Goal: Entertainment & Leisure: Consume media (video, audio)

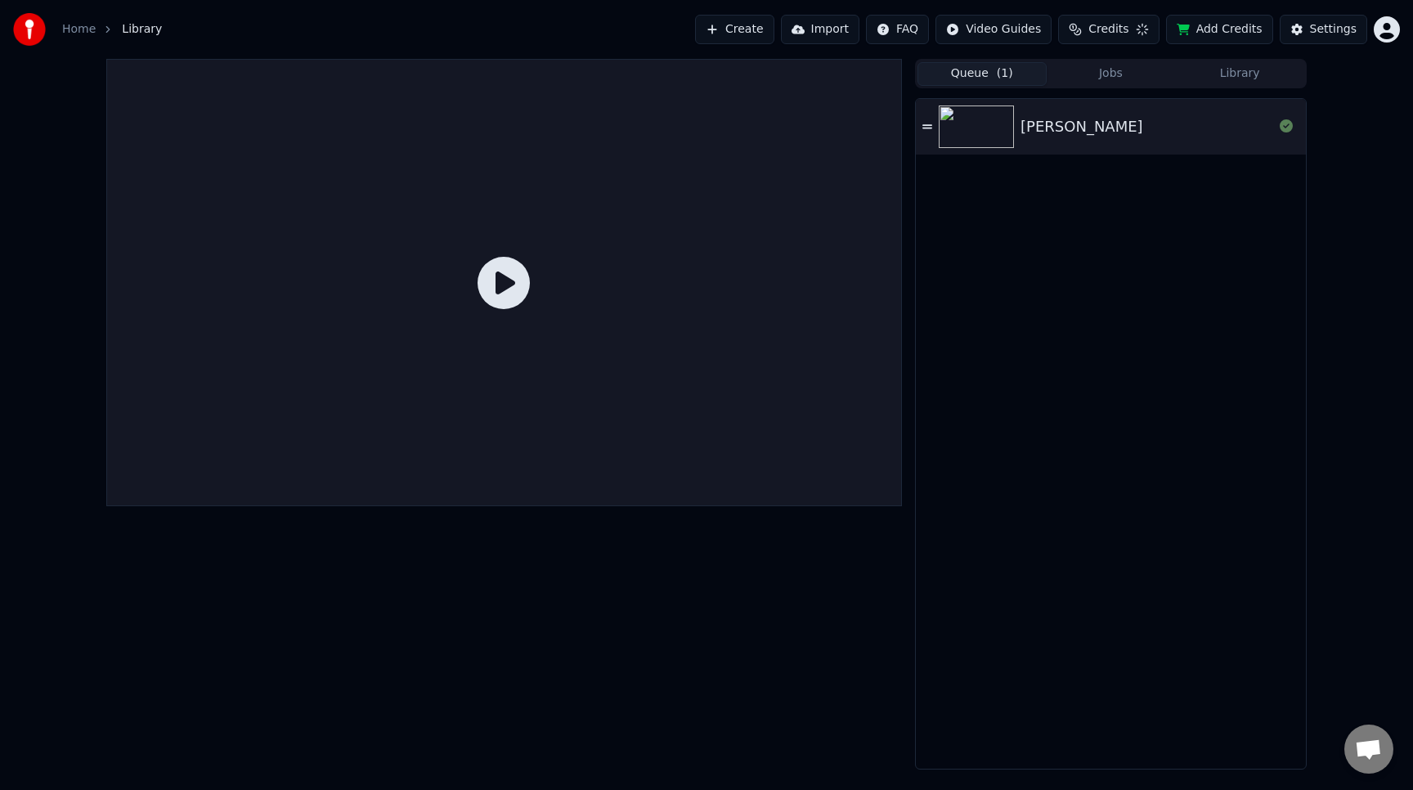
click at [1176, 140] on div "[PERSON_NAME]" at bounding box center [1111, 127] width 390 height 56
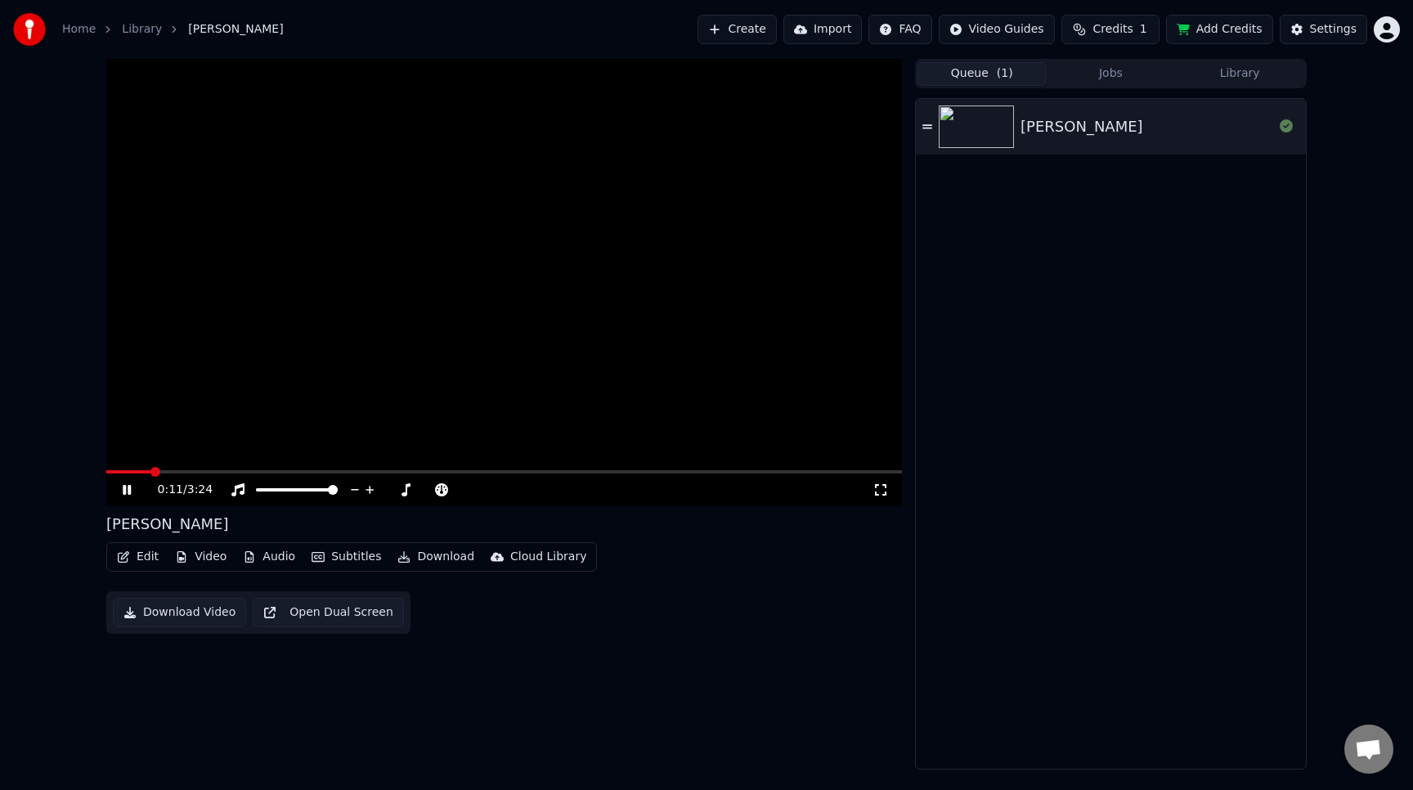
click at [747, 38] on button "Create" at bounding box center [737, 29] width 79 height 29
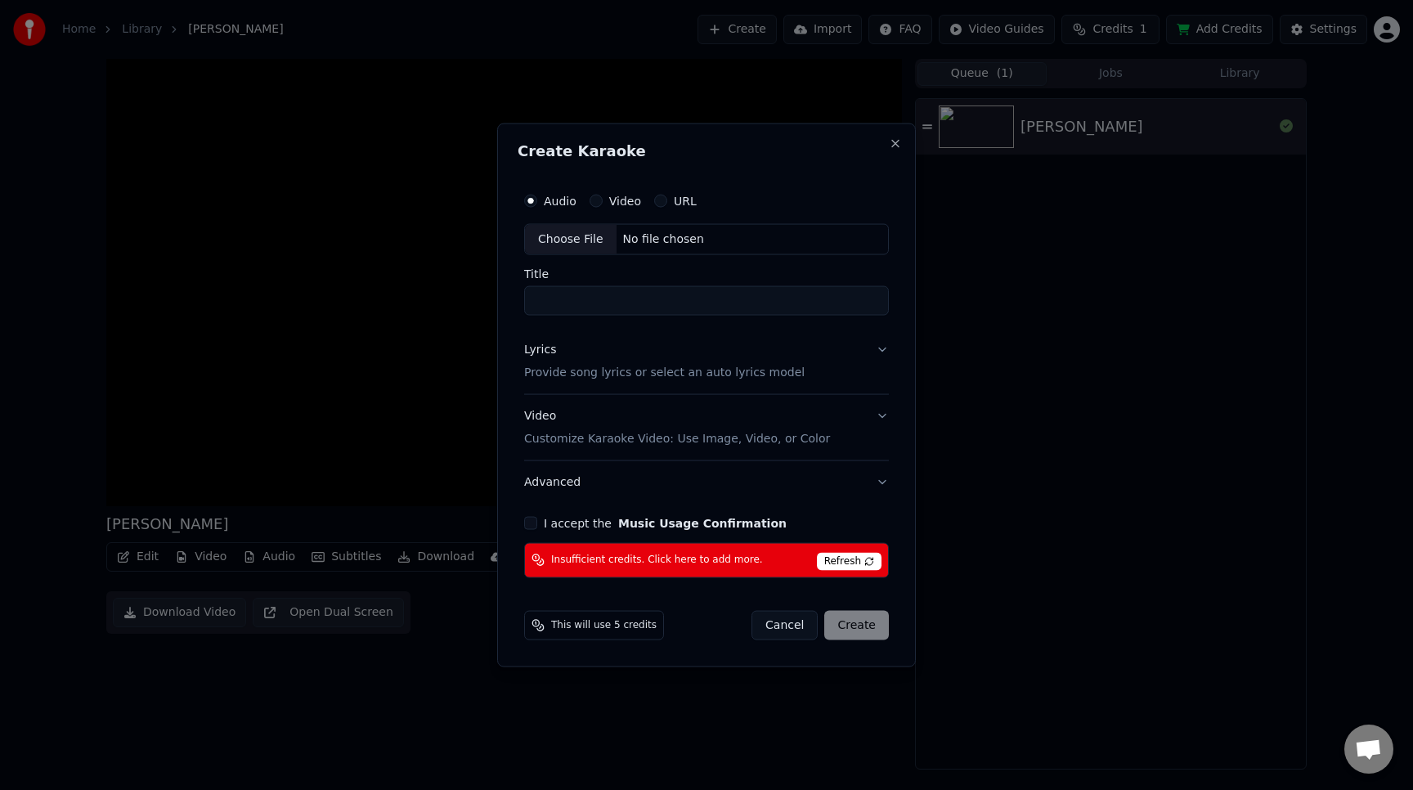
click at [776, 622] on button "Cancel" at bounding box center [785, 624] width 66 height 29
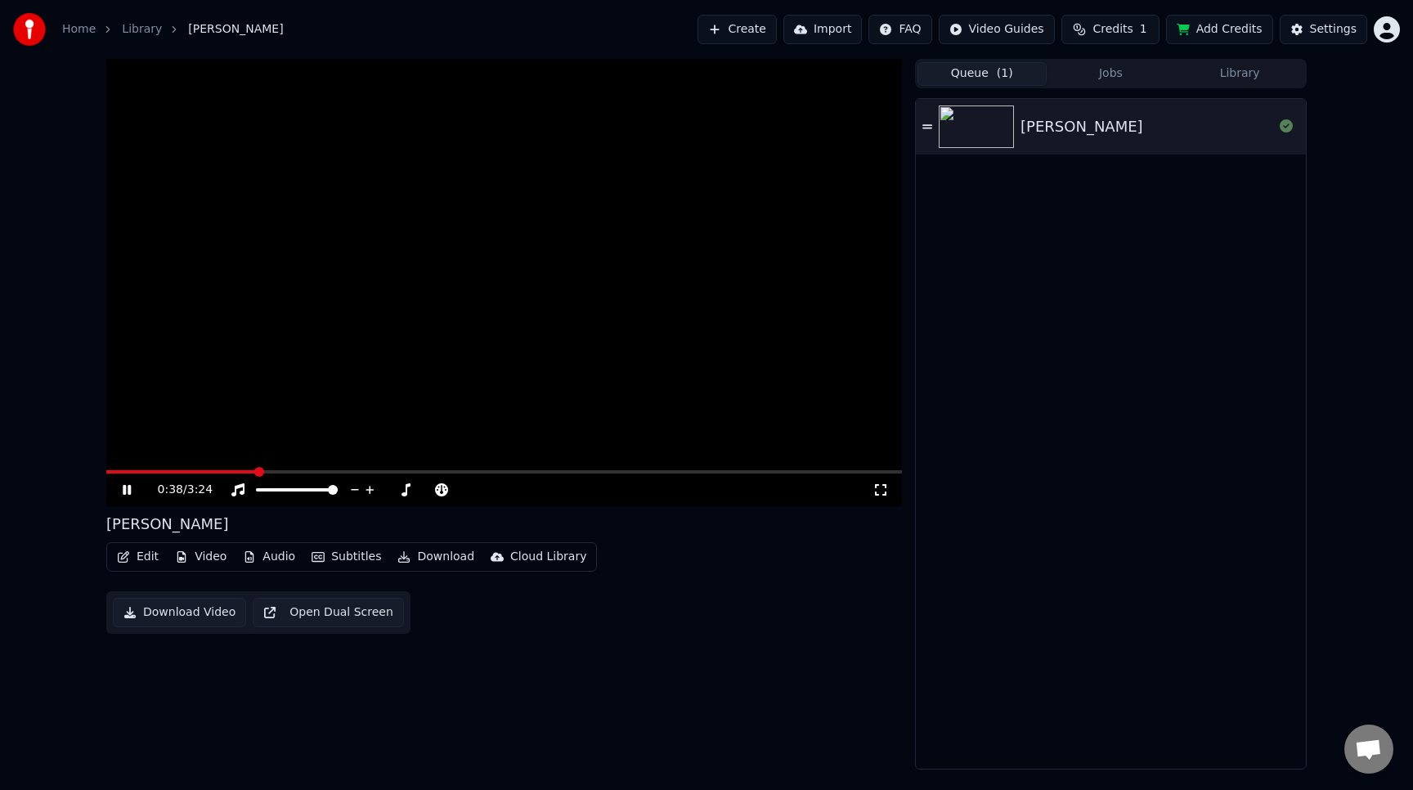
click at [125, 486] on icon at bounding box center [127, 490] width 8 height 10
click at [758, 36] on button "Create" at bounding box center [737, 29] width 79 height 29
click at [1127, 76] on button "Jobs" at bounding box center [1111, 74] width 129 height 24
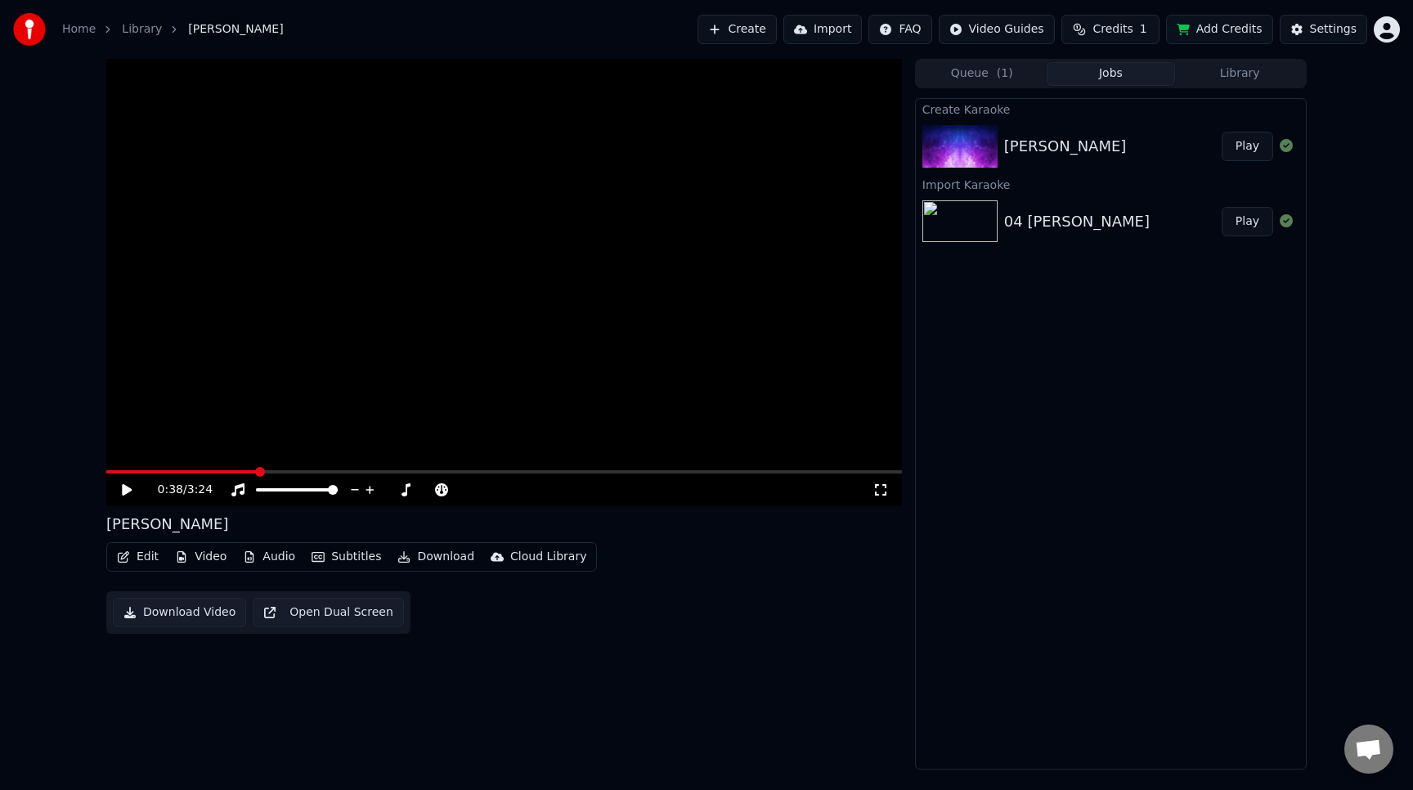
click at [1240, 157] on button "Play" at bounding box center [1248, 146] width 52 height 29
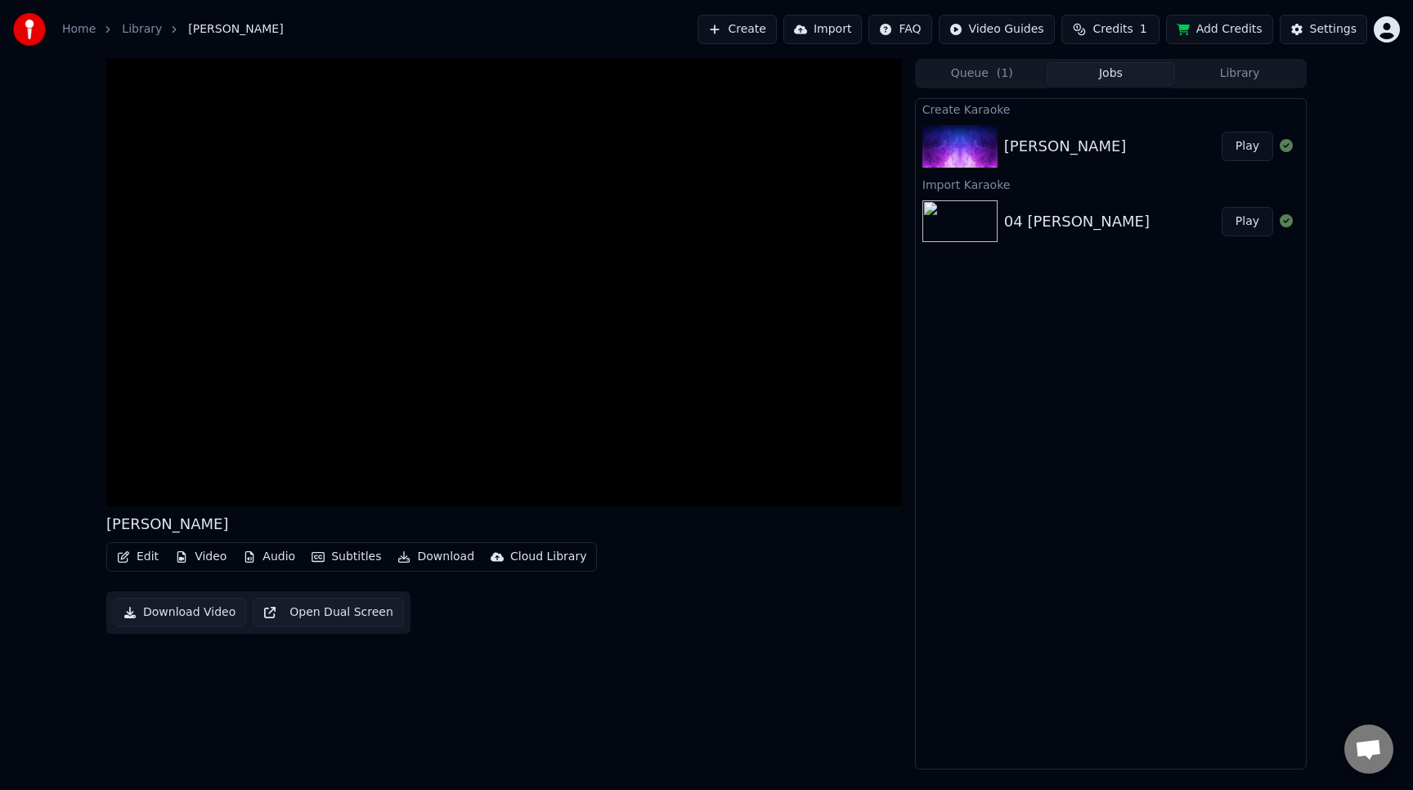
click at [1210, 218] on div "04 [PERSON_NAME]" at bounding box center [1113, 221] width 218 height 23
click at [1288, 227] on icon at bounding box center [1286, 220] width 13 height 13
click at [1283, 217] on icon at bounding box center [1286, 220] width 13 height 13
click at [1243, 222] on button "Play" at bounding box center [1248, 221] width 52 height 29
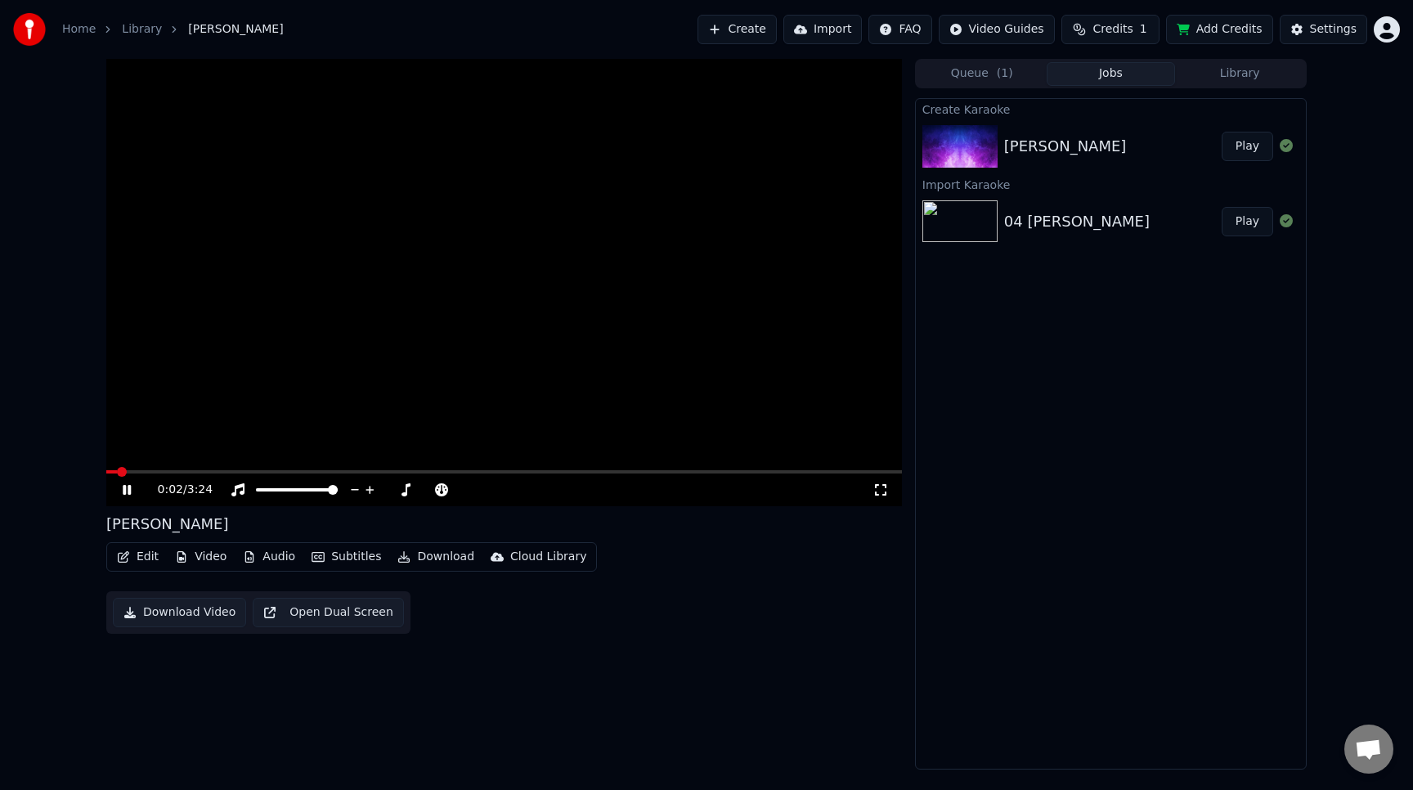
click at [267, 470] on span at bounding box center [504, 471] width 796 height 3
click at [128, 492] on icon at bounding box center [127, 490] width 8 height 10
click at [142, 36] on link "Library" at bounding box center [142, 29] width 40 height 16
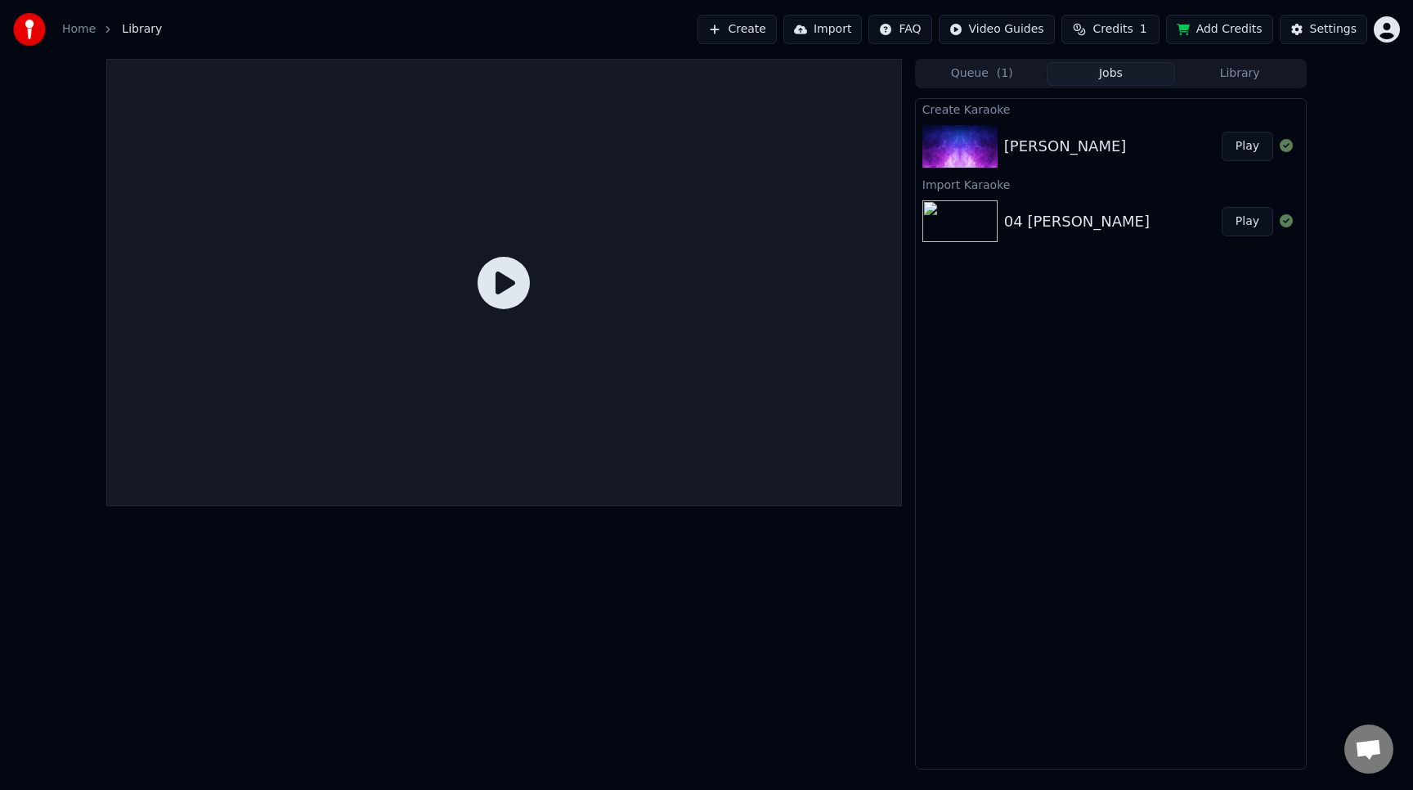
click at [1161, 135] on div "[PERSON_NAME]" at bounding box center [1113, 146] width 218 height 23
click at [1286, 143] on icon at bounding box center [1286, 145] width 13 height 13
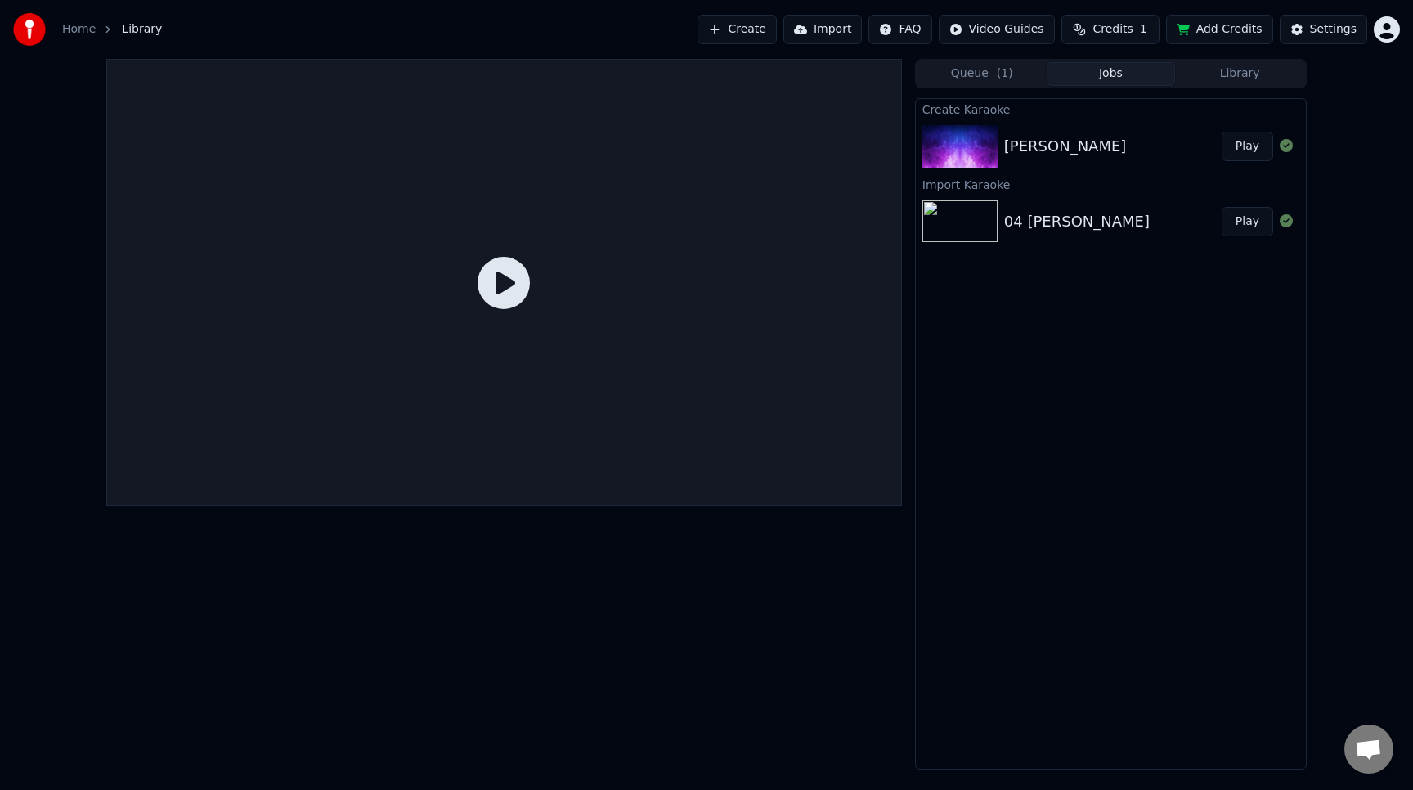
click at [997, 80] on span "( 1 )" at bounding box center [1005, 73] width 16 height 16
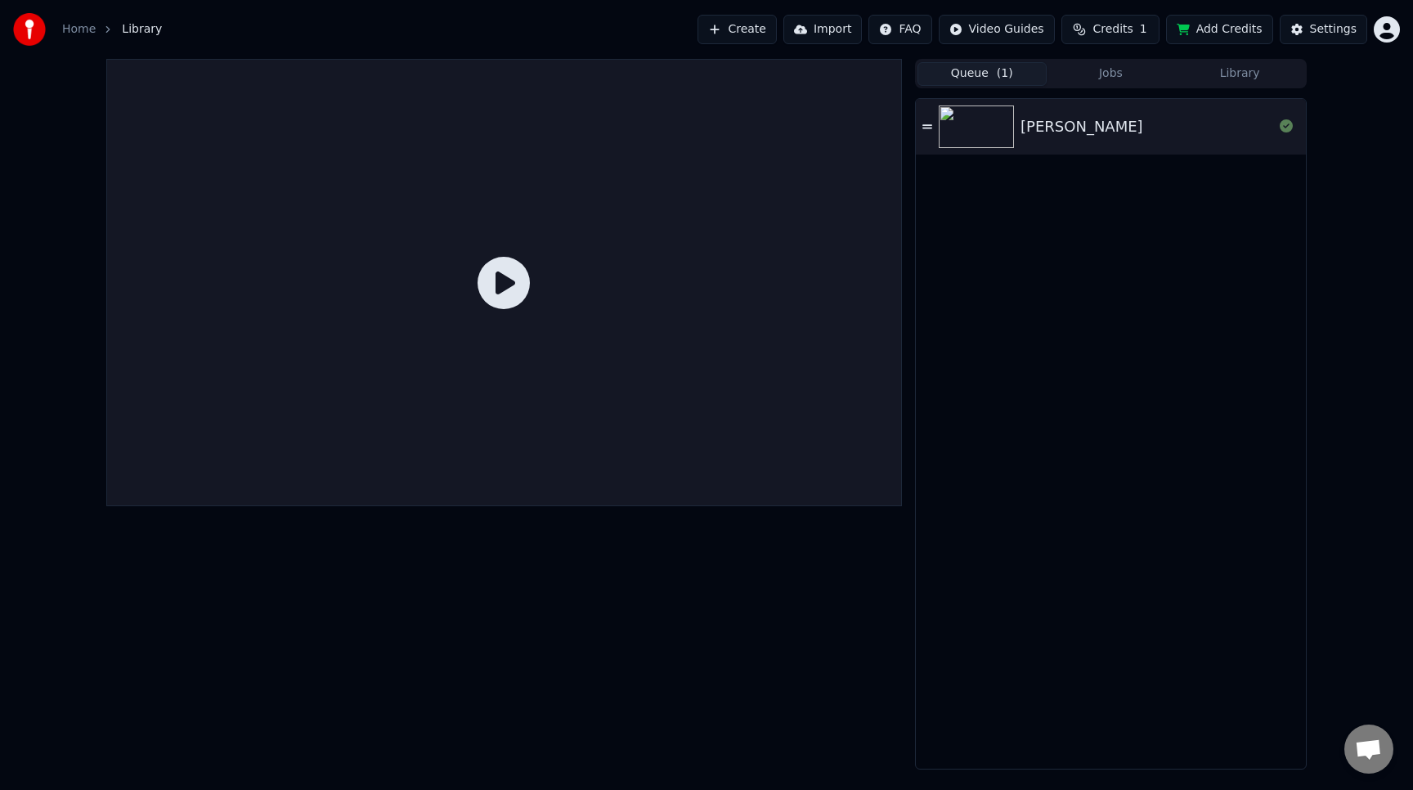
click at [963, 117] on img at bounding box center [976, 126] width 75 height 43
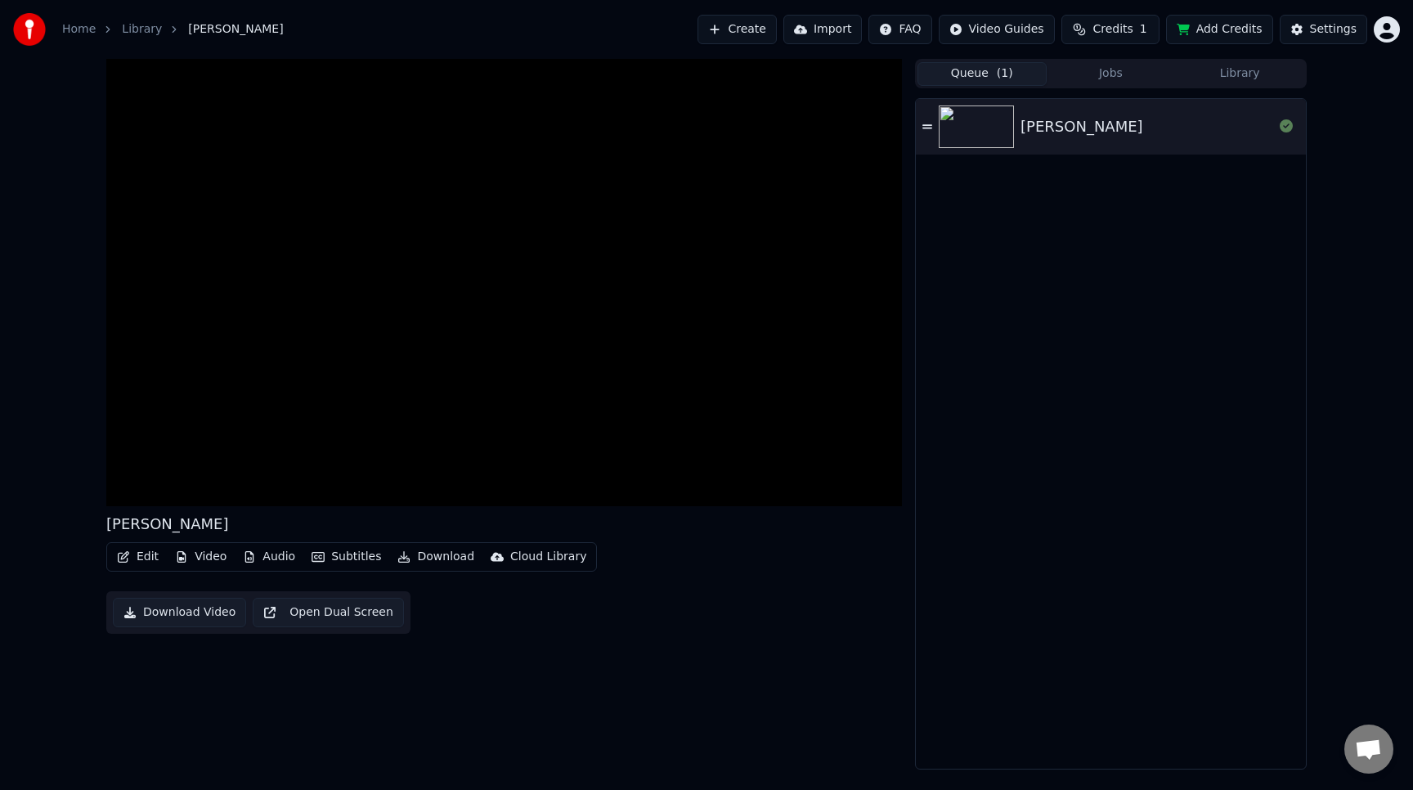
click at [963, 117] on img at bounding box center [976, 126] width 75 height 43
click at [757, 33] on button "Create" at bounding box center [737, 29] width 79 height 29
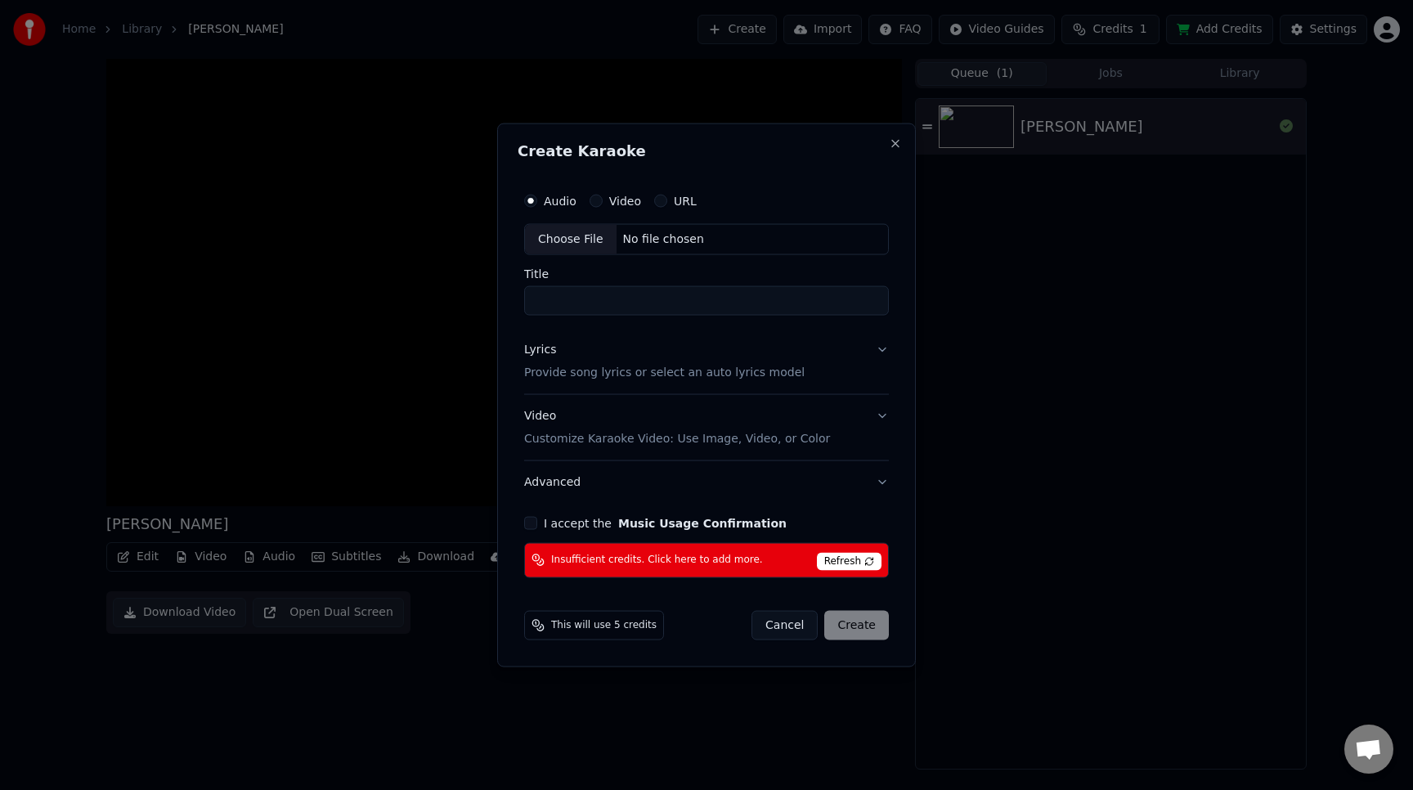
click at [836, 559] on span "Refresh" at bounding box center [849, 561] width 65 height 18
click at [785, 629] on button "Cancel" at bounding box center [785, 624] width 66 height 29
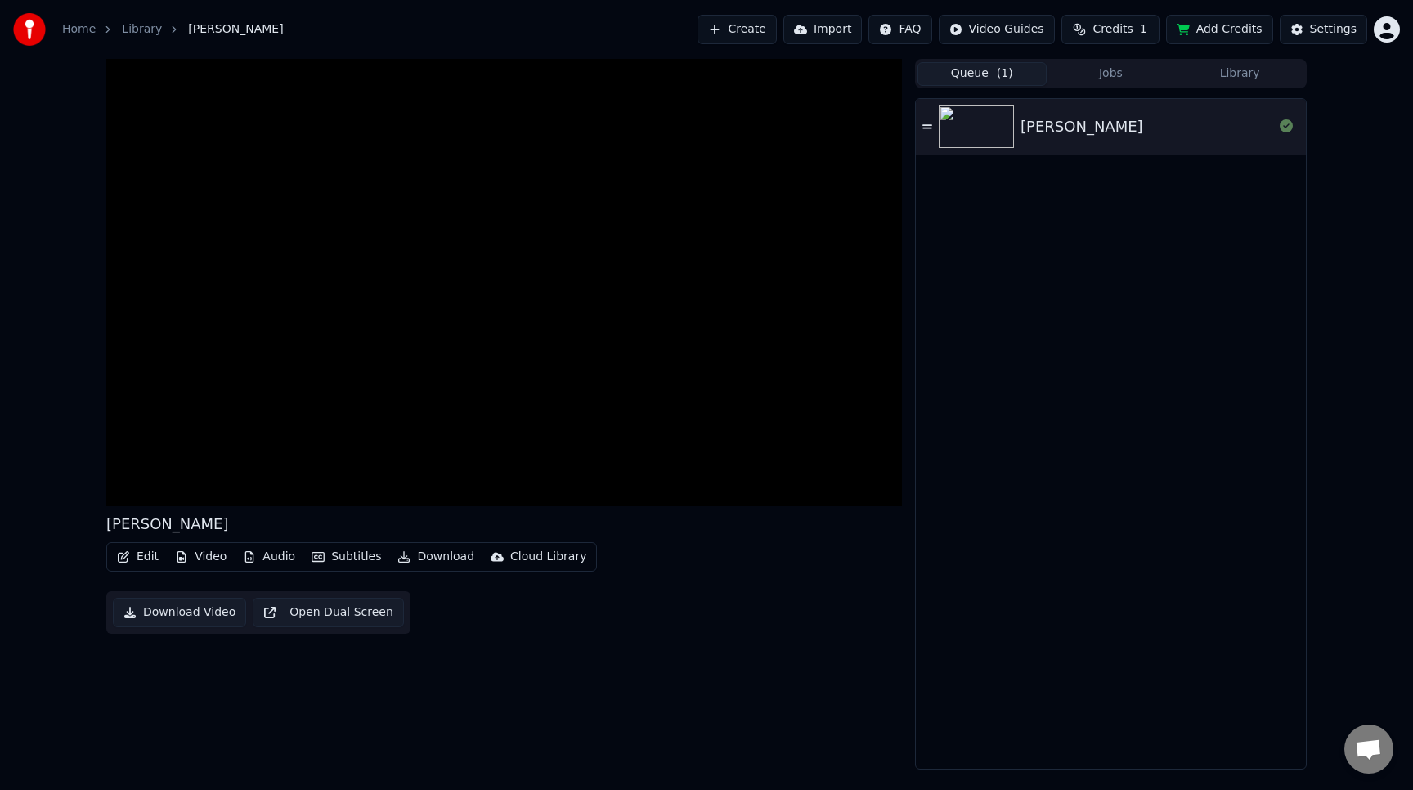
click at [1246, 29] on button "Add Credits" at bounding box center [1219, 29] width 107 height 29
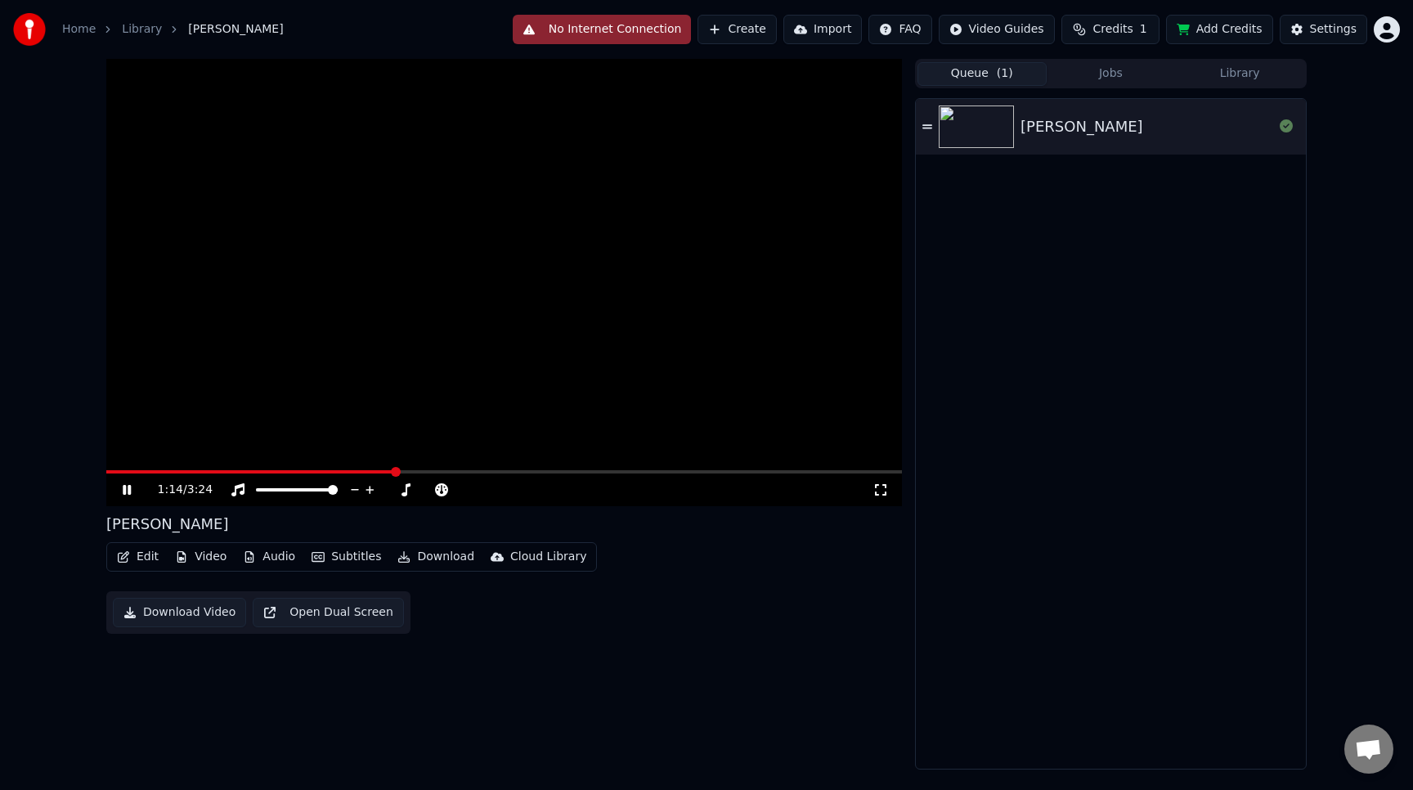
click at [759, 88] on video at bounding box center [504, 282] width 796 height 447
click at [1131, 32] on span "Credits" at bounding box center [1113, 29] width 40 height 16
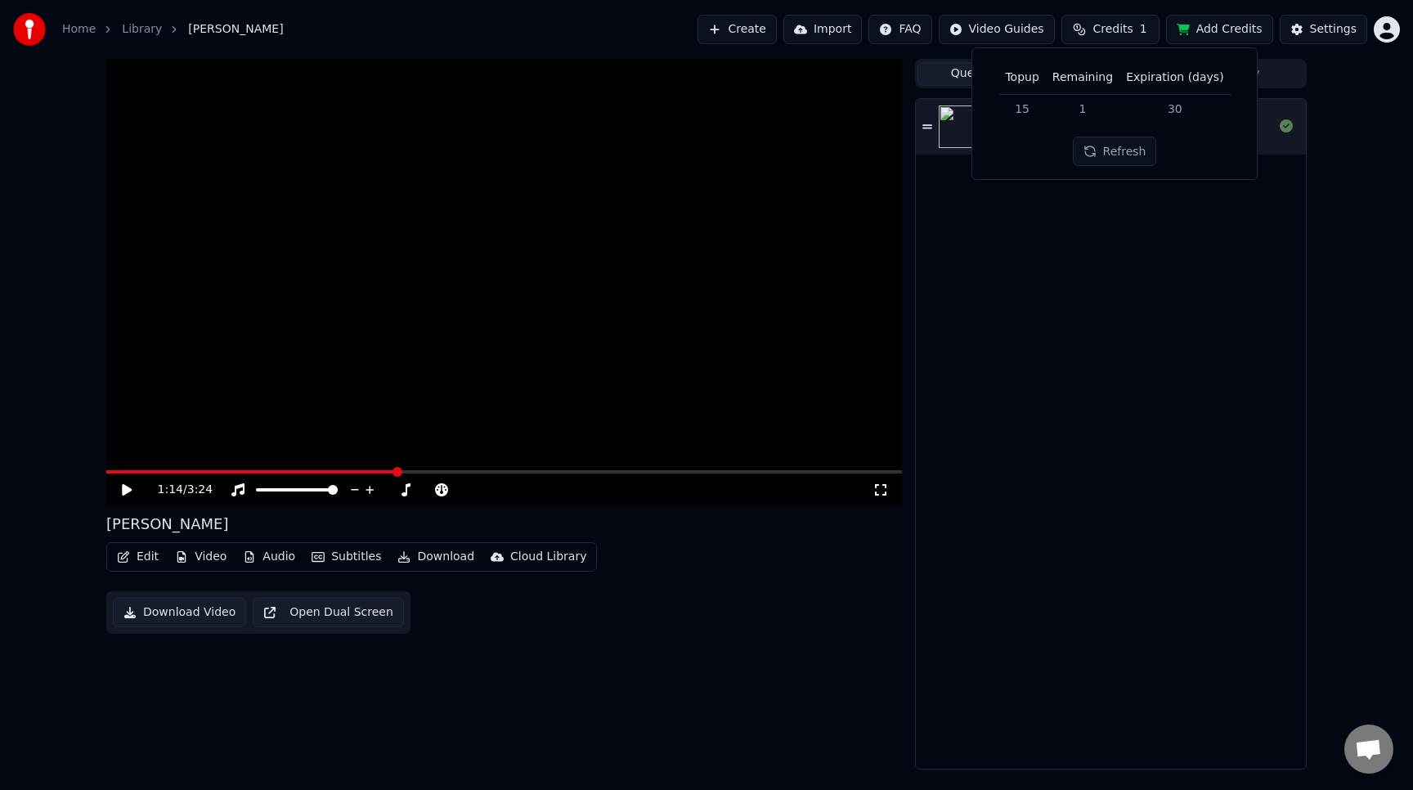
click at [1121, 152] on button "Refresh" at bounding box center [1115, 151] width 84 height 29
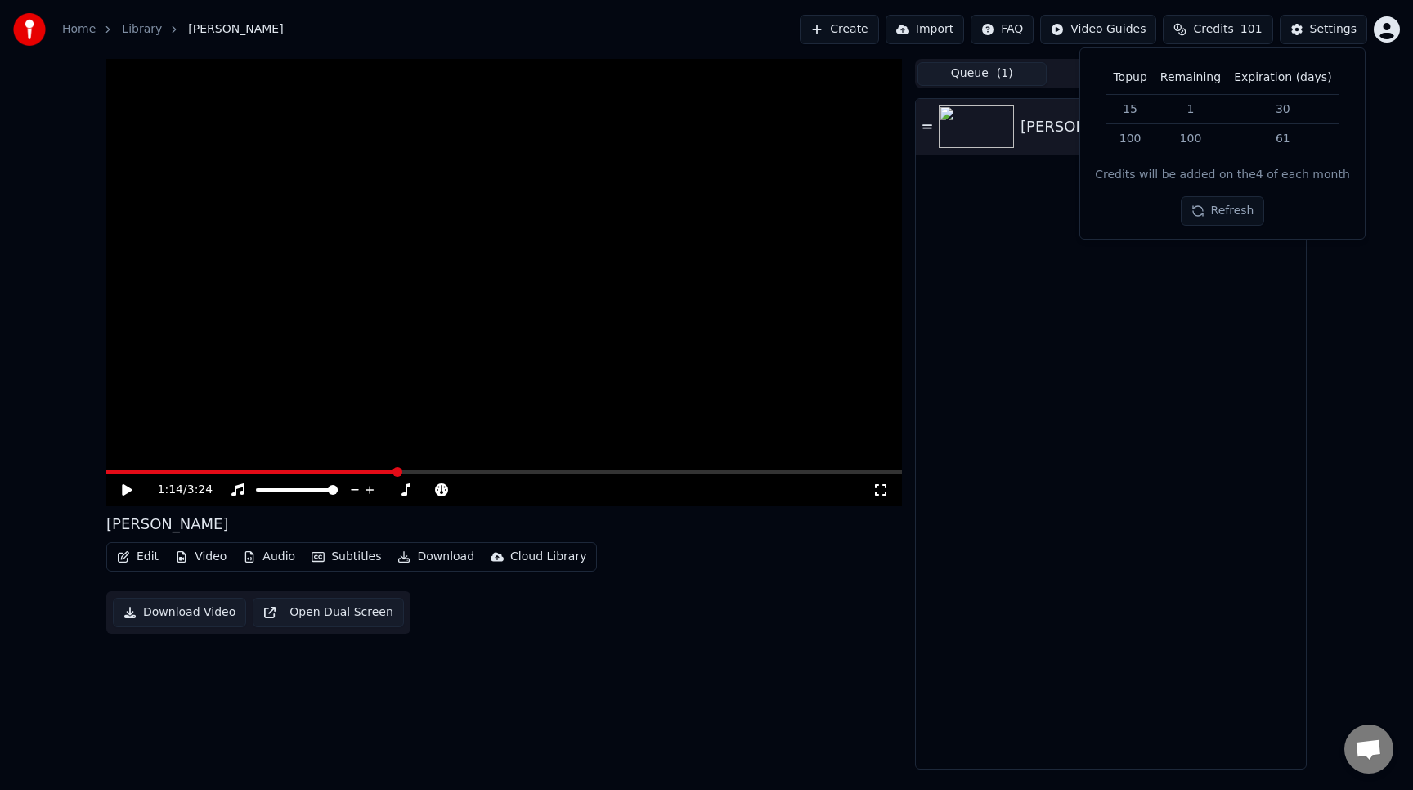
click at [1099, 305] on div "[PERSON_NAME]" at bounding box center [1111, 434] width 390 height 670
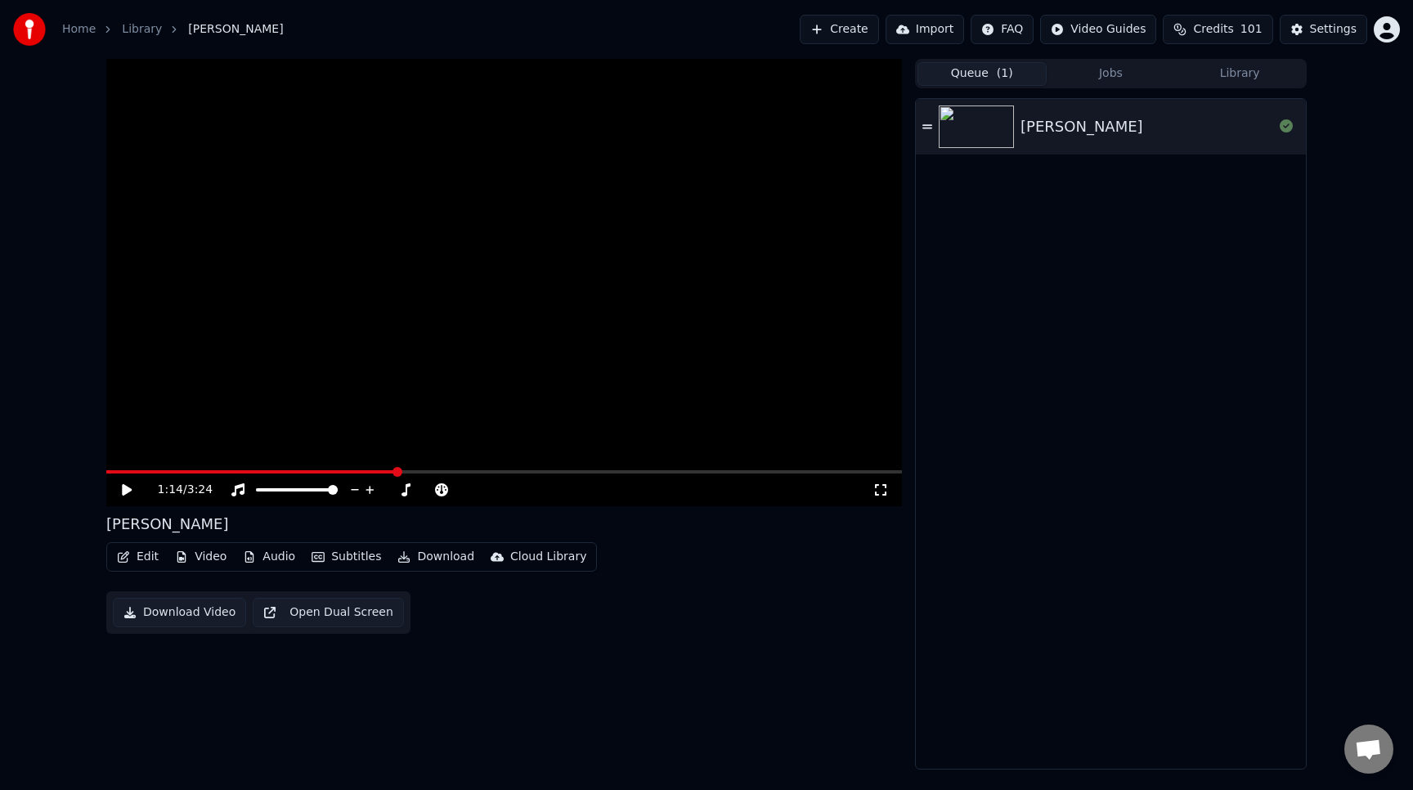
click at [1164, 135] on div "[PERSON_NAME]" at bounding box center [1147, 126] width 253 height 23
click at [132, 490] on icon at bounding box center [138, 489] width 38 height 13
click at [236, 488] on icon at bounding box center [237, 489] width 13 height 13
click at [127, 494] on icon at bounding box center [138, 489] width 38 height 13
click at [122, 474] on span at bounding box center [127, 472] width 10 height 10
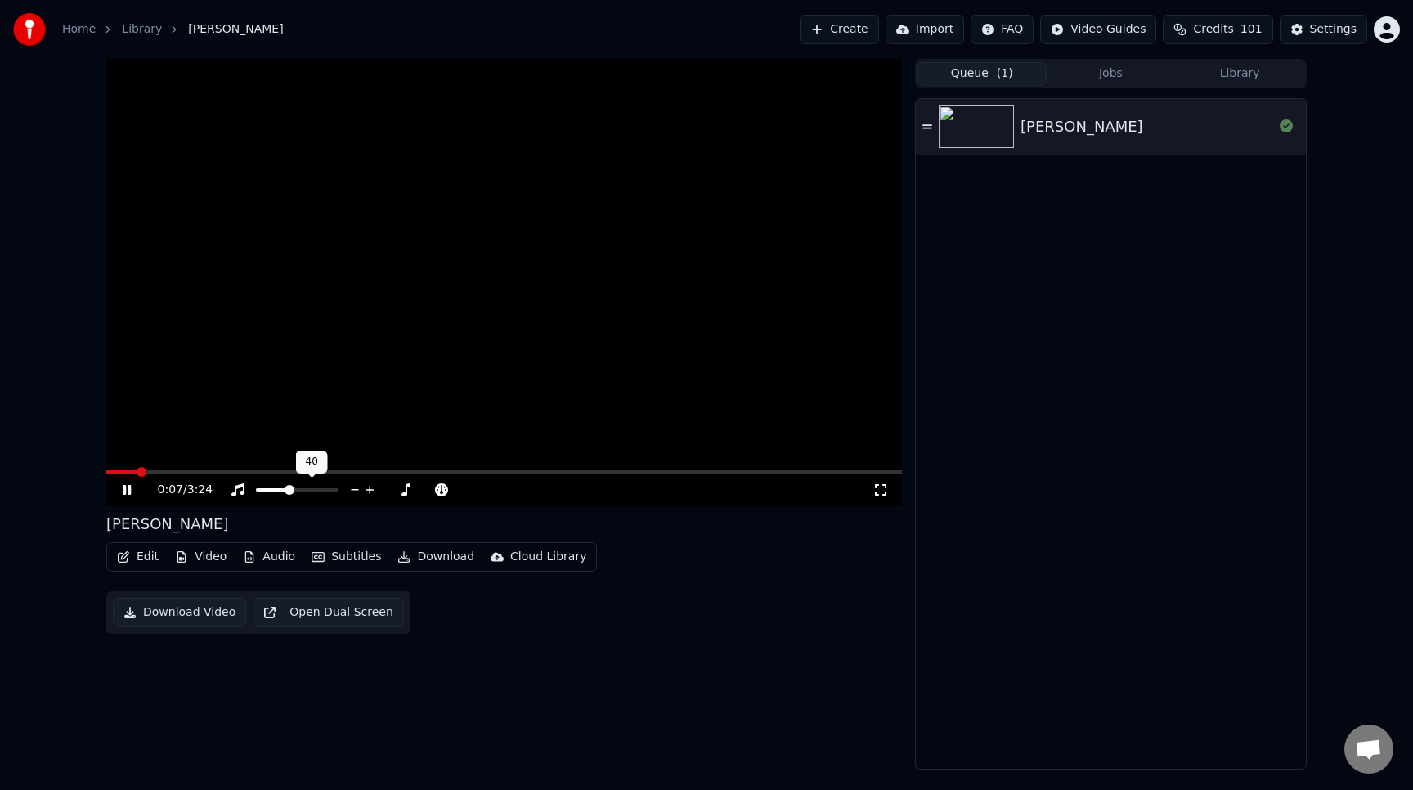
click at [288, 490] on span at bounding box center [290, 490] width 10 height 10
click at [406, 491] on icon at bounding box center [405, 489] width 16 height 13
click at [238, 490] on icon at bounding box center [238, 489] width 16 height 13
click at [855, 36] on button "Create" at bounding box center [839, 29] width 79 height 29
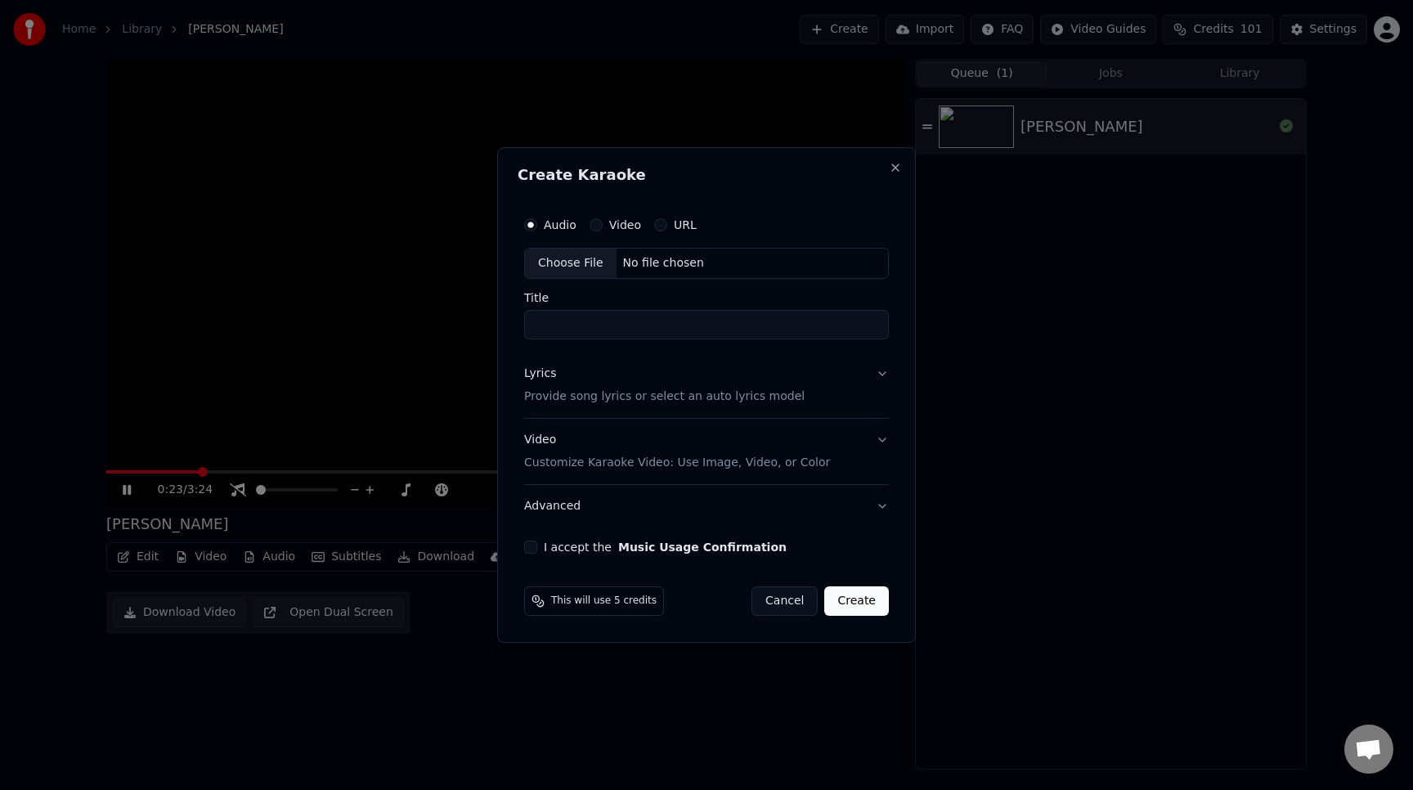
click at [586, 263] on div "Choose File" at bounding box center [571, 263] width 92 height 29
click at [551, 325] on input "**********" at bounding box center [706, 324] width 371 height 29
type input "**********"
click at [568, 398] on p "Provide song lyrics or select an auto lyrics model" at bounding box center [661, 396] width 281 height 16
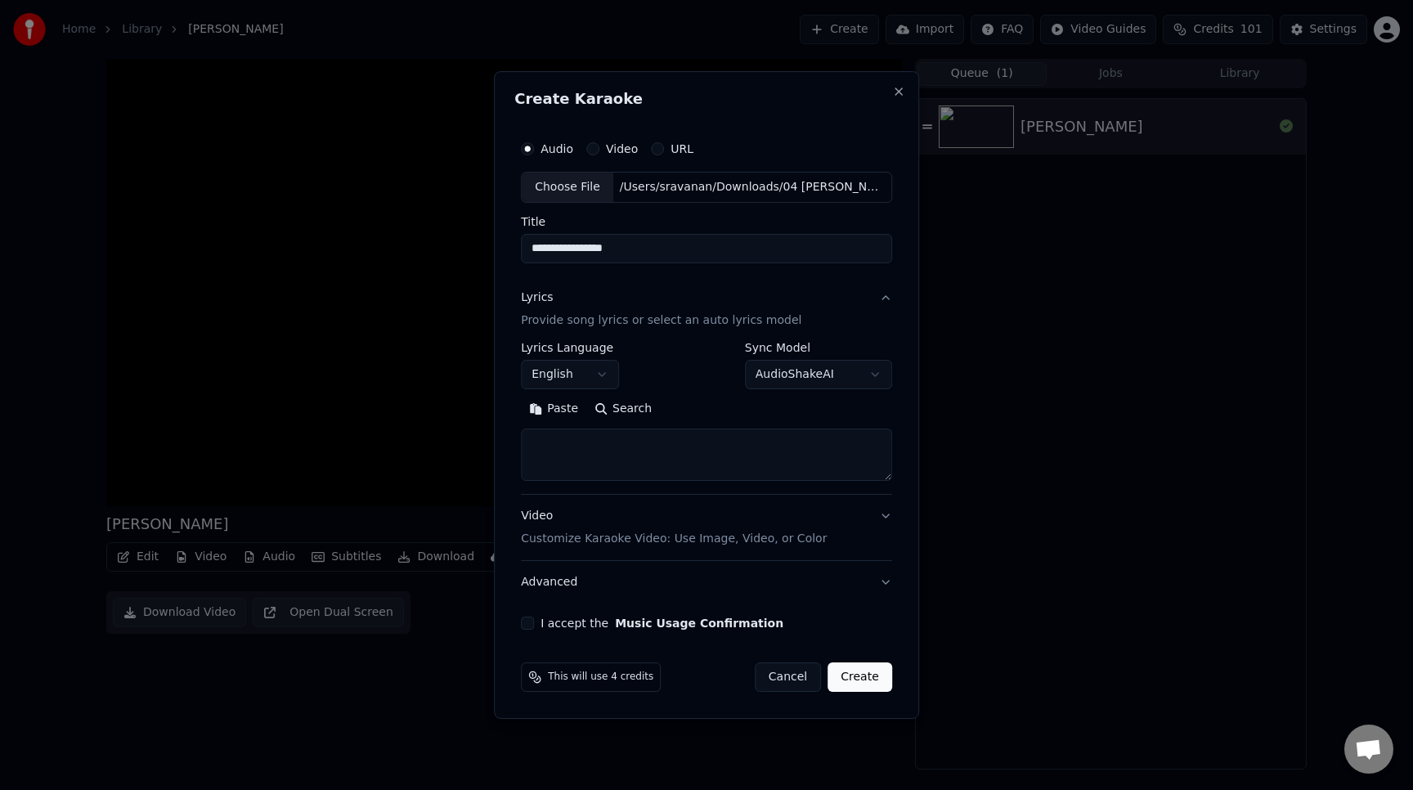
click at [605, 386] on body "**********" at bounding box center [706, 395] width 1413 height 790
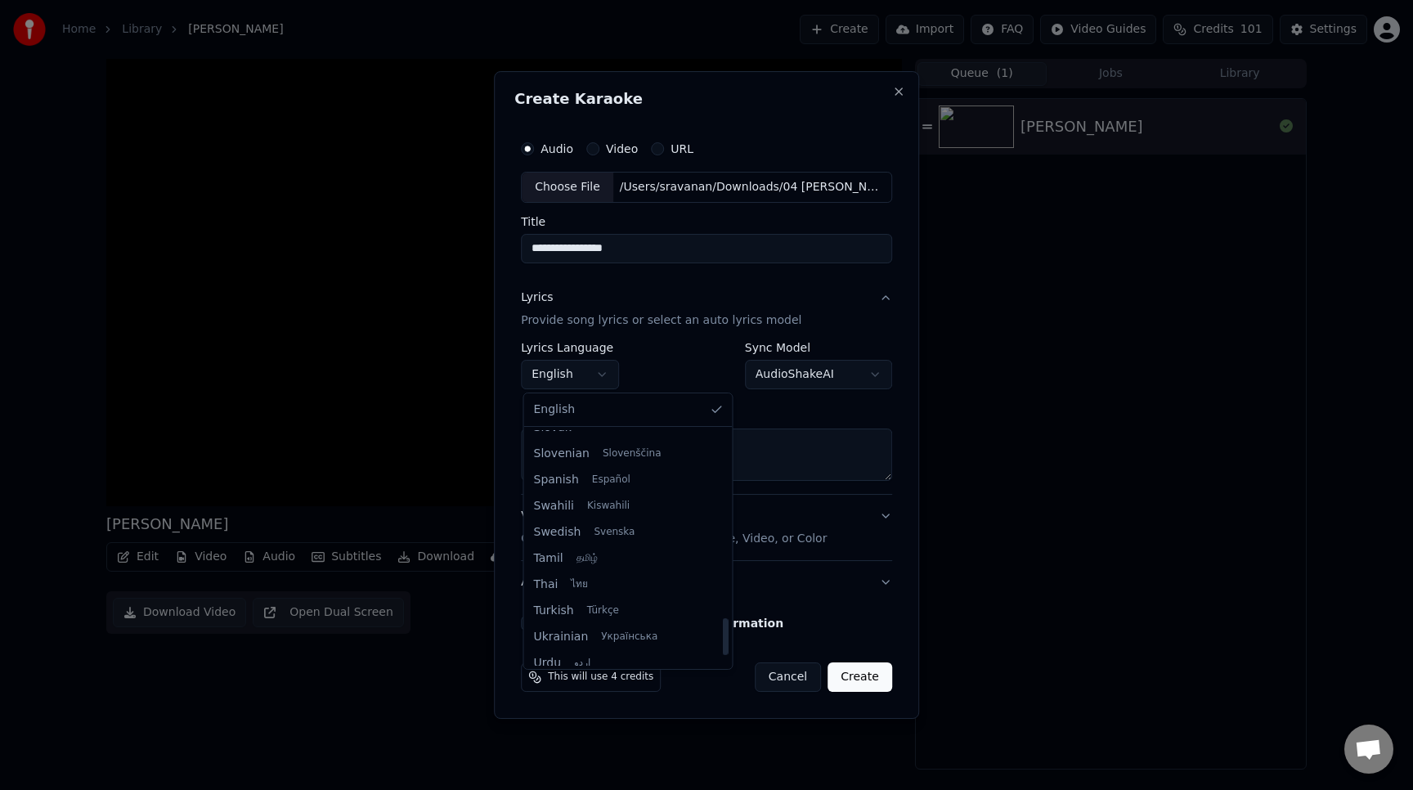
scroll to position [1194, 0]
select select "**"
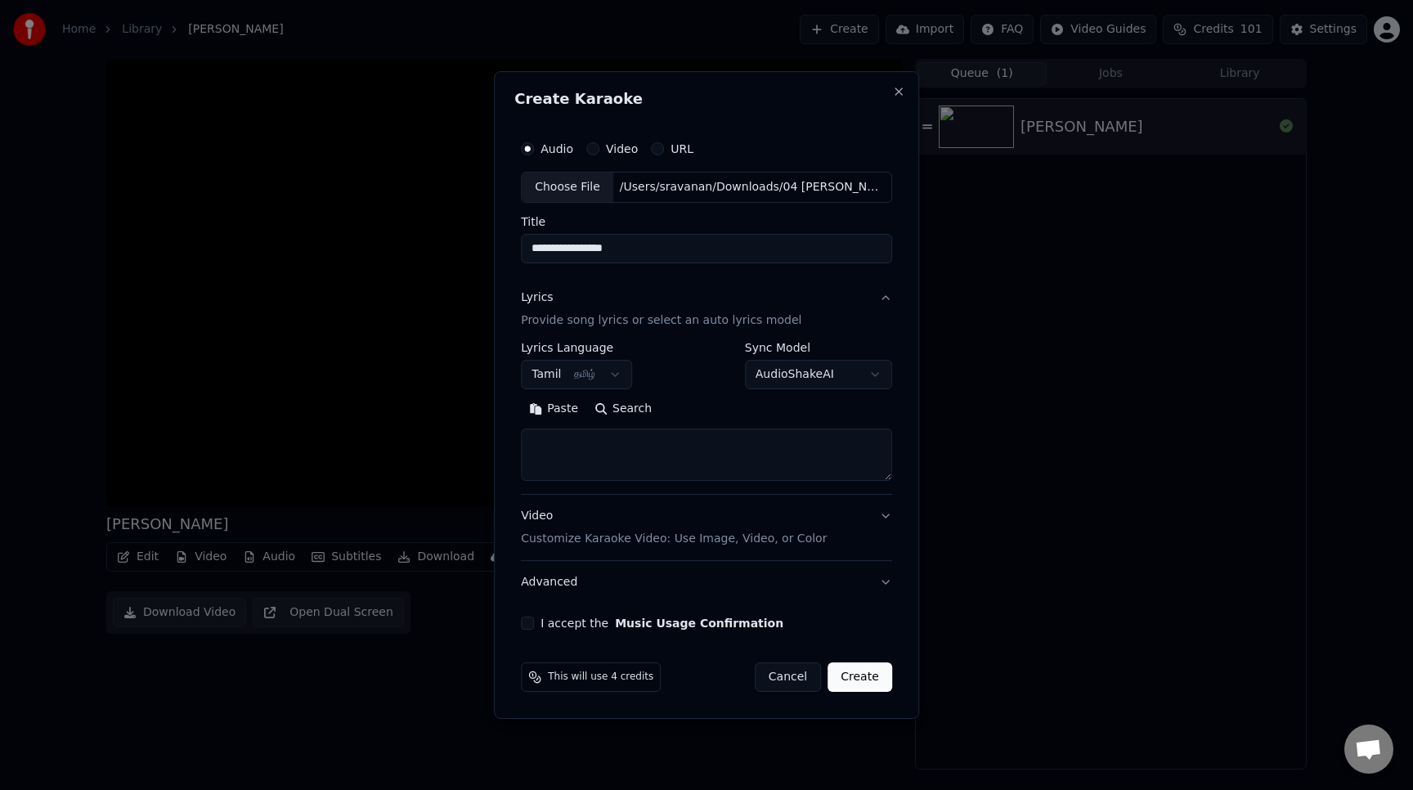
click at [828, 370] on button "AudioShakeAI" at bounding box center [818, 374] width 147 height 29
select select "**********"
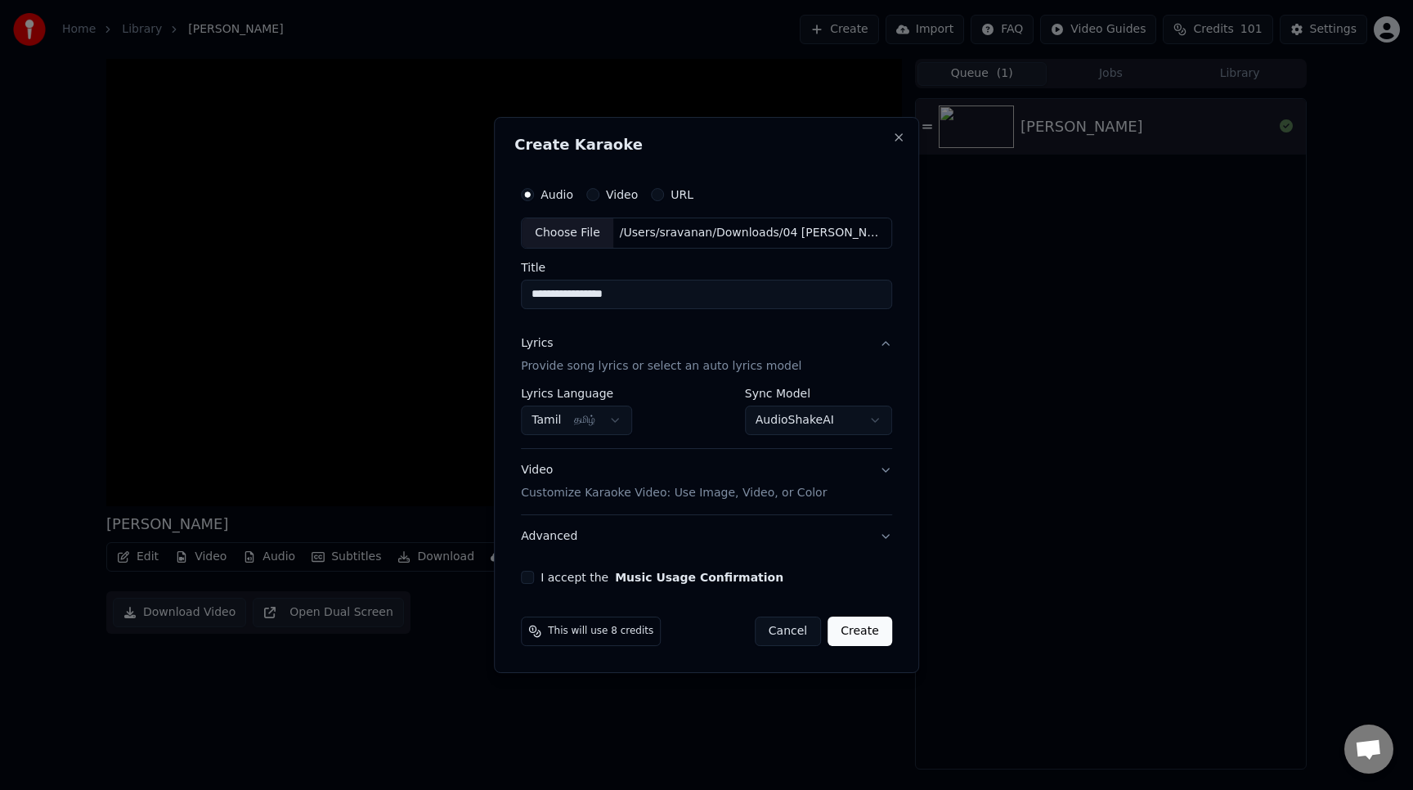
click at [807, 508] on button "Video Customize Karaoke Video: Use Image, Video, or Color" at bounding box center [706, 481] width 371 height 65
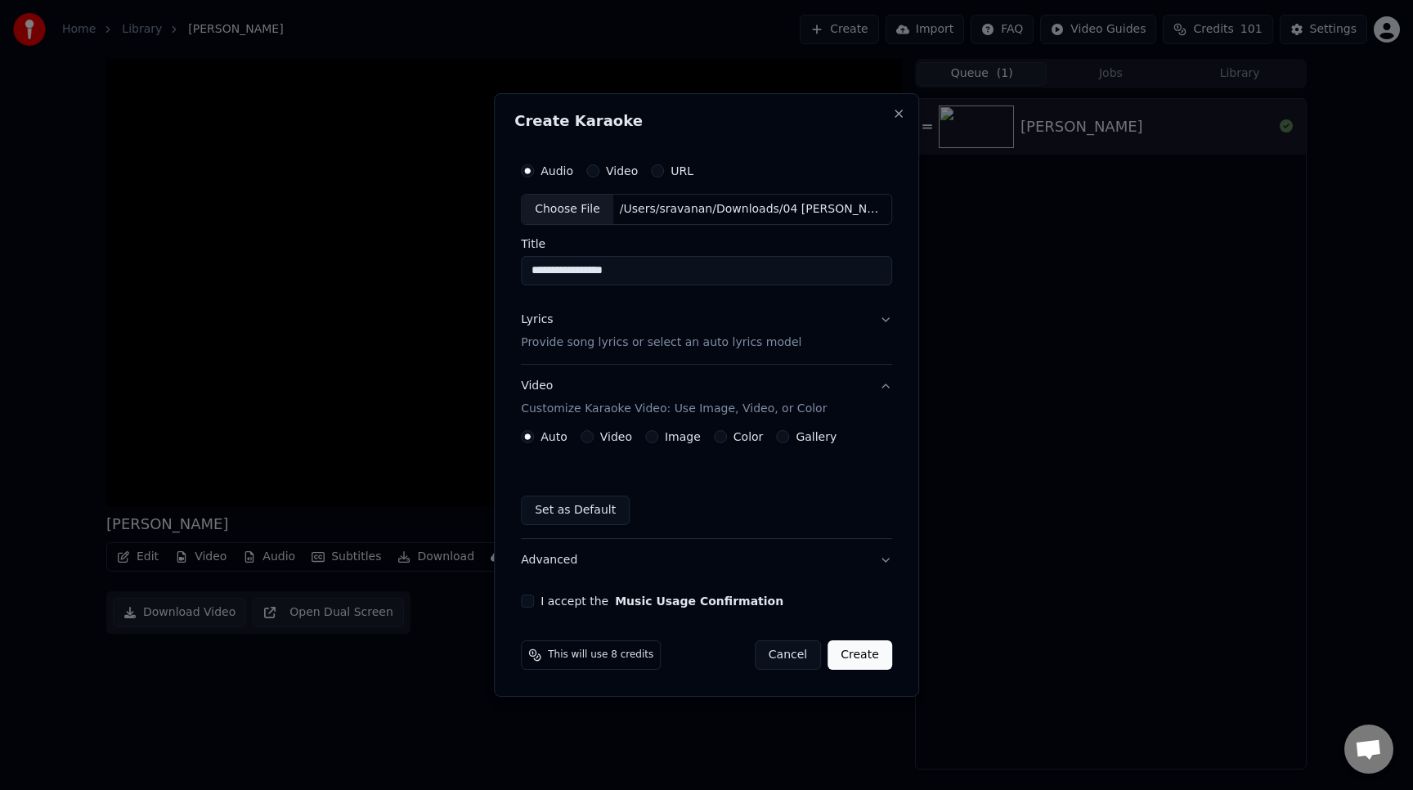
click at [619, 444] on div "Auto Video Image Color Gallery Set as Default" at bounding box center [706, 477] width 371 height 95
click at [667, 440] on label "Image" at bounding box center [683, 436] width 36 height 11
click at [658, 440] on button "Image" at bounding box center [651, 436] width 13 height 13
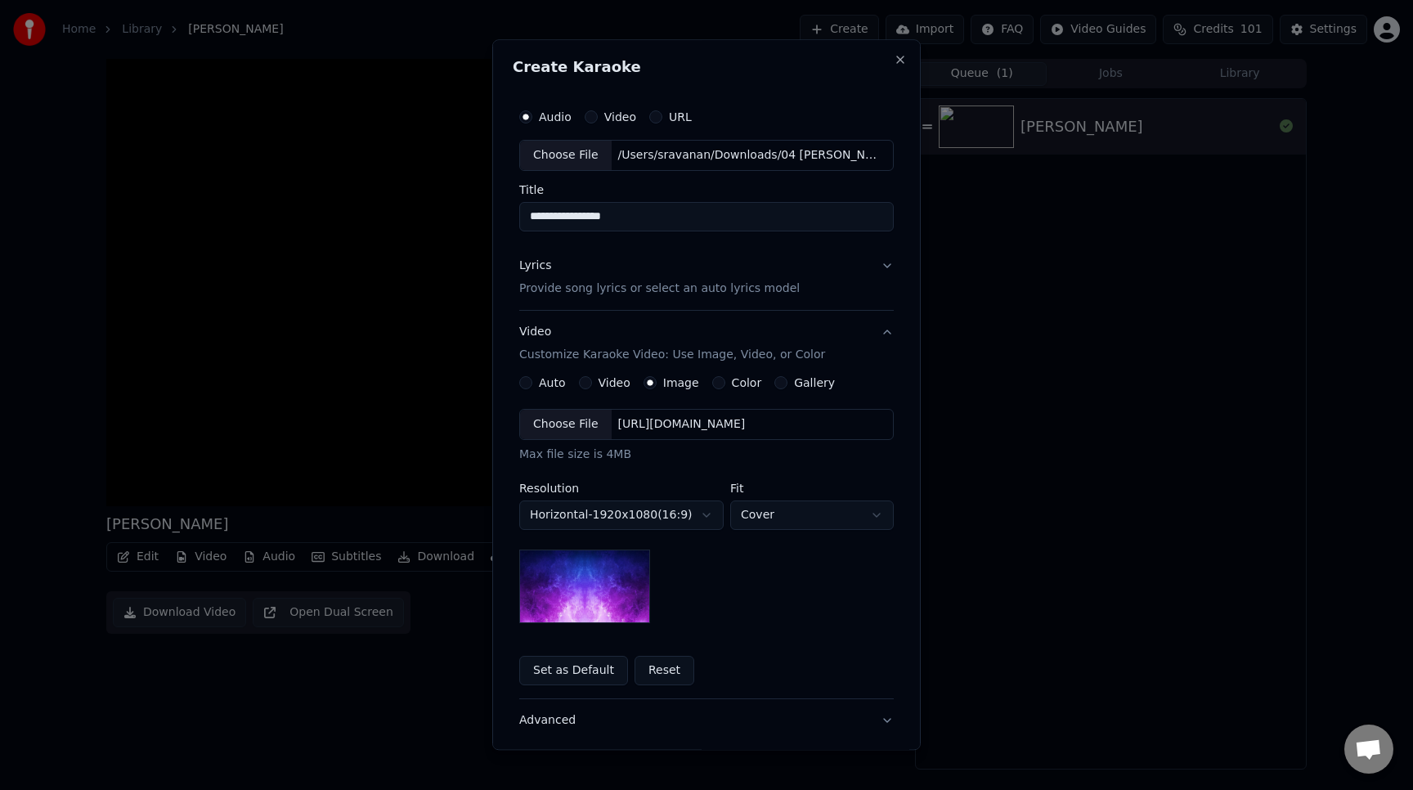
click at [568, 385] on div "Auto Video Image Color Gallery" at bounding box center [677, 382] width 316 height 13
click at [552, 383] on label "Auto" at bounding box center [552, 382] width 27 height 11
click at [532, 383] on button "Auto" at bounding box center [525, 382] width 13 height 13
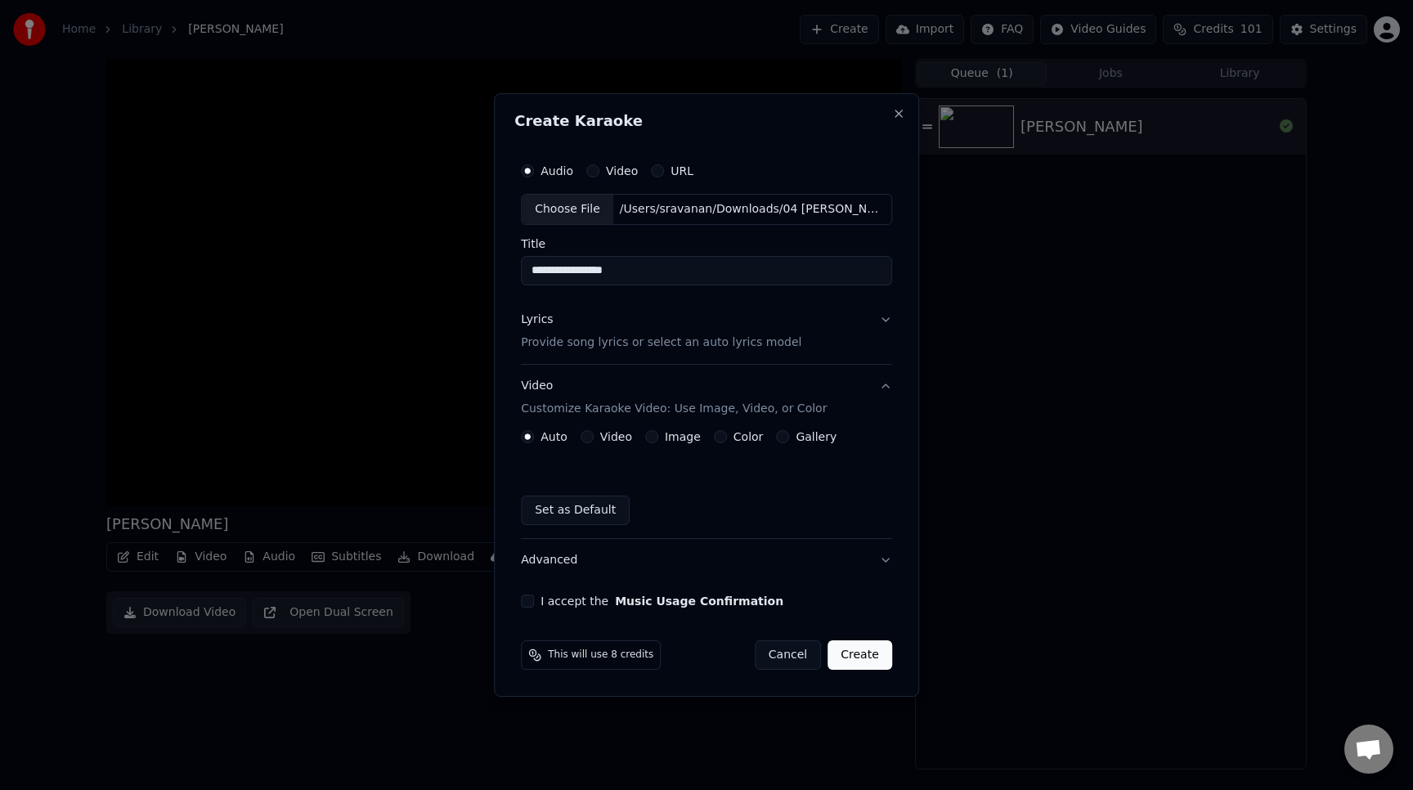
click at [536, 602] on div "I accept the Music Usage Confirmation" at bounding box center [706, 601] width 371 height 13
click at [529, 604] on button "I accept the Music Usage Confirmation" at bounding box center [527, 601] width 13 height 13
click at [867, 662] on button "Create" at bounding box center [860, 654] width 65 height 29
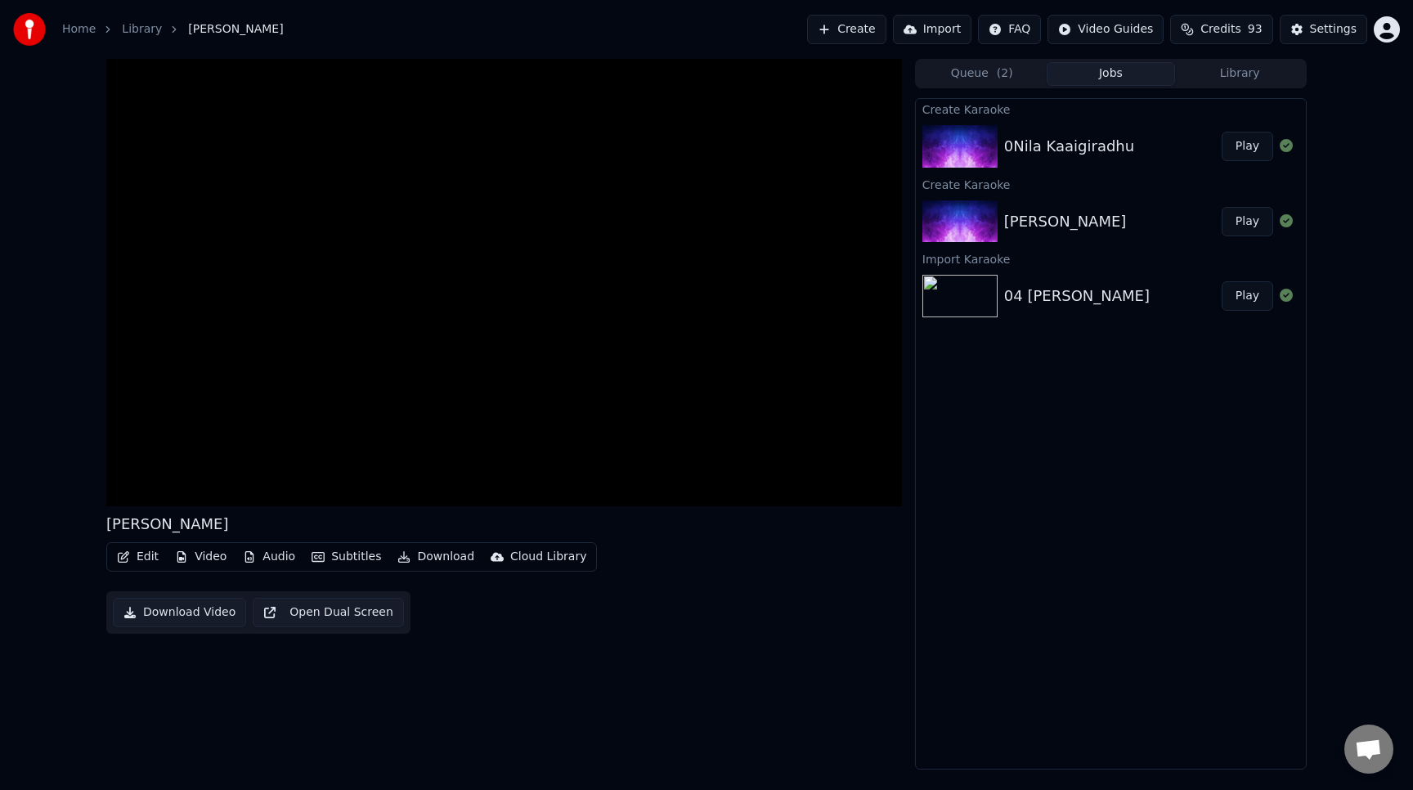
click at [1259, 73] on button "Library" at bounding box center [1239, 74] width 129 height 24
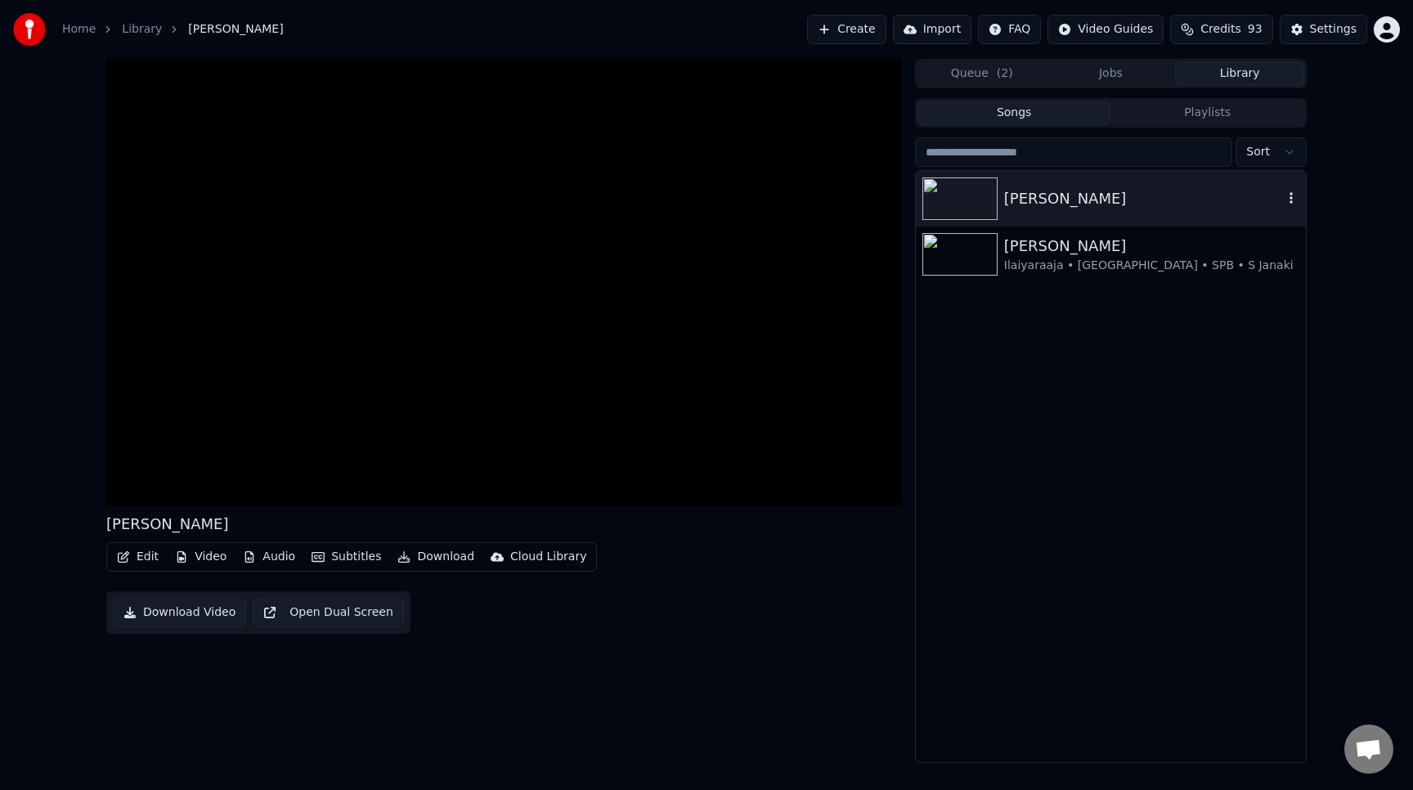
click at [1060, 197] on div "[PERSON_NAME]" at bounding box center [1143, 198] width 279 height 23
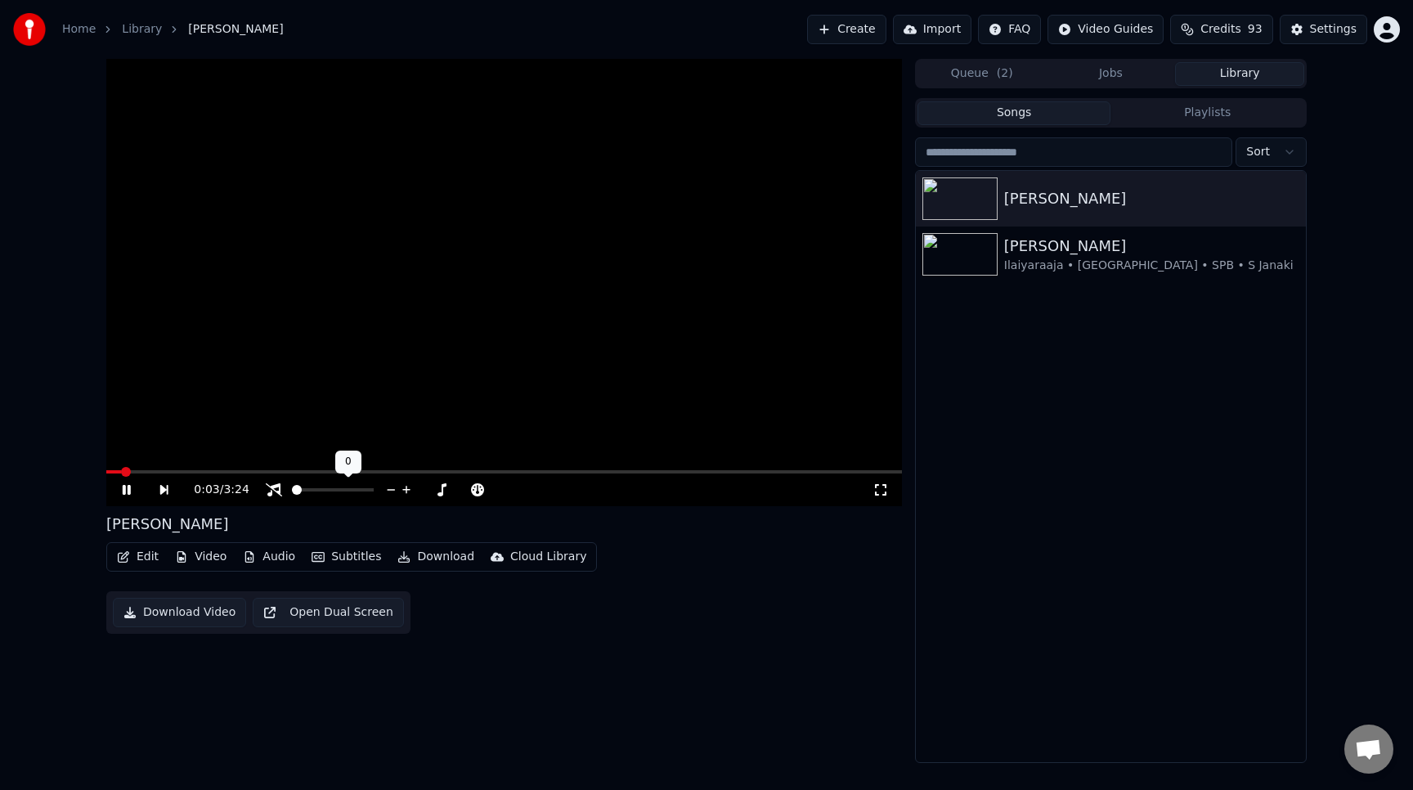
click at [307, 490] on span at bounding box center [333, 489] width 82 height 3
click at [341, 495] on span at bounding box center [340, 490] width 10 height 10
click at [1040, 201] on div "[PERSON_NAME]" at bounding box center [1143, 198] width 279 height 23
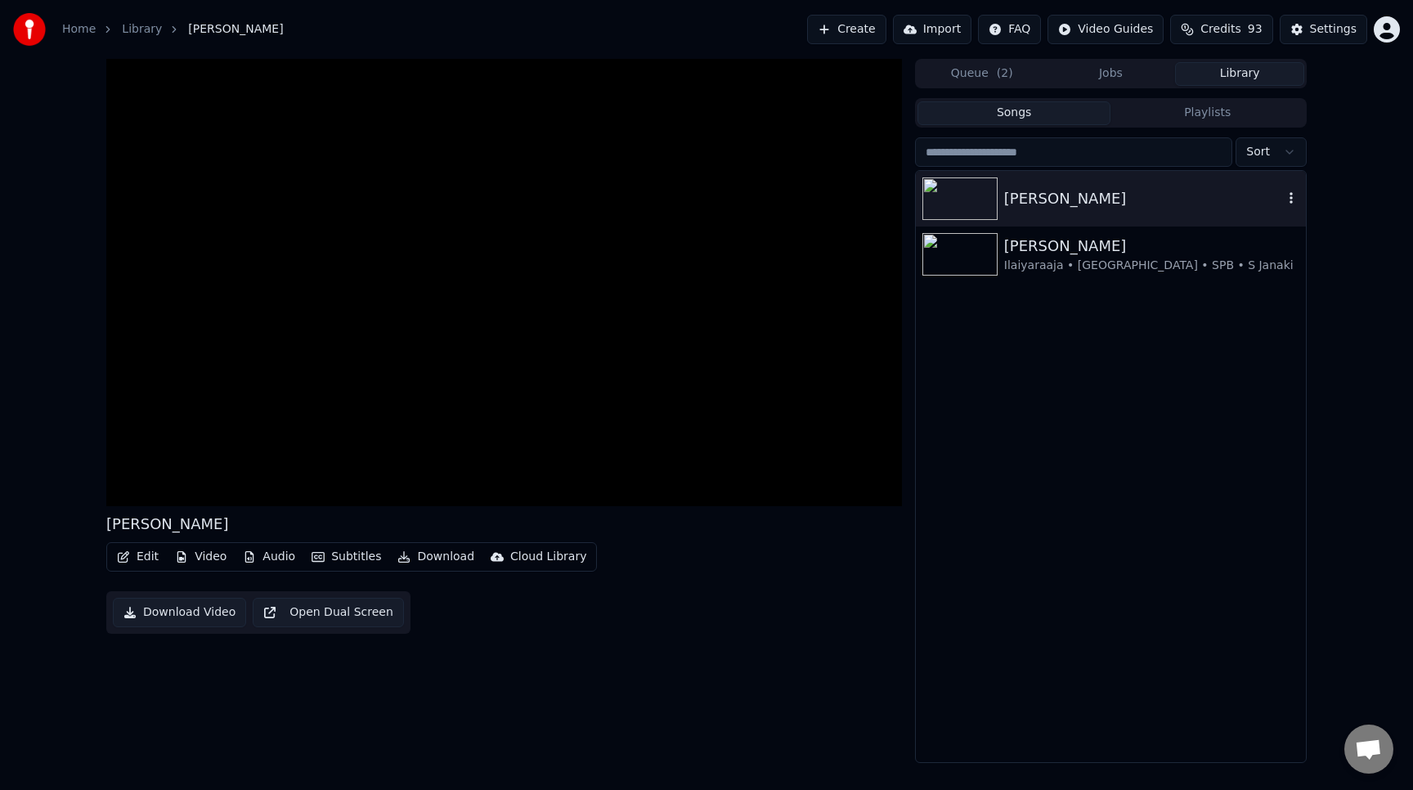
click at [1295, 197] on icon "button" at bounding box center [1291, 197] width 16 height 13
click at [1292, 335] on div "Delete" at bounding box center [1295, 334] width 126 height 26
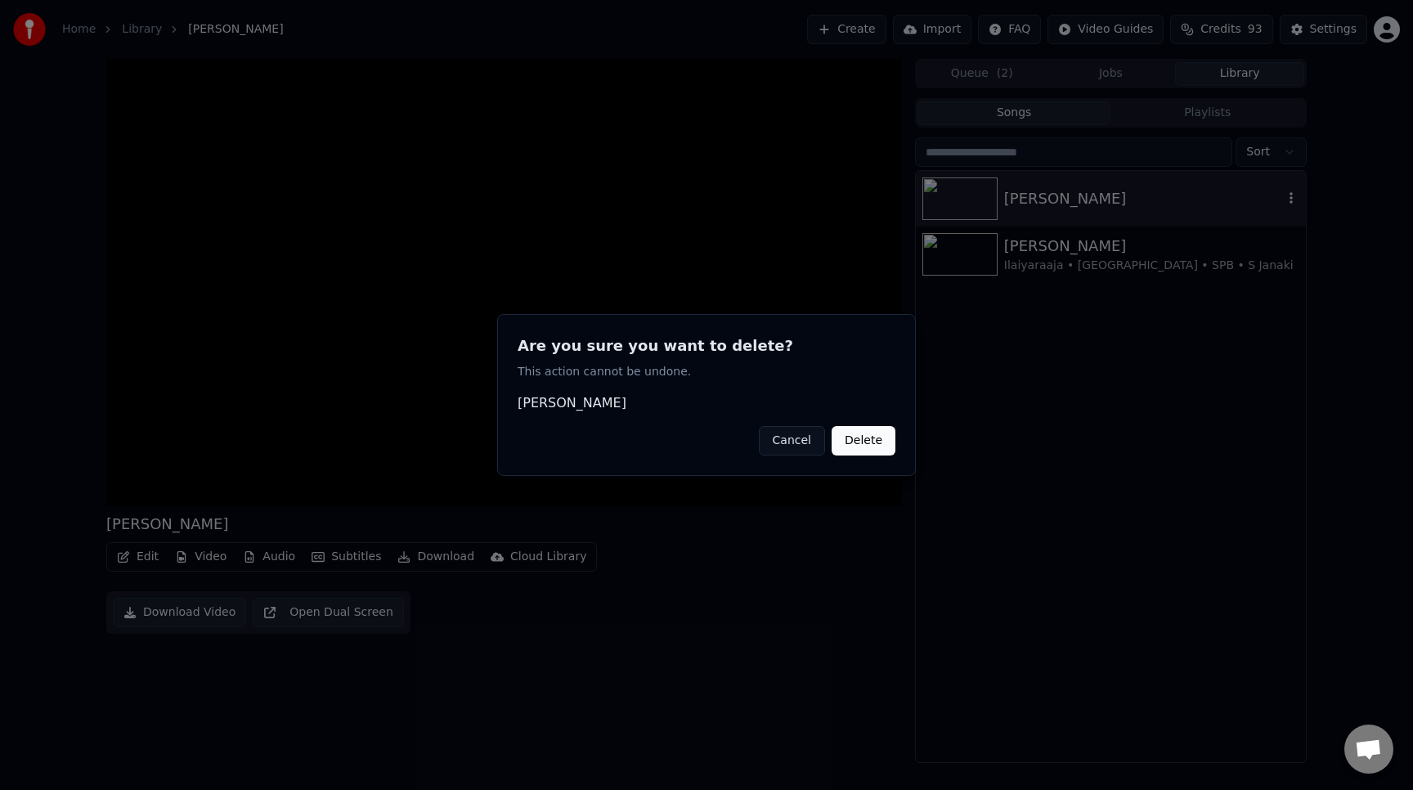
click at [855, 445] on button "Delete" at bounding box center [864, 440] width 64 height 29
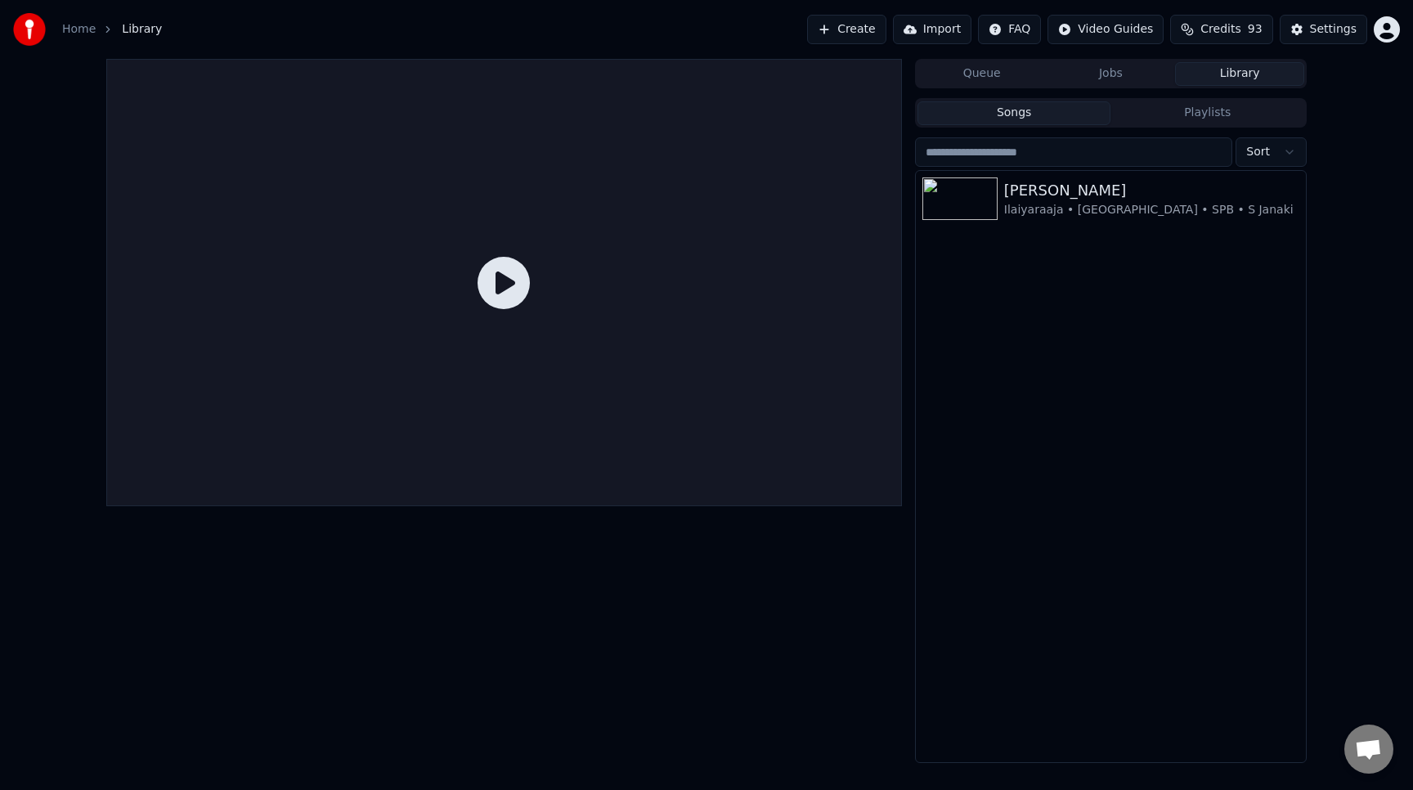
click at [1169, 119] on button "Playlists" at bounding box center [1208, 113] width 194 height 24
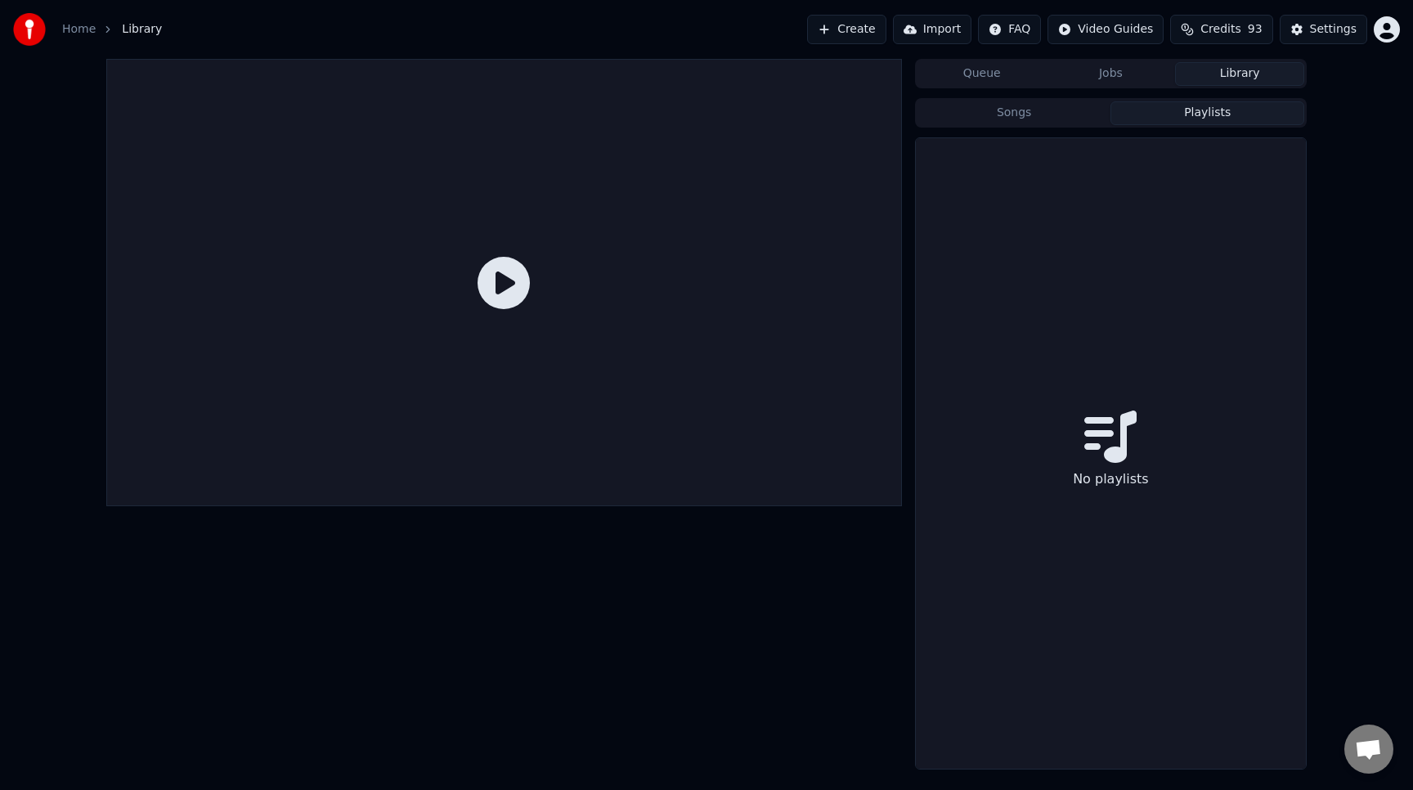
click at [981, 75] on button "Queue" at bounding box center [982, 74] width 129 height 24
click at [1081, 78] on button "Jobs" at bounding box center [1111, 74] width 129 height 24
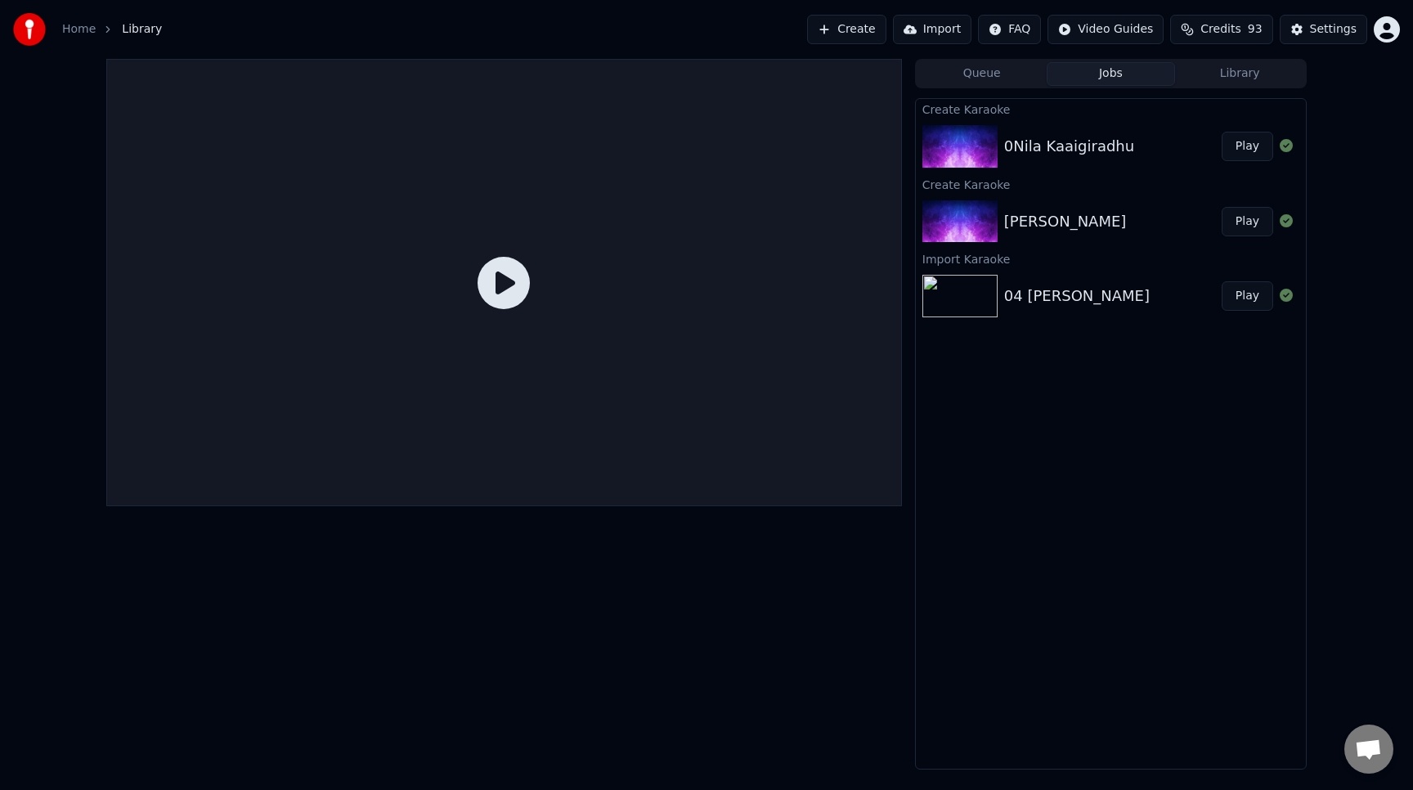
click at [1035, 146] on div "0Nila Kaaigiradhu" at bounding box center [1069, 146] width 130 height 23
click at [498, 274] on icon at bounding box center [504, 283] width 52 height 52
click at [503, 284] on icon at bounding box center [504, 283] width 52 height 52
click at [508, 283] on icon at bounding box center [504, 283] width 52 height 52
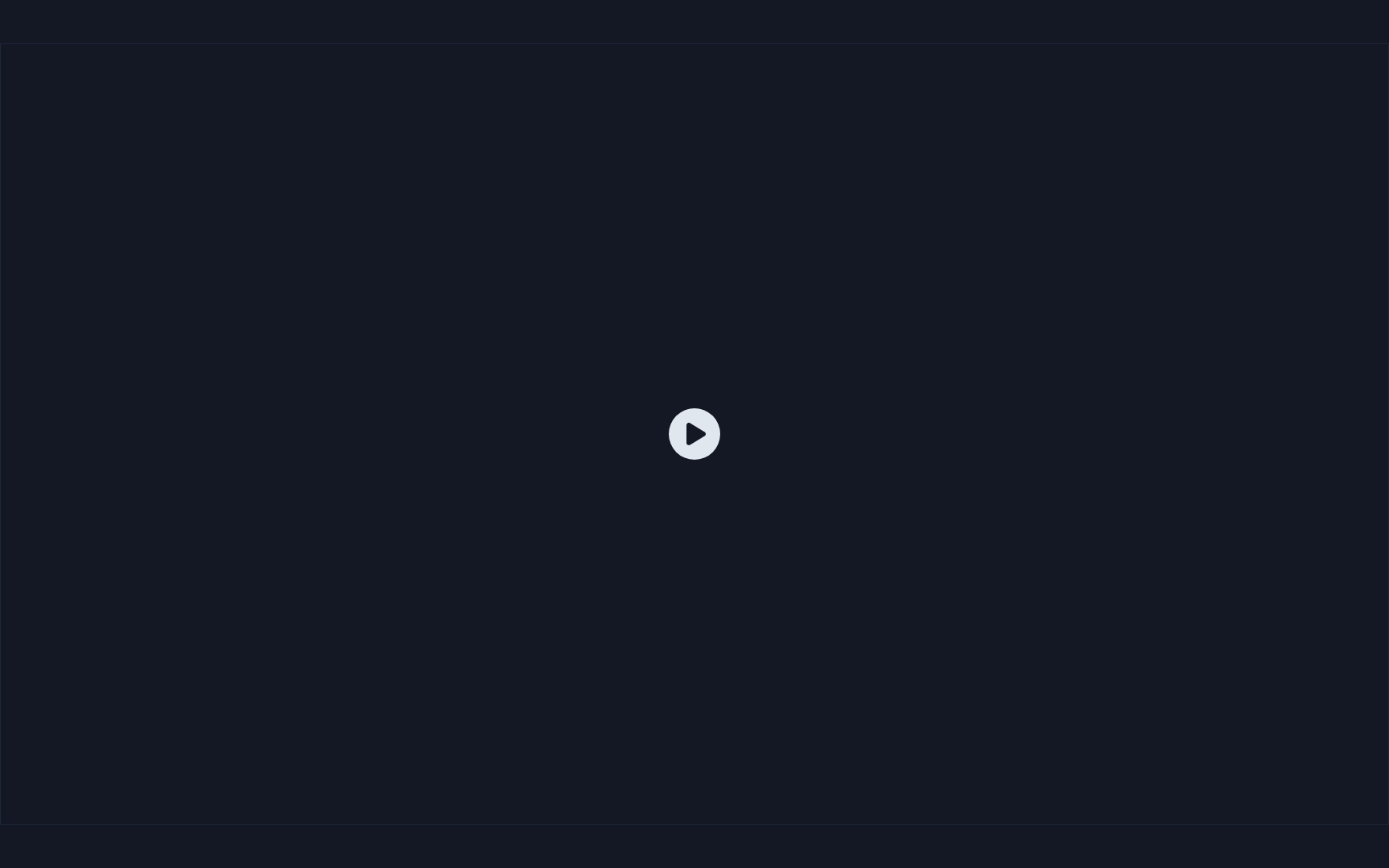
click at [699, 434] on icon at bounding box center [694, 434] width 51 height 51
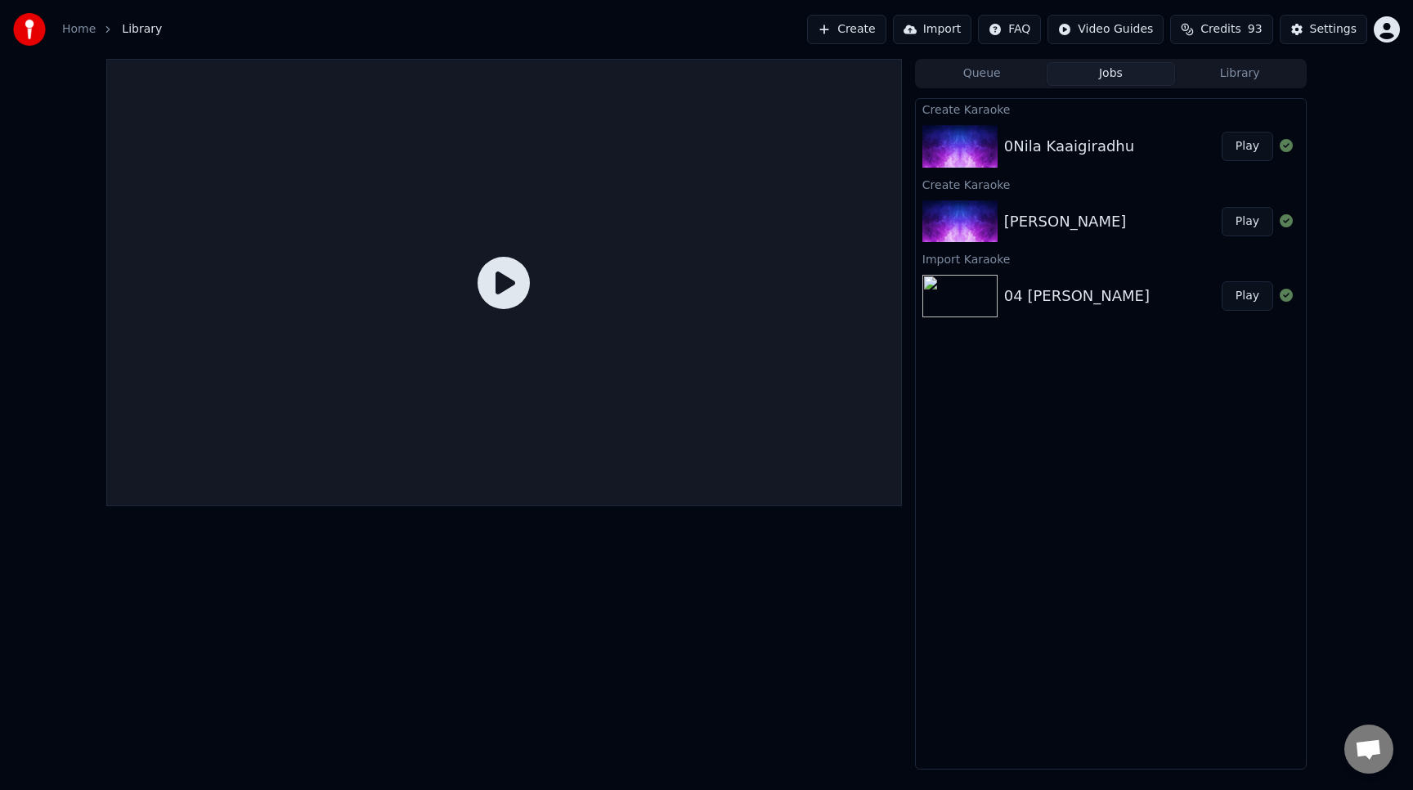
click at [1258, 154] on button "Play" at bounding box center [1248, 146] width 52 height 29
click at [1227, 74] on button "Library" at bounding box center [1239, 74] width 129 height 24
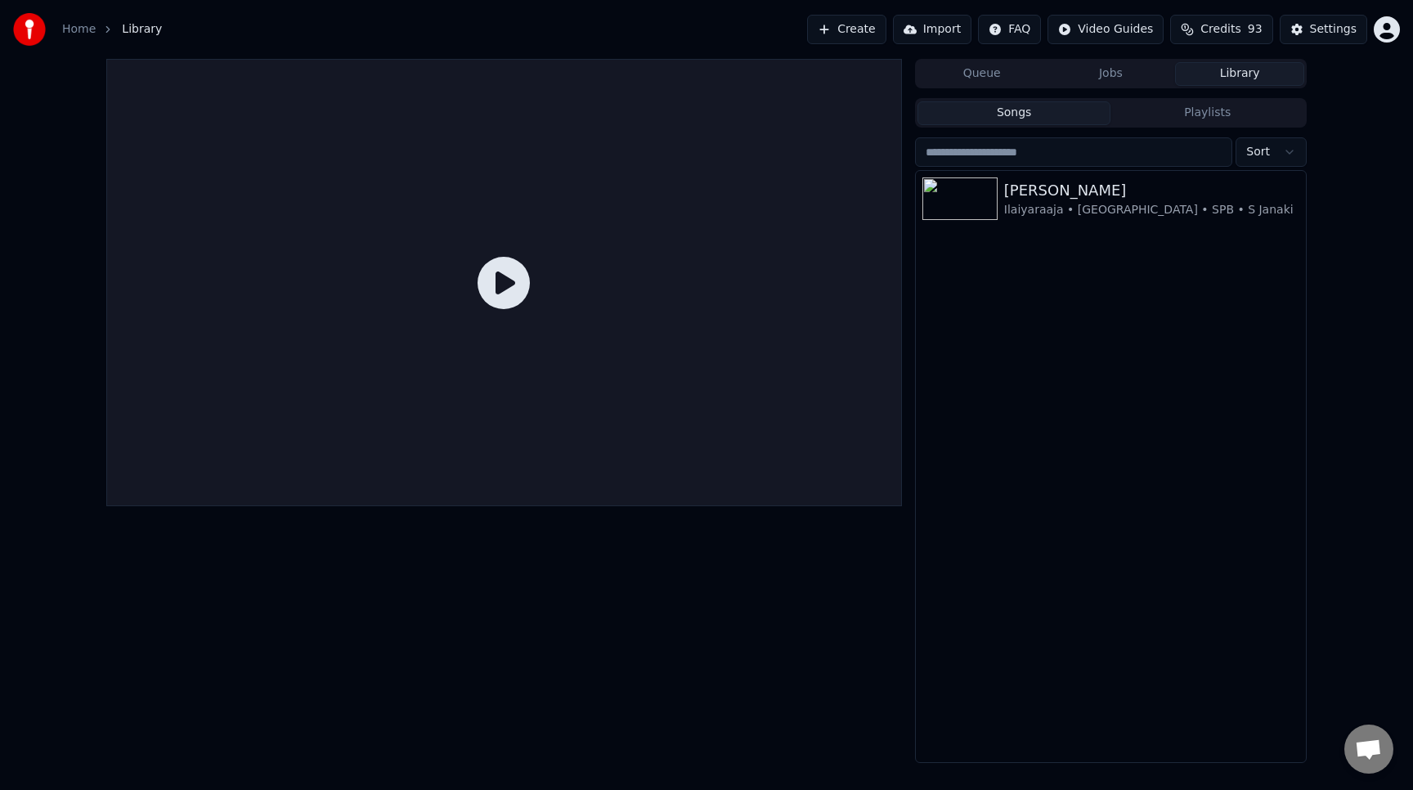
click at [1072, 151] on input "search" at bounding box center [1073, 151] width 317 height 29
click at [1175, 115] on button "Playlists" at bounding box center [1208, 113] width 194 height 24
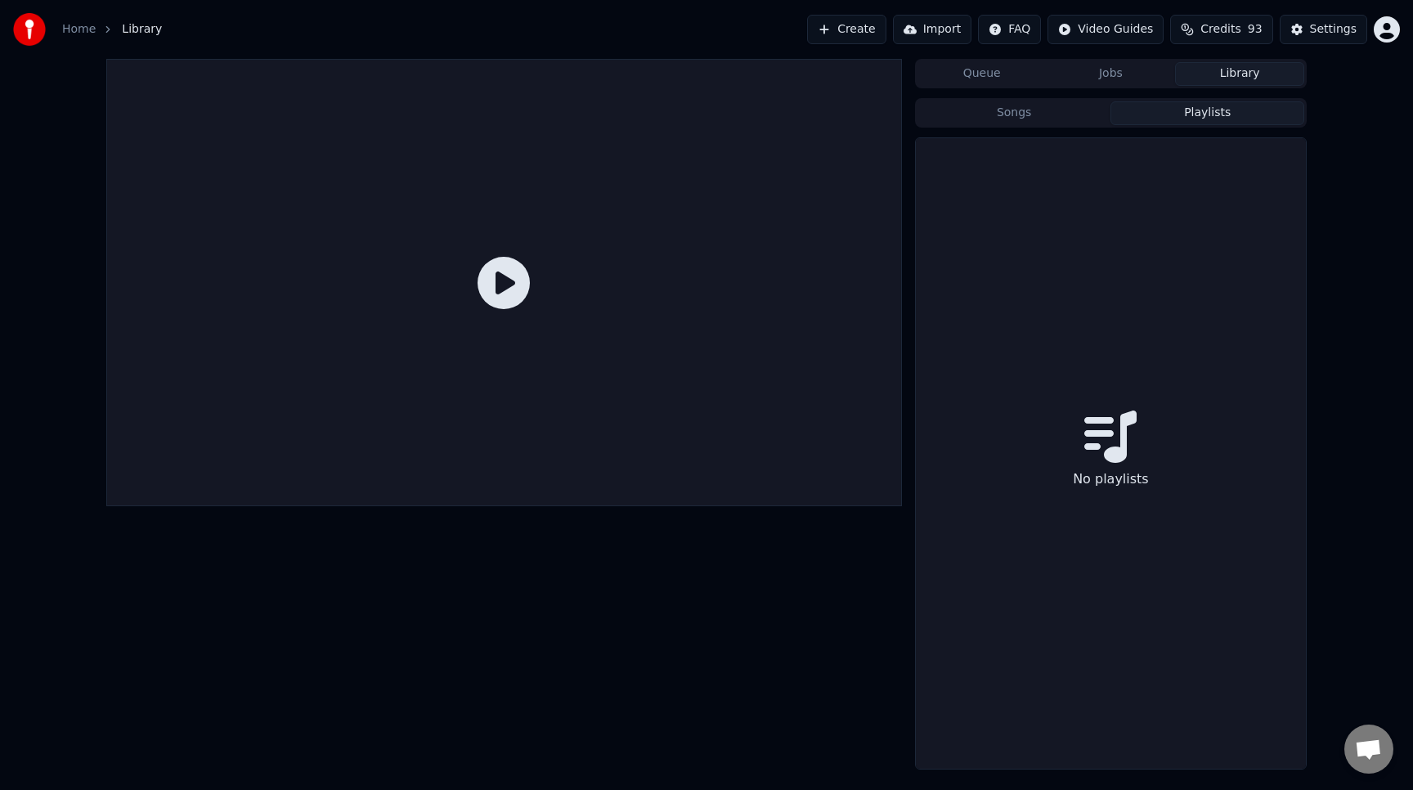
click at [1016, 79] on button "Queue" at bounding box center [982, 74] width 129 height 24
click at [1109, 79] on button "Jobs" at bounding box center [1111, 74] width 129 height 24
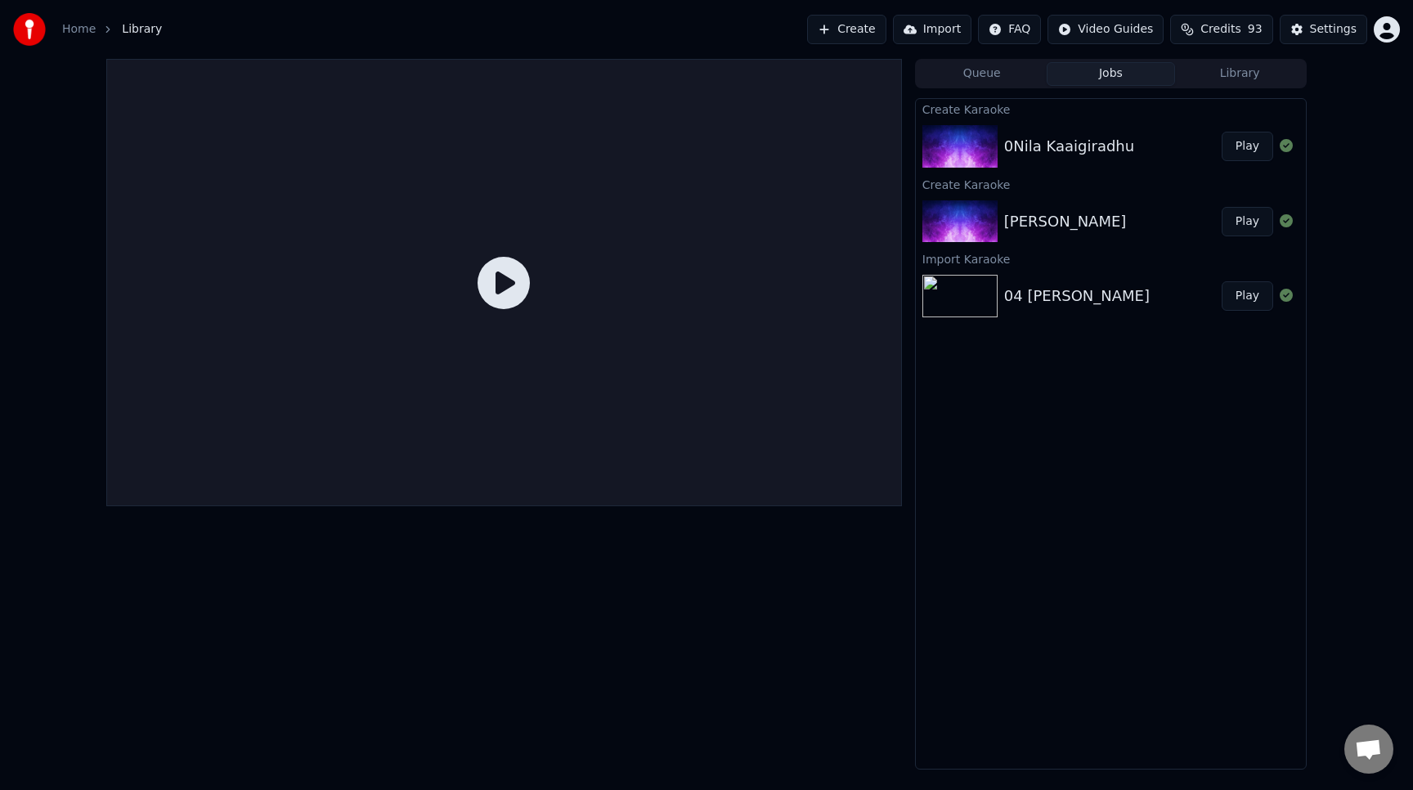
click at [989, 145] on img at bounding box center [960, 146] width 75 height 43
click at [1283, 296] on icon at bounding box center [1286, 295] width 13 height 13
click at [1159, 284] on div "04 [PERSON_NAME] Play" at bounding box center [1111, 296] width 390 height 56
click at [1249, 302] on button "Play" at bounding box center [1248, 295] width 52 height 29
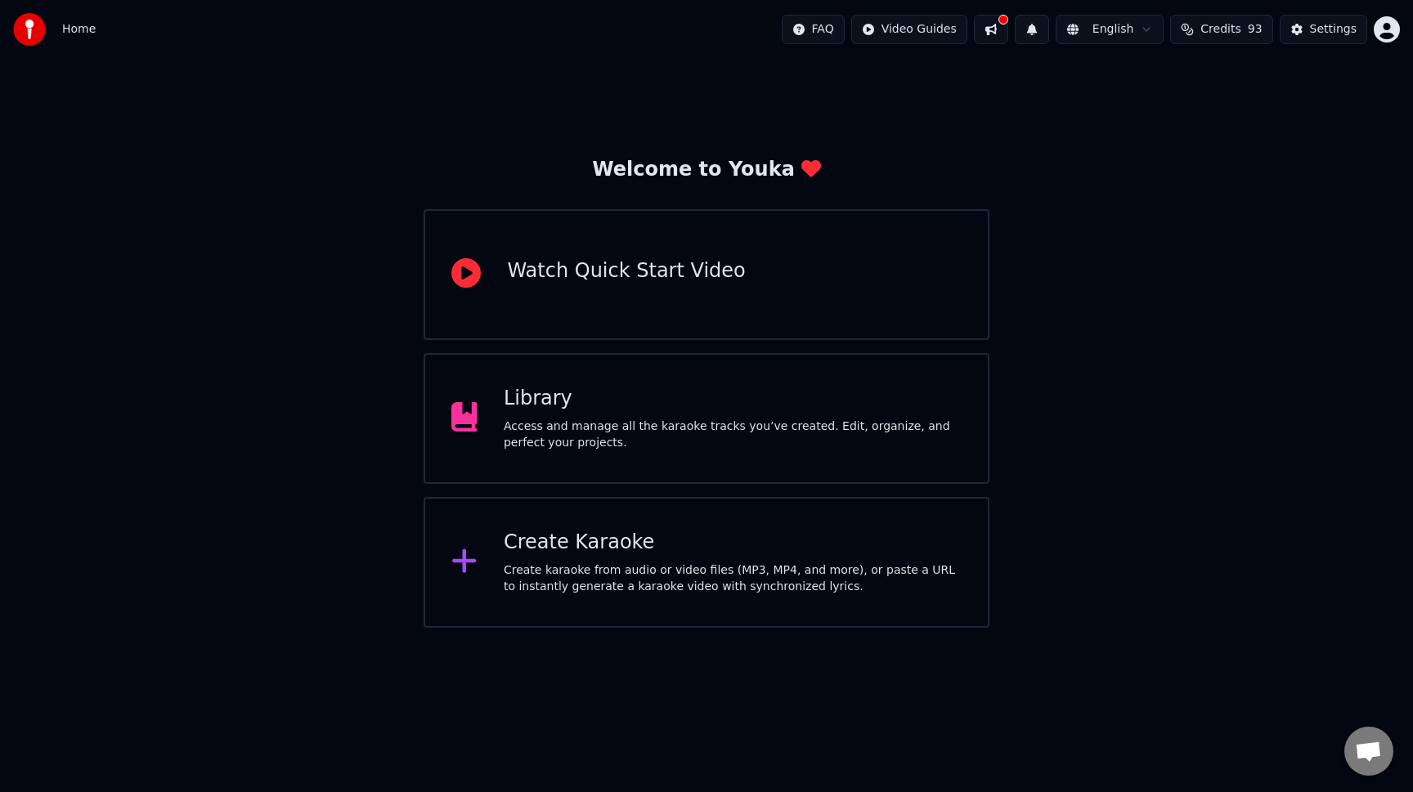
click at [760, 554] on div "Create Karaoke" at bounding box center [733, 543] width 458 height 26
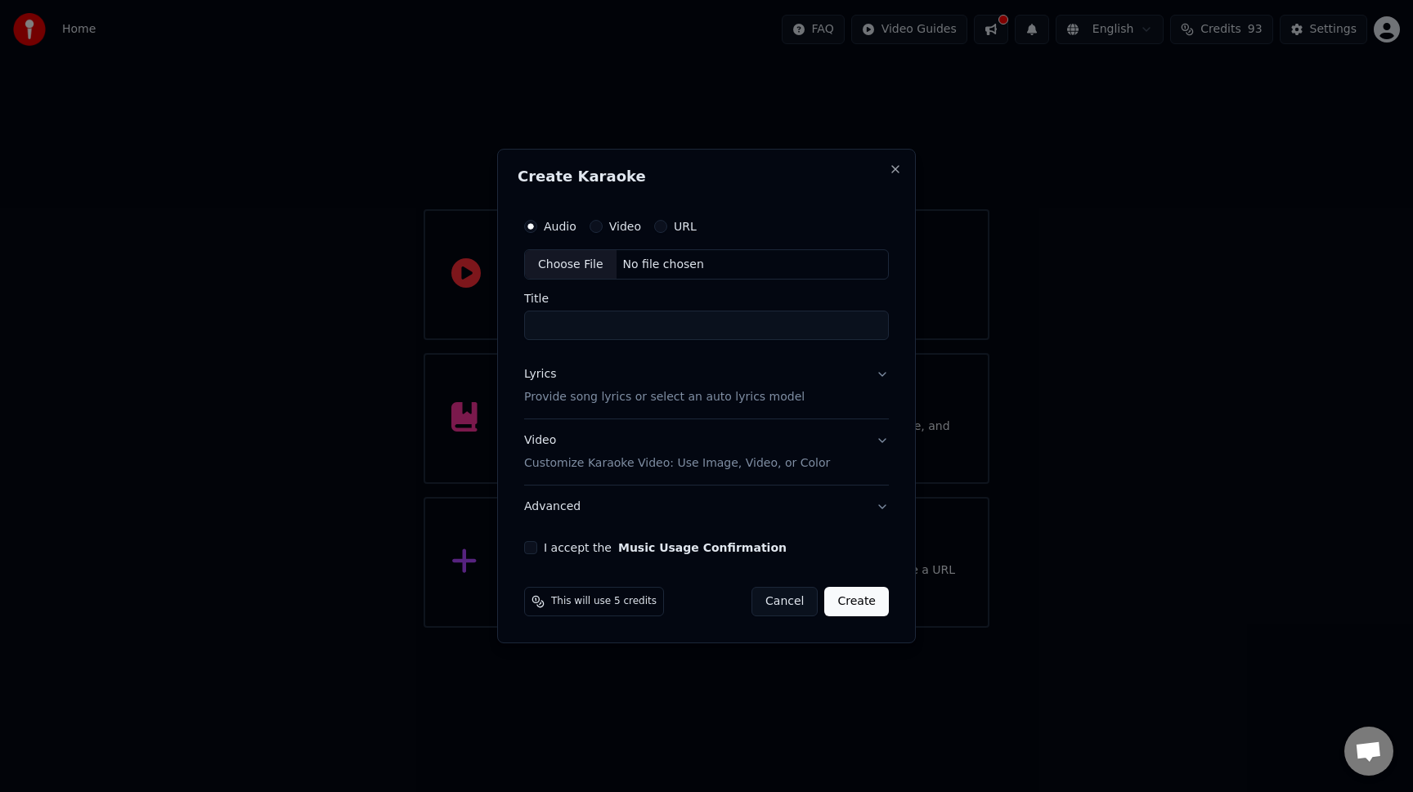
click at [770, 599] on button "Cancel" at bounding box center [785, 601] width 66 height 29
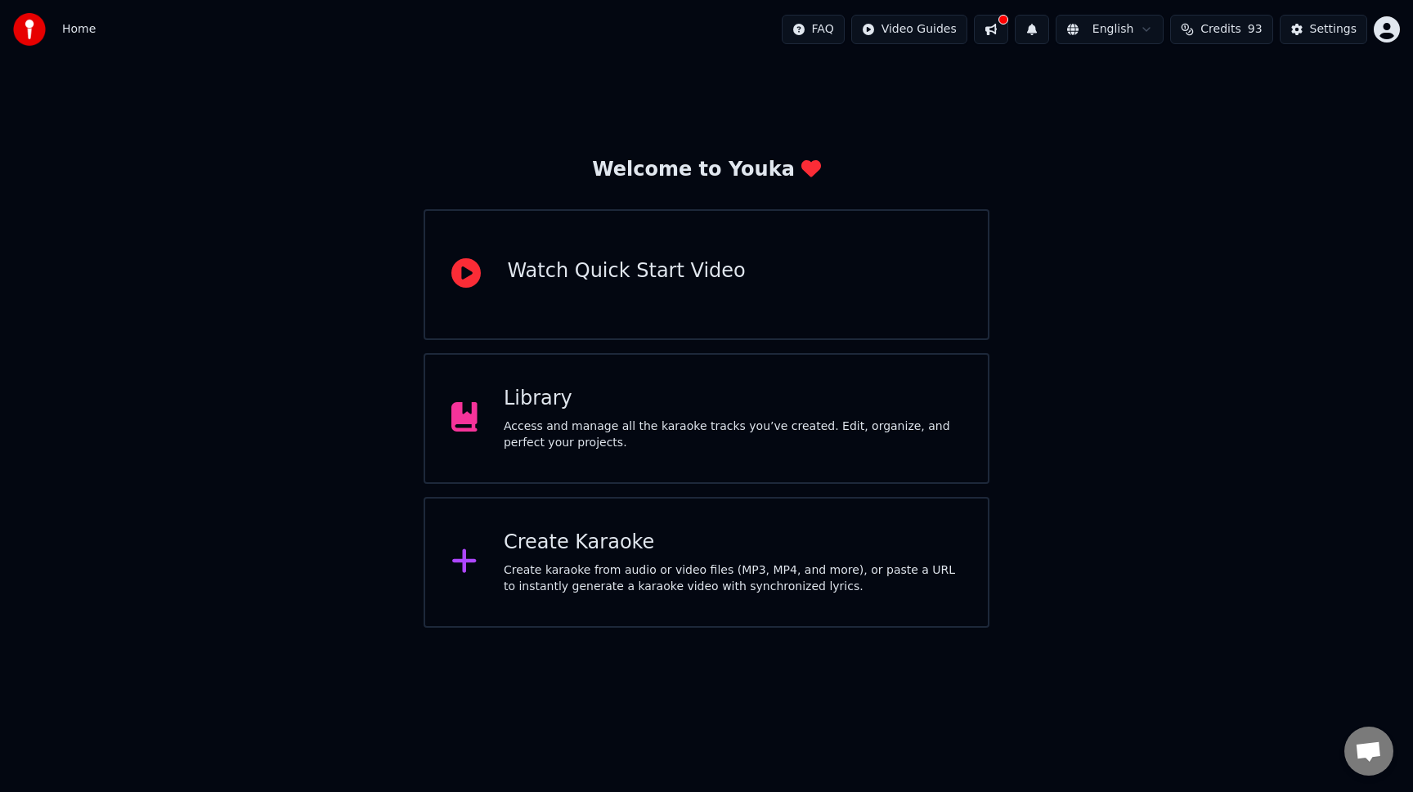
click at [684, 402] on div "Library" at bounding box center [733, 399] width 458 height 26
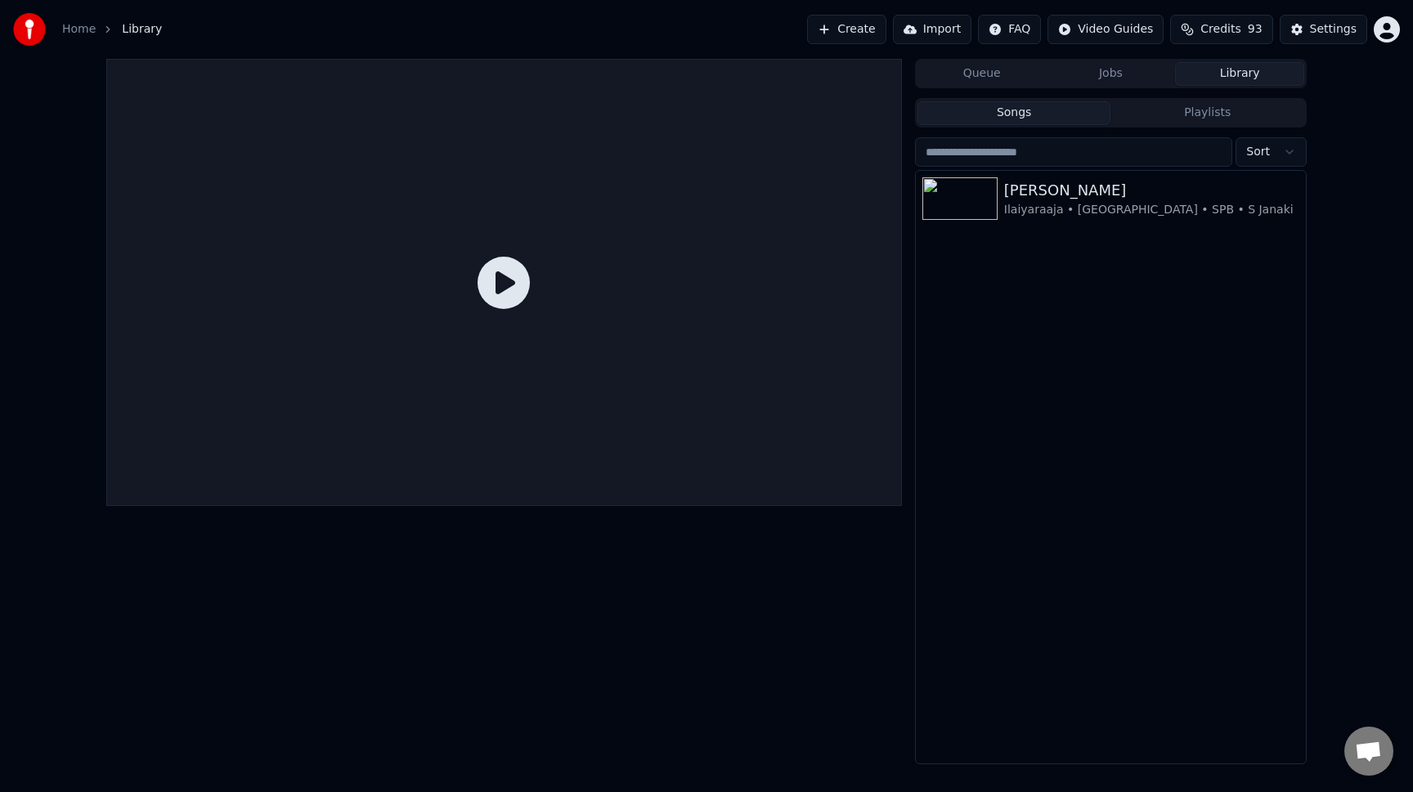
click at [1008, 84] on button "Queue" at bounding box center [982, 74] width 129 height 24
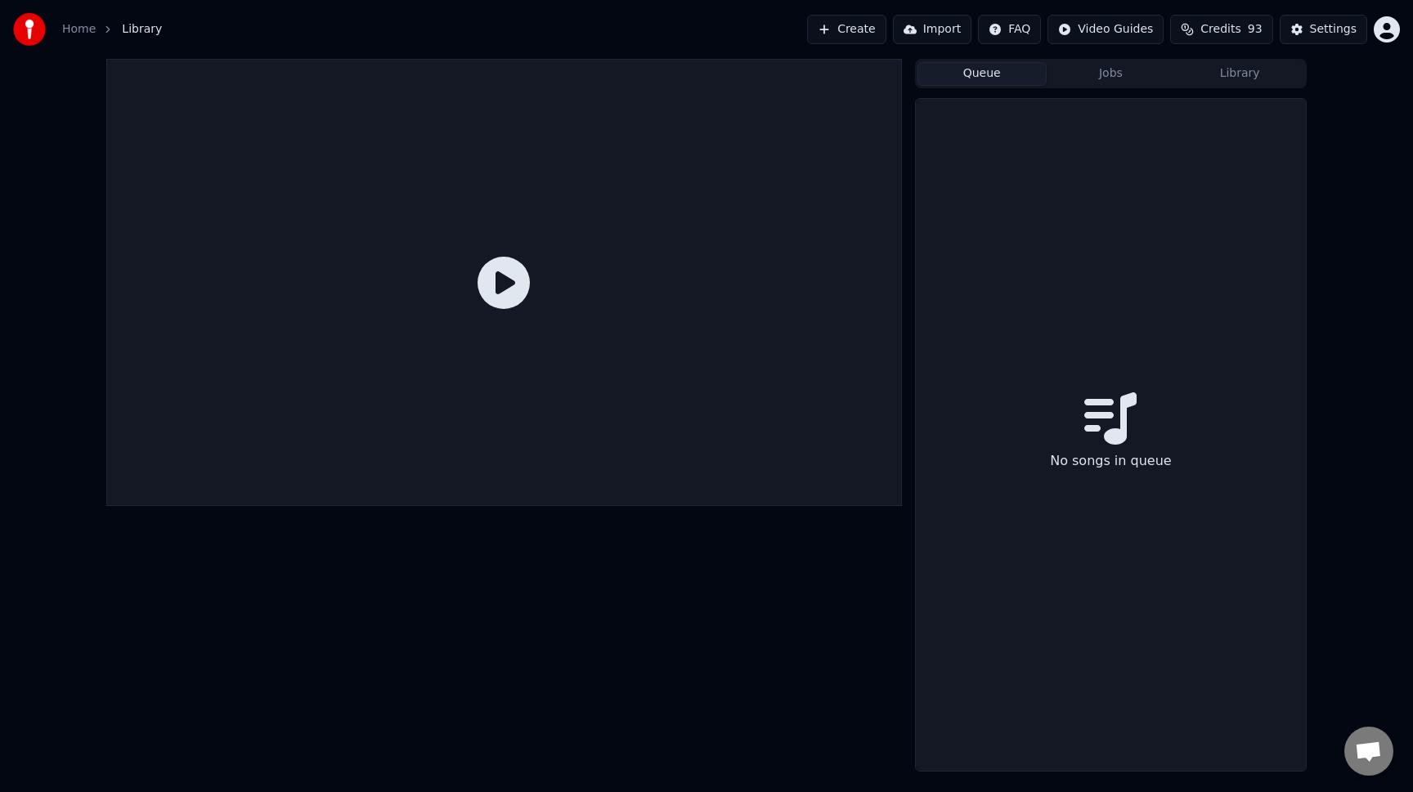
click at [1008, 84] on button "Queue" at bounding box center [982, 74] width 129 height 24
click at [1105, 78] on button "Jobs" at bounding box center [1111, 74] width 129 height 24
click at [993, 74] on button "Queue" at bounding box center [982, 74] width 129 height 24
click at [72, 34] on link "Home" at bounding box center [79, 29] width 34 height 16
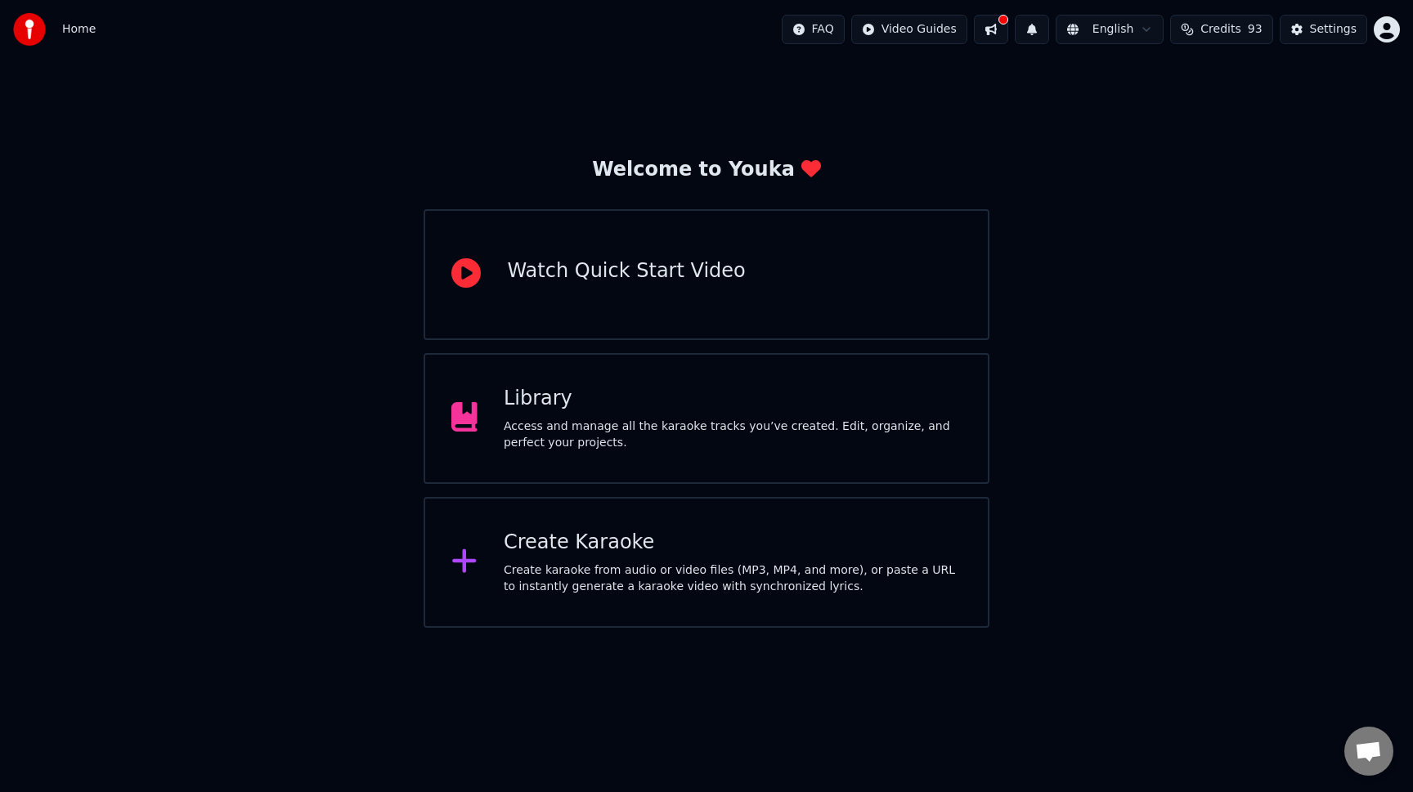
click at [568, 554] on div "Create Karaoke" at bounding box center [733, 543] width 458 height 26
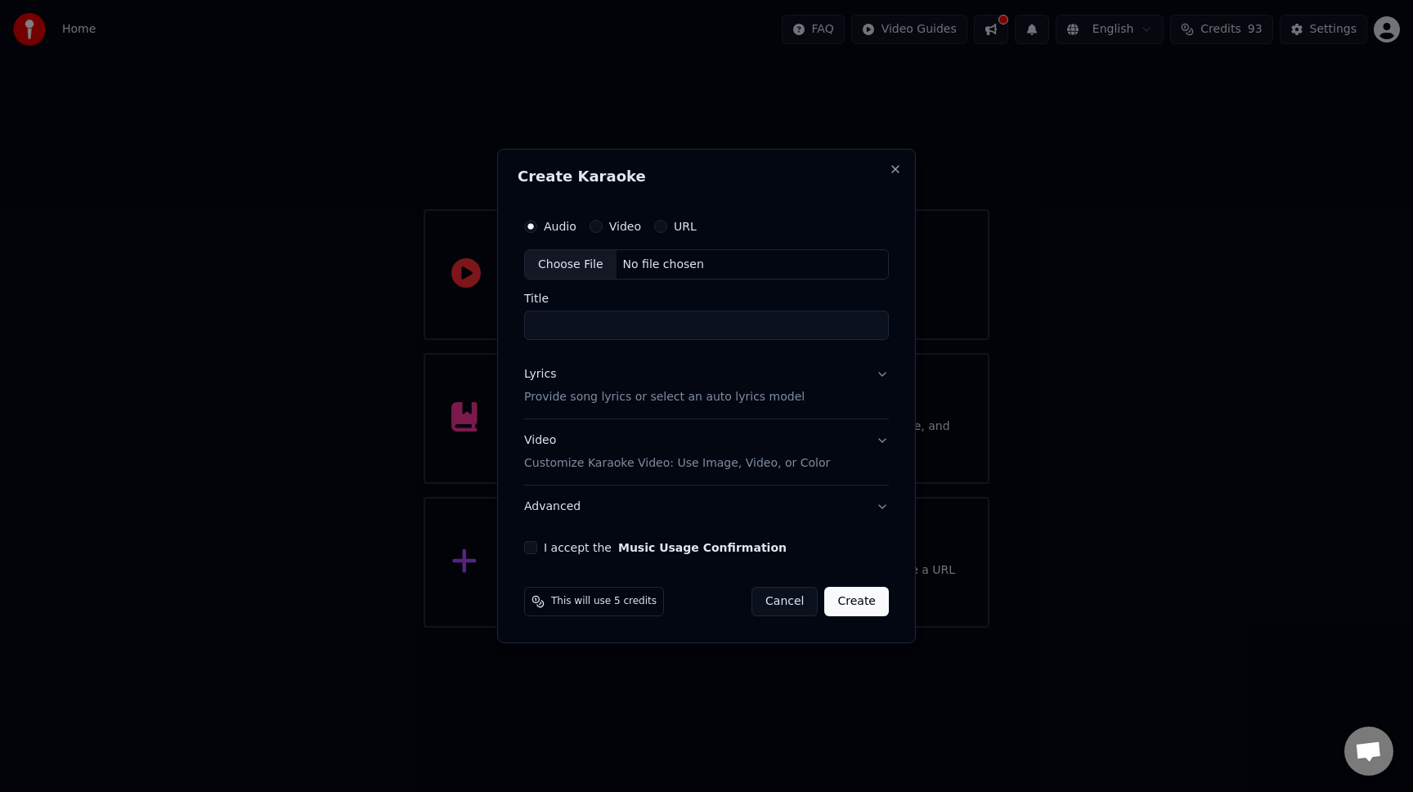
click at [565, 272] on div "Choose File" at bounding box center [571, 264] width 92 height 29
type input "**********"
click at [590, 394] on p "Provide song lyrics or select an auto lyrics model" at bounding box center [661, 398] width 281 height 16
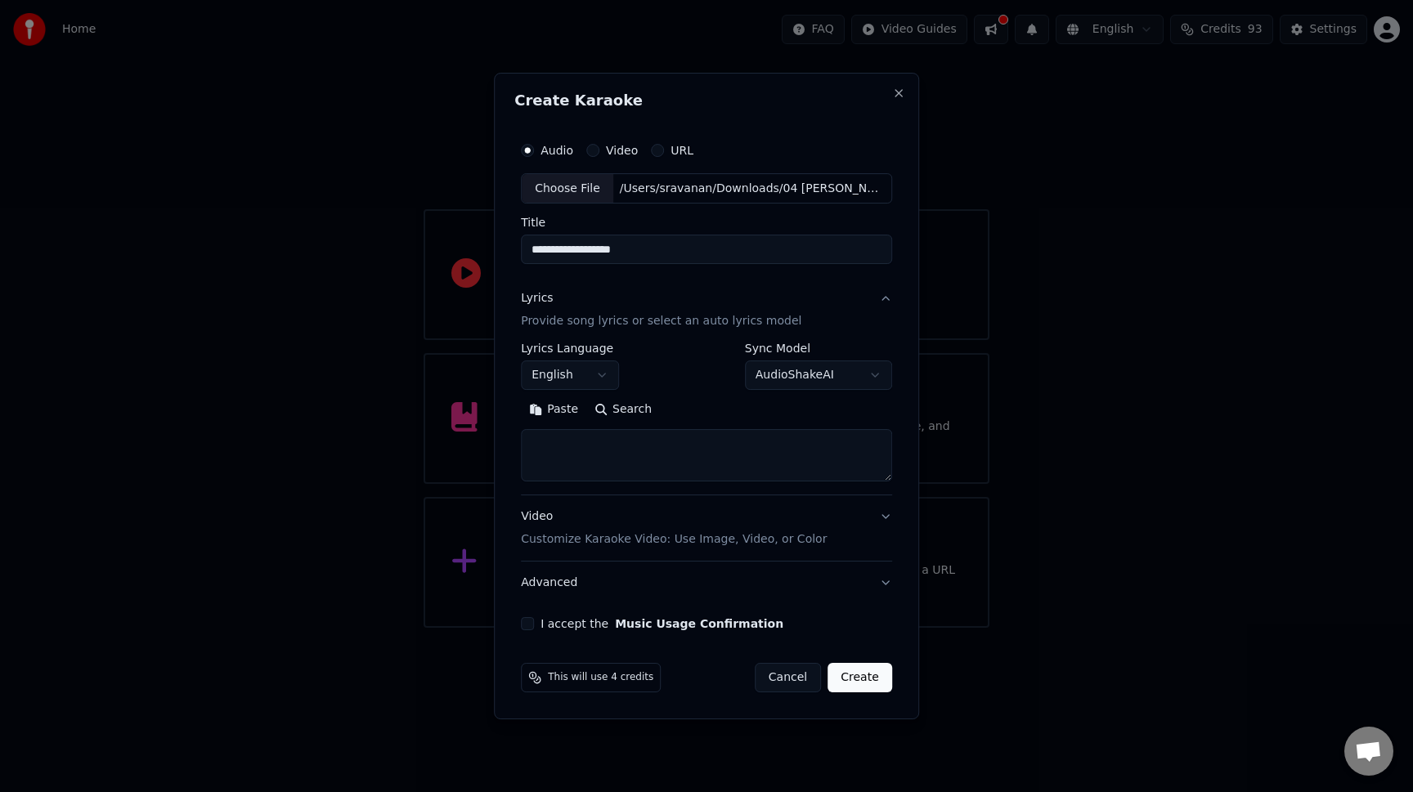
click at [829, 386] on button "AudioShakeAI" at bounding box center [818, 375] width 147 height 29
select select "**********"
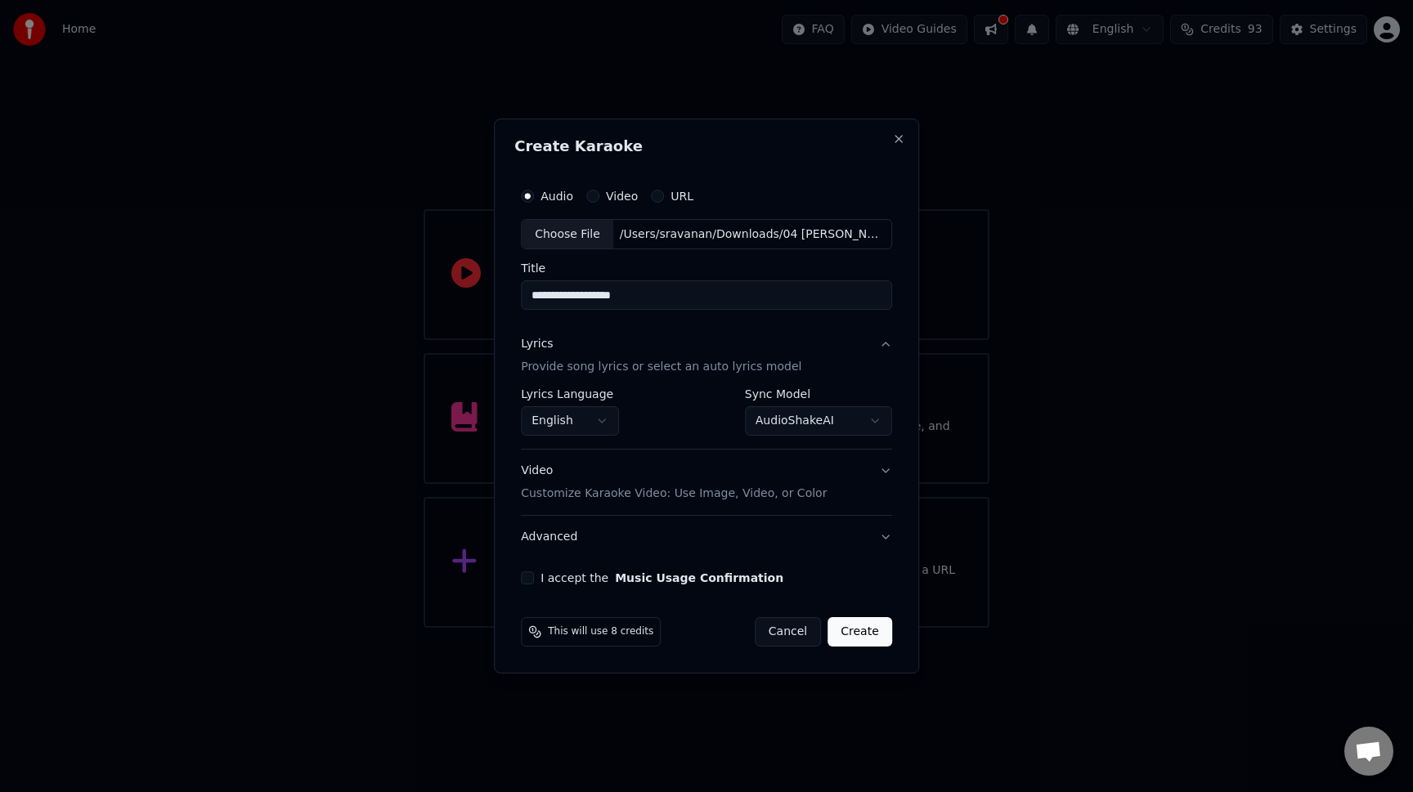
click at [531, 577] on button "I accept the Music Usage Confirmation" at bounding box center [527, 578] width 13 height 13
click at [552, 298] on input "**********" at bounding box center [706, 295] width 371 height 29
type input "**********"
click at [862, 633] on button "Create" at bounding box center [860, 631] width 65 height 29
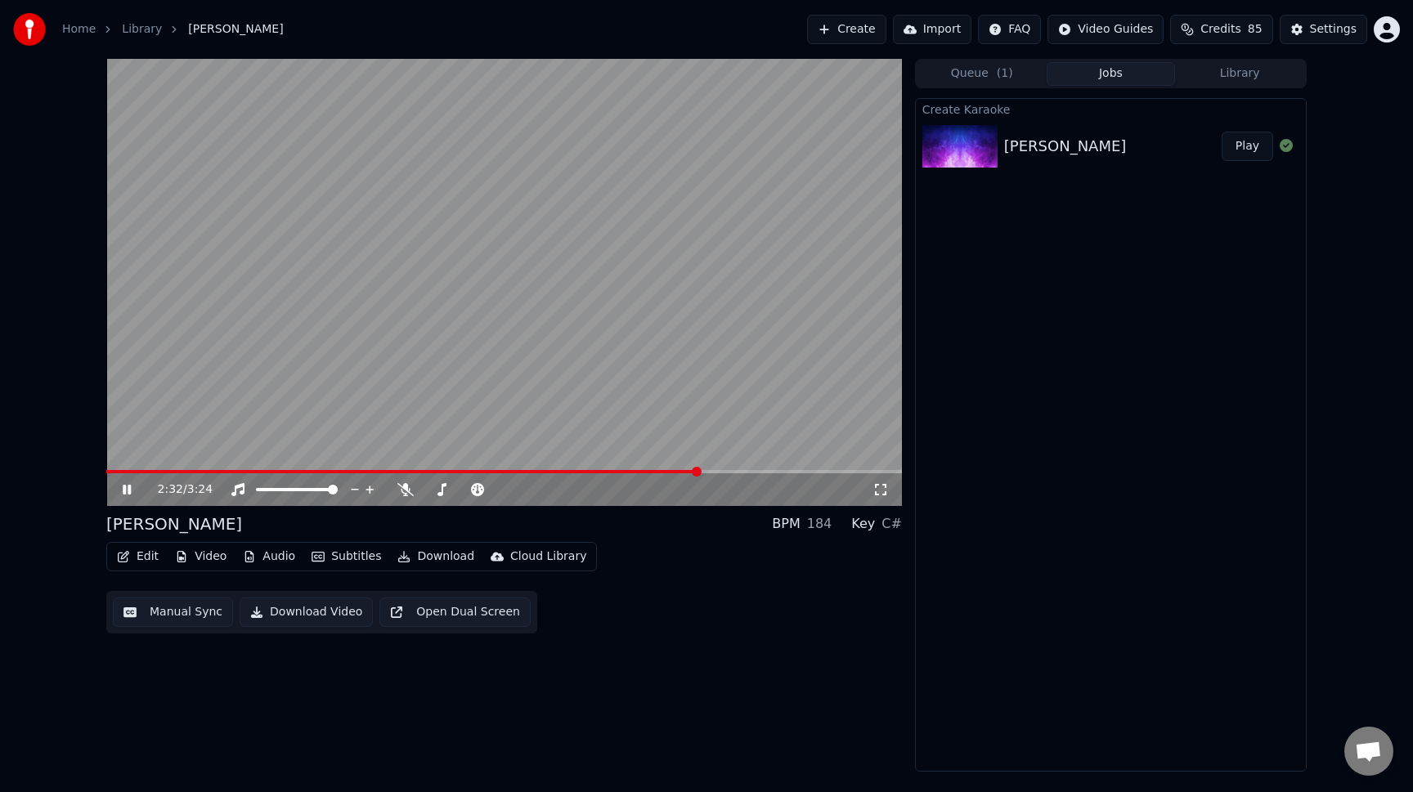
click at [131, 559] on button "Edit" at bounding box center [137, 556] width 55 height 23
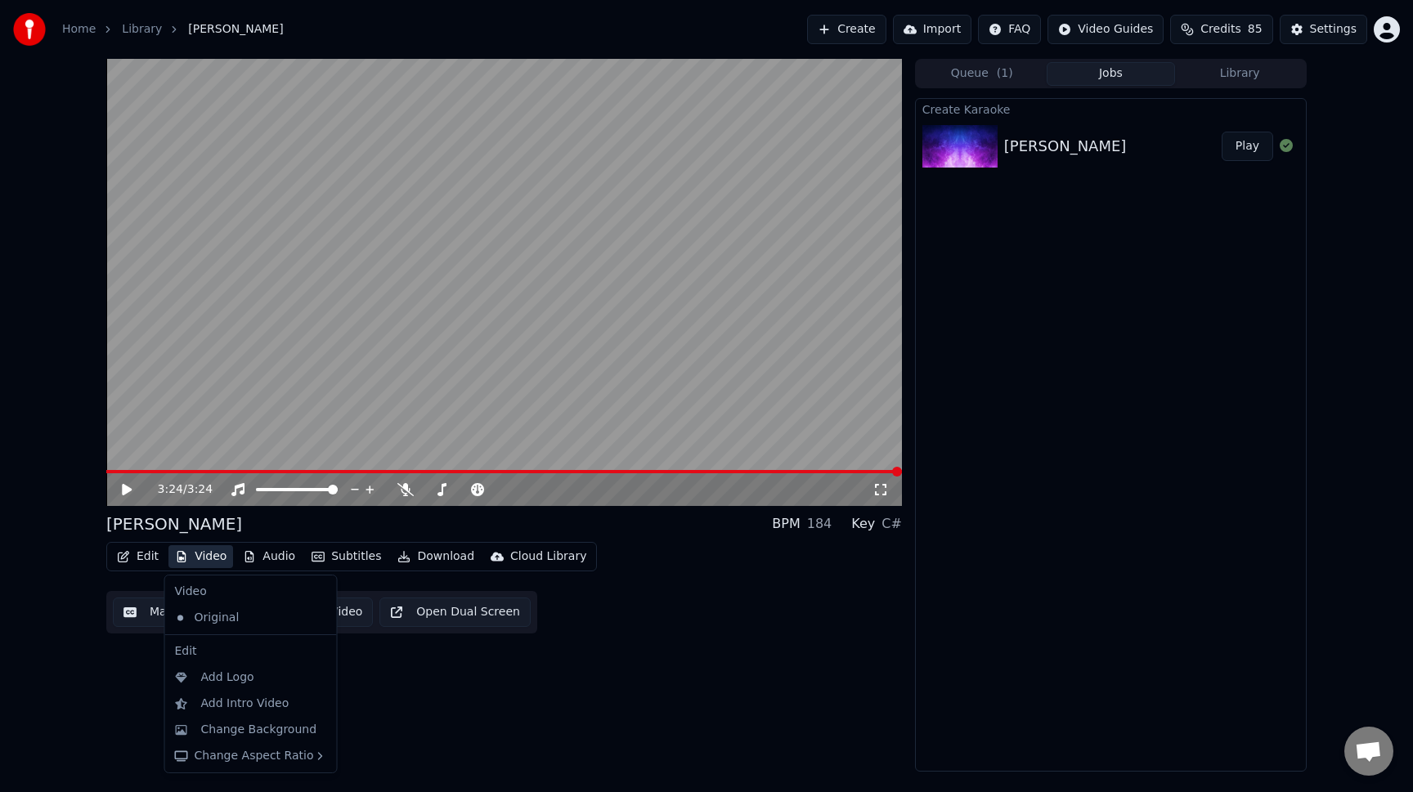
click at [1102, 615] on div "Create Karaoke Nila Kaaigiradhu Play" at bounding box center [1111, 435] width 392 height 674
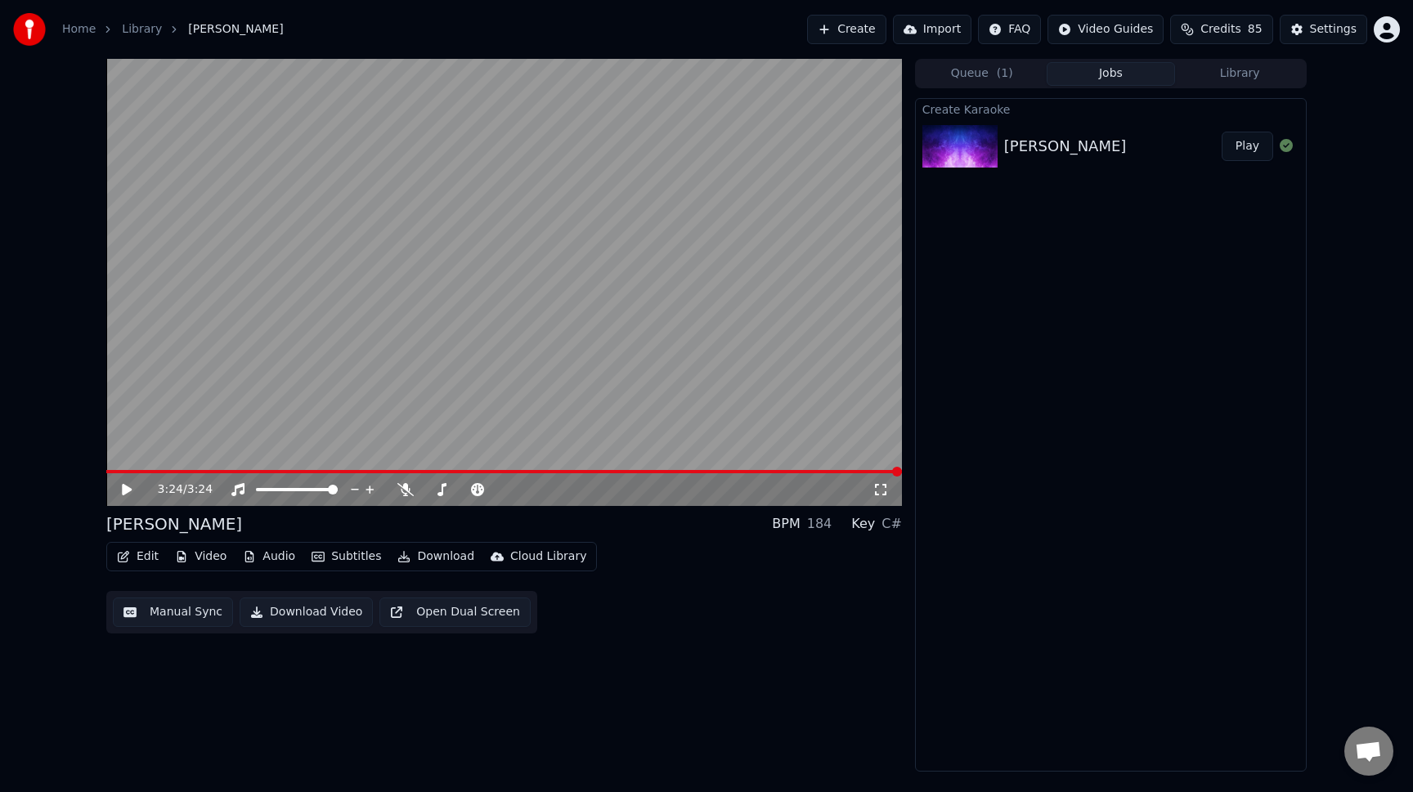
click at [441, 557] on button "Download" at bounding box center [436, 556] width 90 height 23
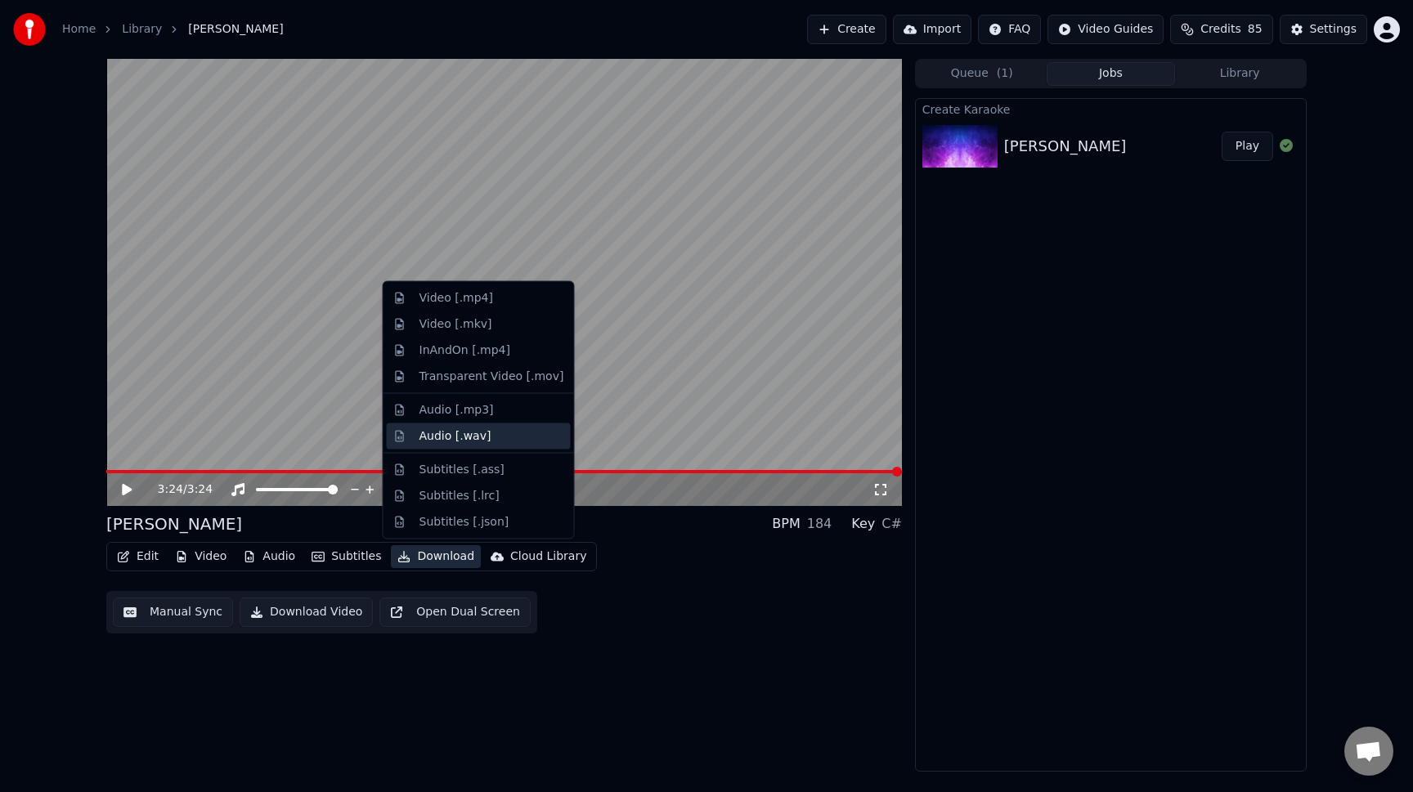
click at [473, 446] on div "Audio [.wav]" at bounding box center [479, 436] width 184 height 26
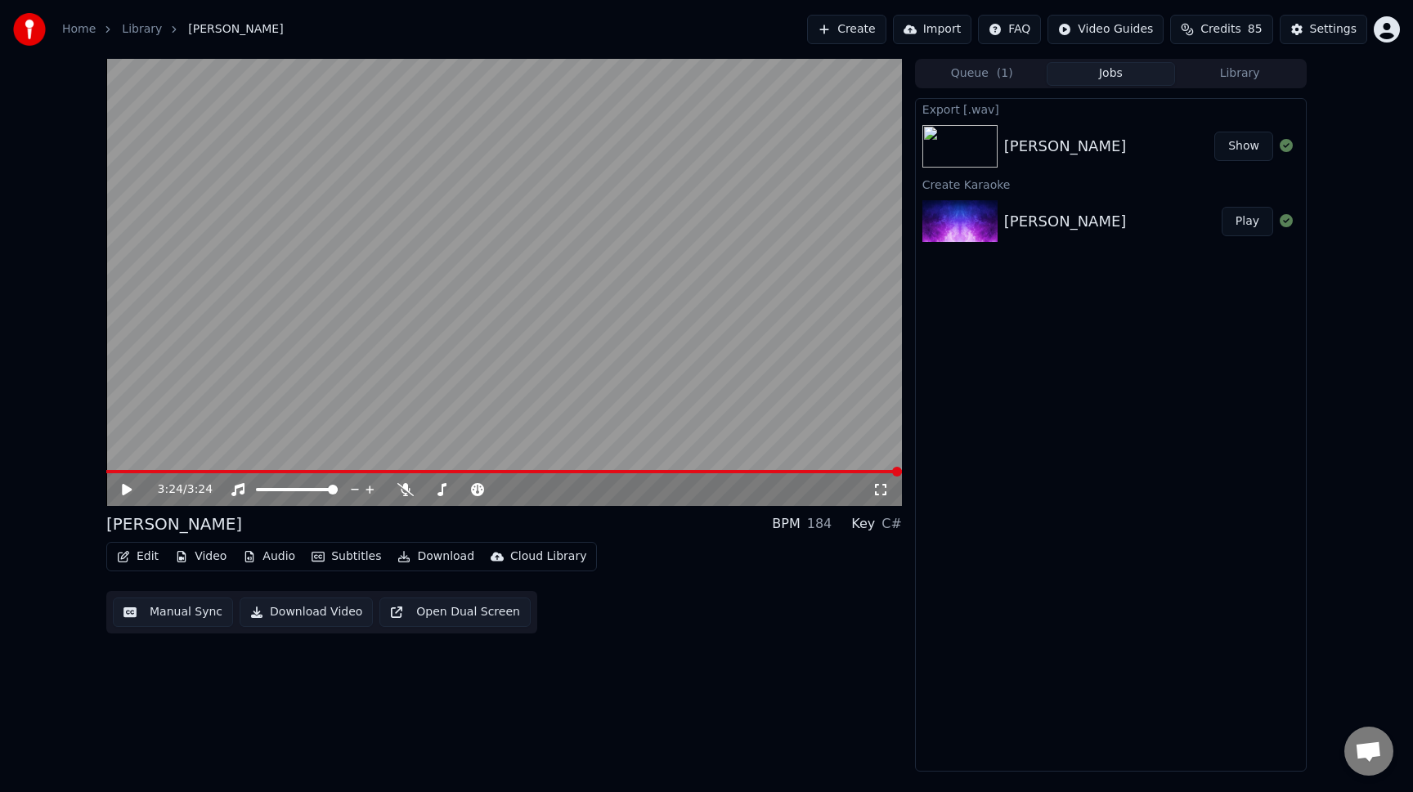
click at [1243, 149] on button "Show" at bounding box center [1243, 146] width 59 height 29
click at [1236, 158] on button "Show" at bounding box center [1243, 146] width 59 height 29
click at [1111, 207] on div "Nila Kaaigiradhu Play" at bounding box center [1111, 222] width 390 height 56
click at [308, 608] on button "Download Video" at bounding box center [306, 612] width 133 height 29
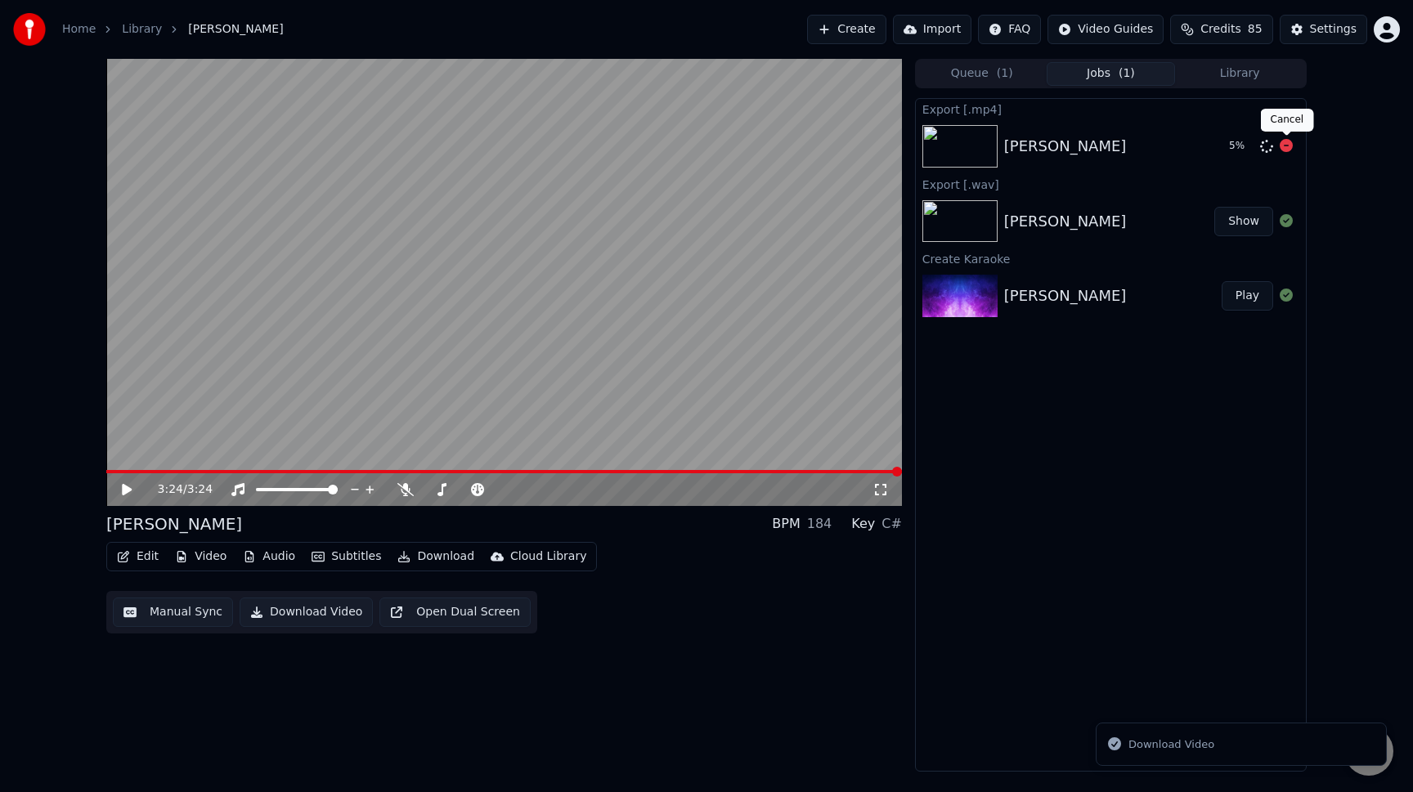
click at [1285, 148] on icon at bounding box center [1286, 145] width 13 height 13
click at [1136, 228] on div "[PERSON_NAME]" at bounding box center [1109, 221] width 210 height 23
drag, startPoint x: 1136, startPoint y: 228, endPoint x: 1116, endPoint y: 208, distance: 28.3
click at [1116, 207] on div "Nila Kaaigiradhu Show" at bounding box center [1111, 222] width 390 height 56
click at [143, 562] on button "Edit" at bounding box center [137, 556] width 55 height 23
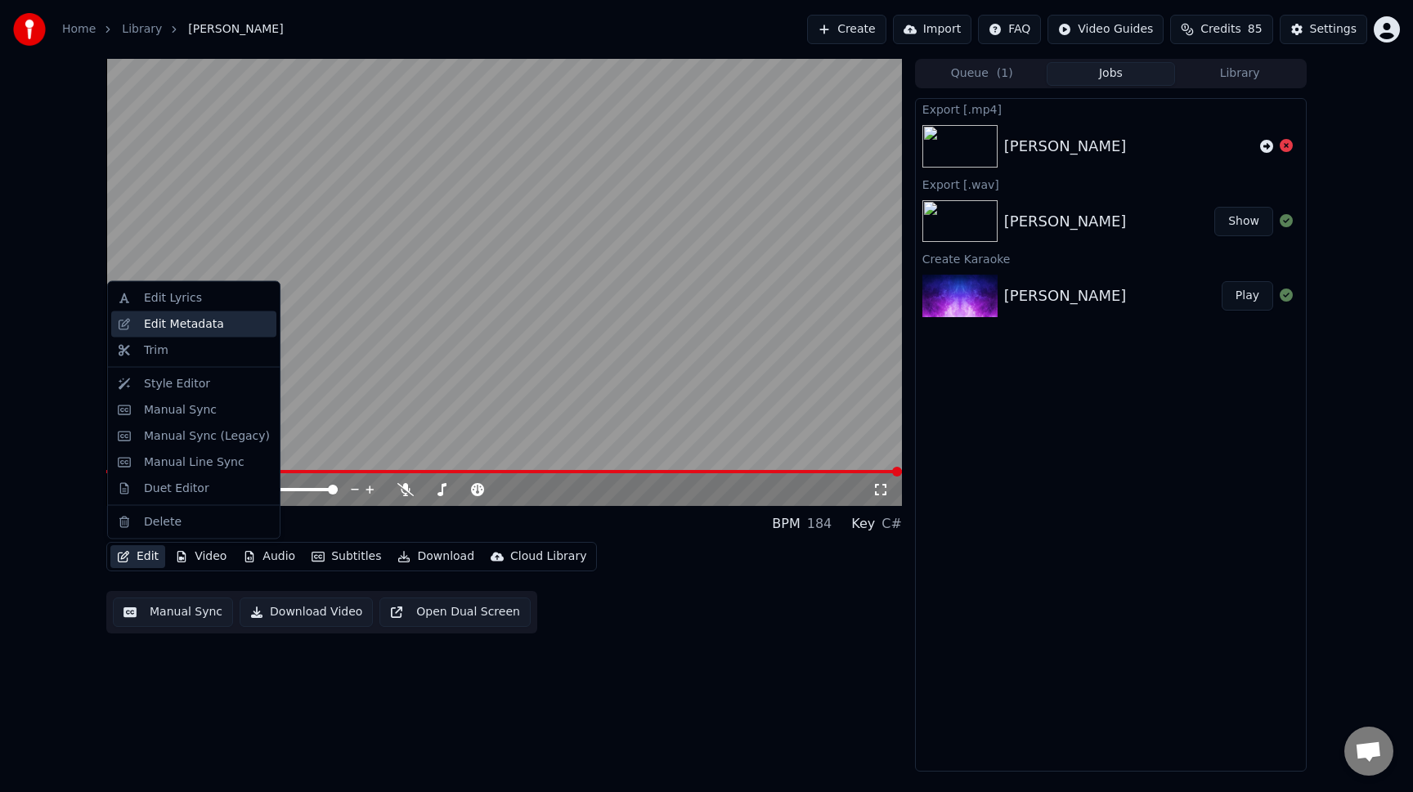
click at [213, 318] on div "Edit Metadata" at bounding box center [184, 324] width 80 height 16
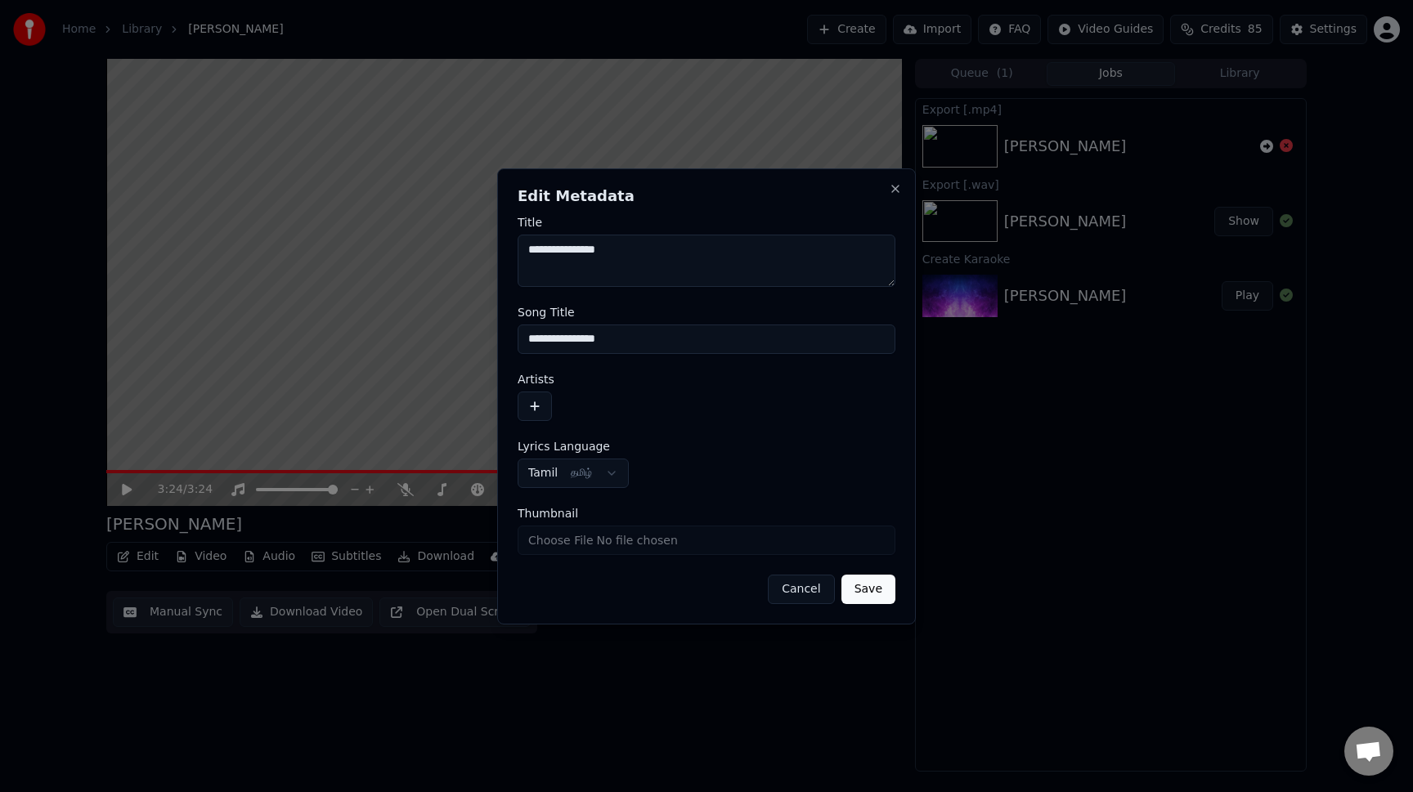
click at [809, 590] on button "Cancel" at bounding box center [801, 589] width 66 height 29
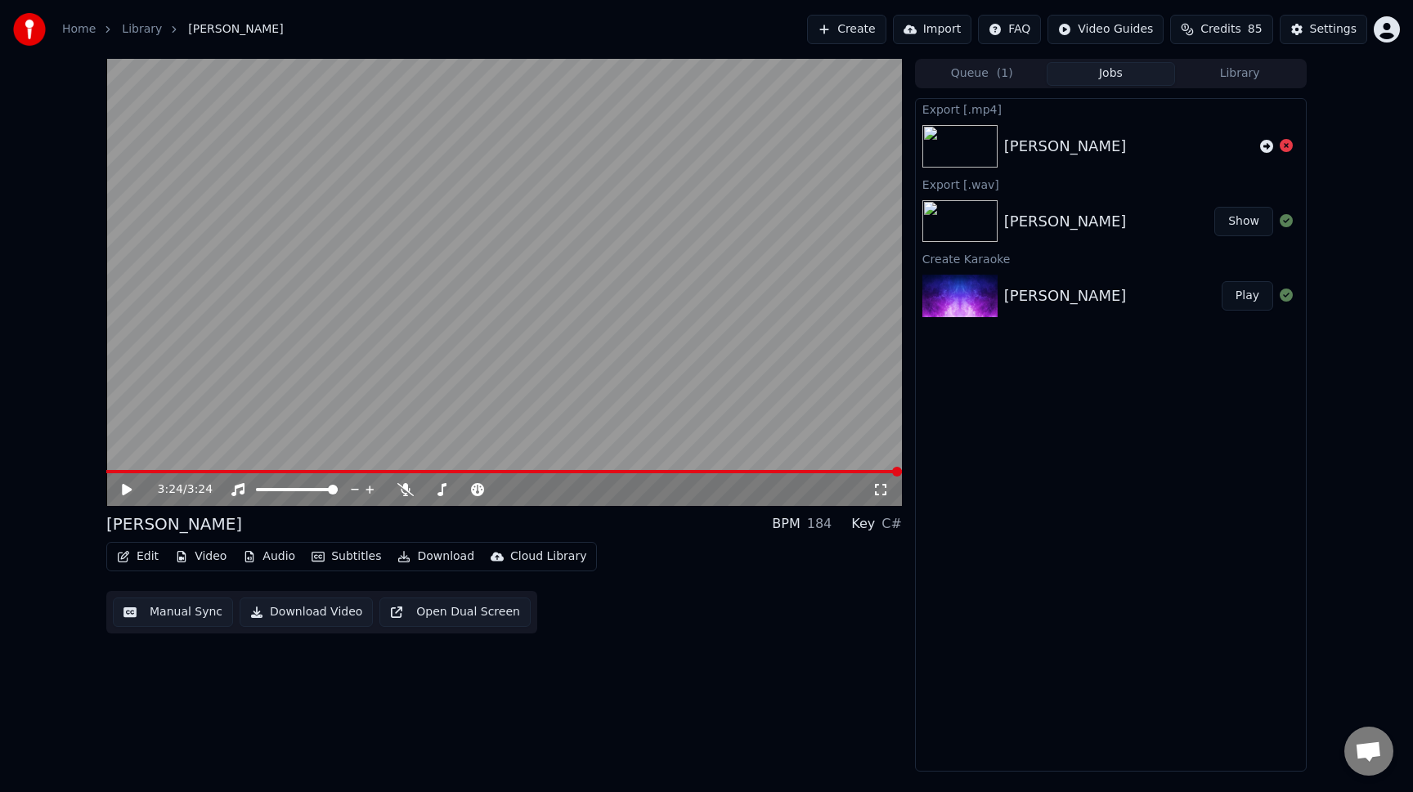
click at [204, 552] on button "Video" at bounding box center [200, 556] width 65 height 23
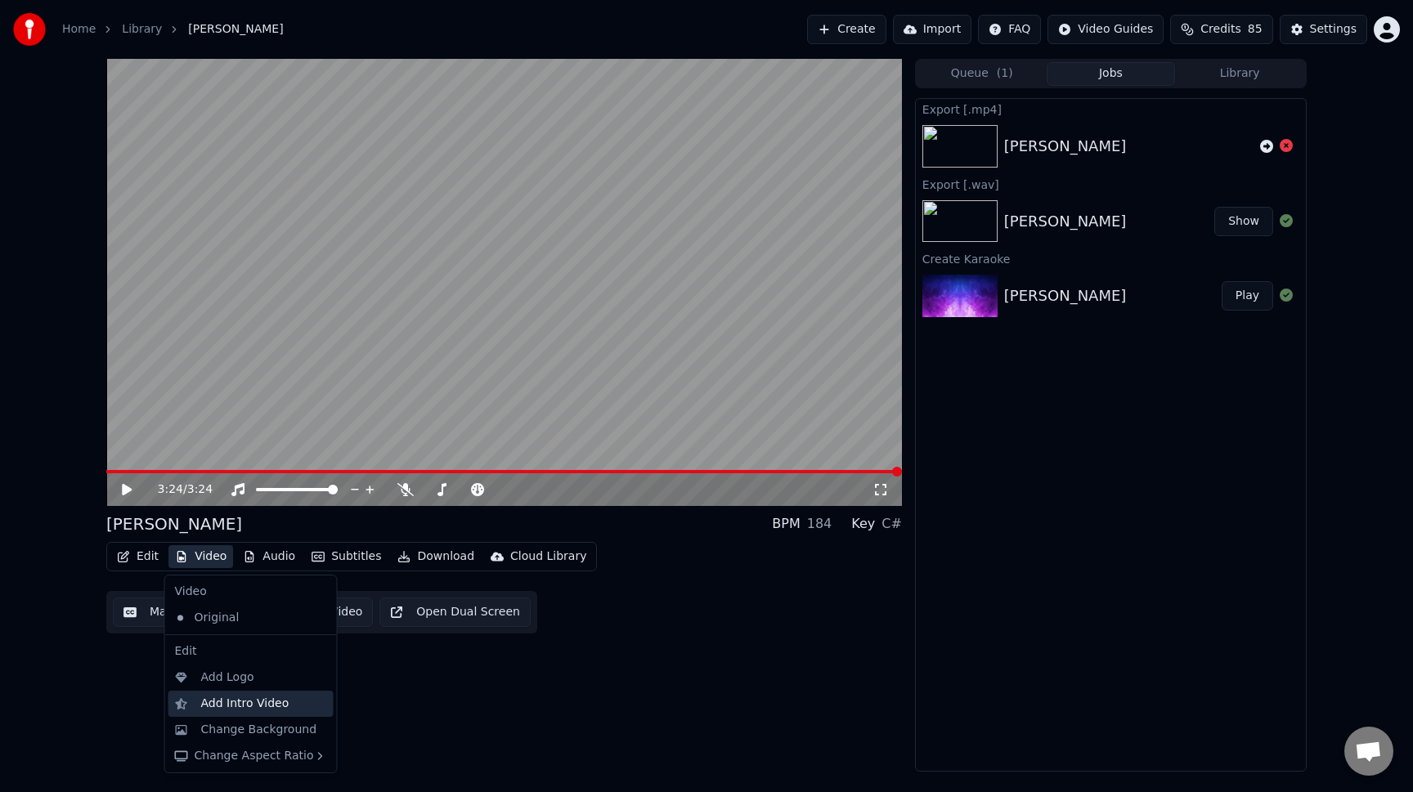
click at [282, 703] on div "Add Intro Video" at bounding box center [245, 704] width 88 height 16
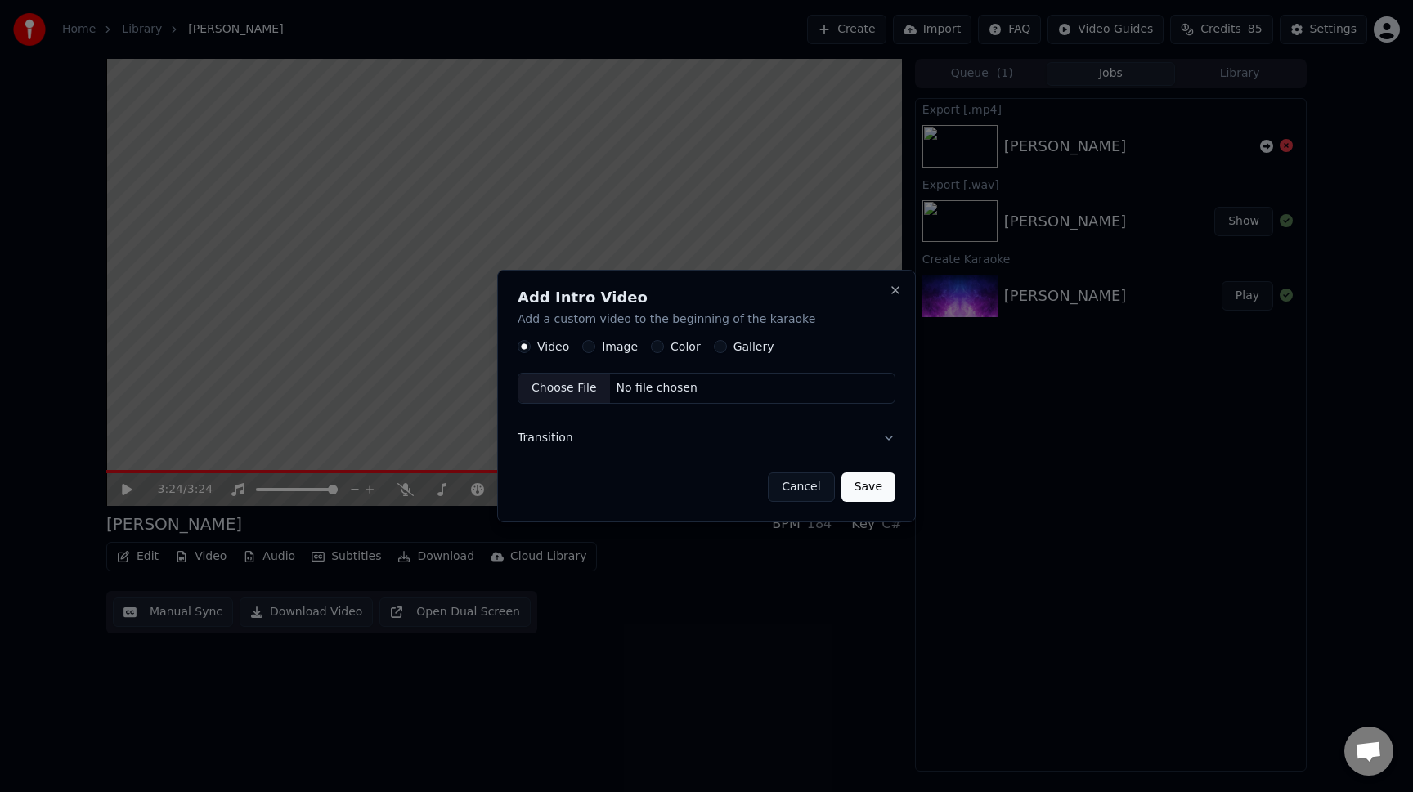
click at [810, 488] on button "Cancel" at bounding box center [801, 487] width 66 height 29
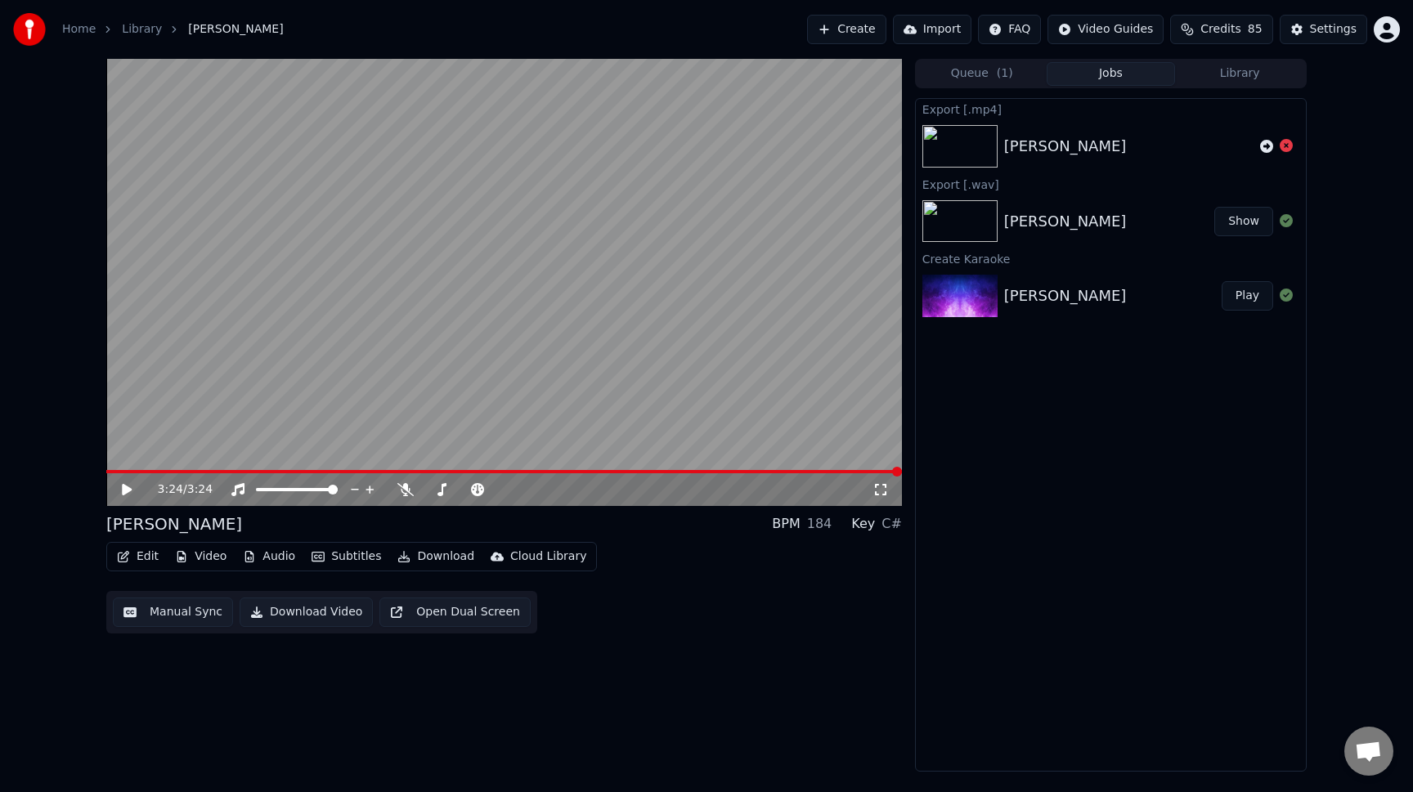
click at [274, 555] on button "Audio" at bounding box center [268, 556] width 65 height 23
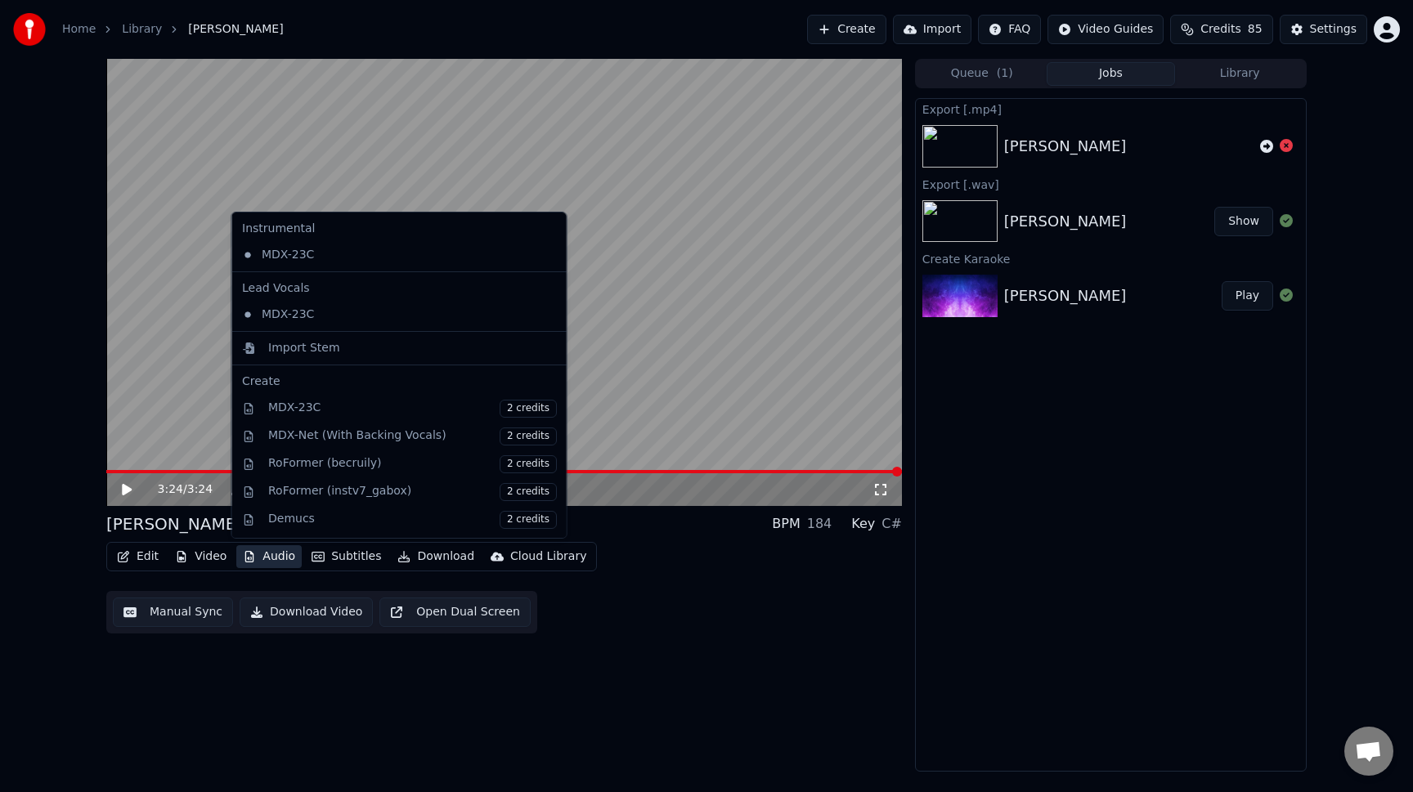
click at [658, 634] on div "3:24 / 3:24 Nila Kaaigiradhu BPM 184 Key C# Edit Video Audio Subtitles Download…" at bounding box center [504, 415] width 796 height 713
